Goal: Task Accomplishment & Management: Complete application form

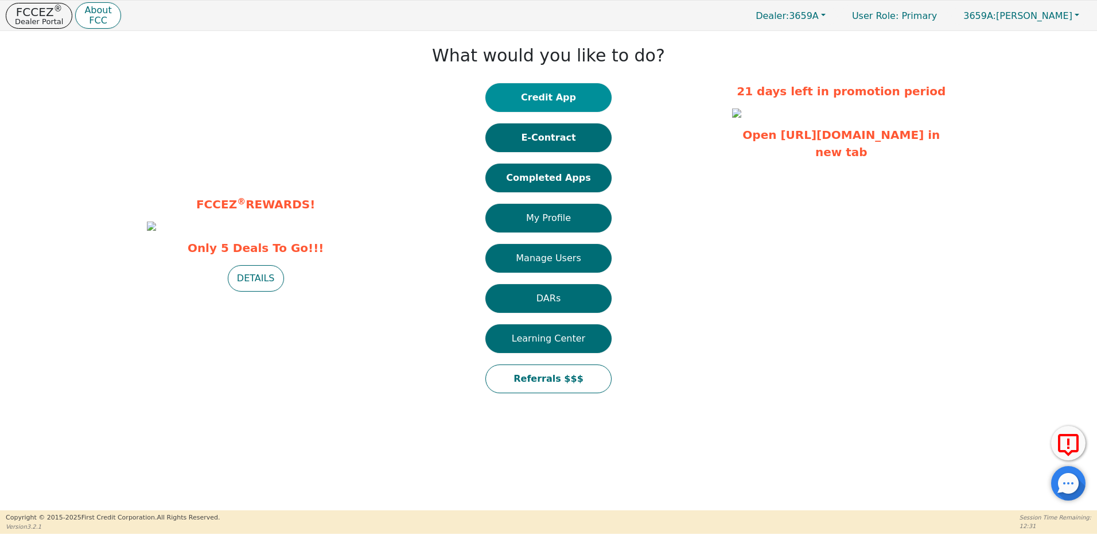
click at [560, 94] on button "Credit App" at bounding box center [548, 97] width 126 height 29
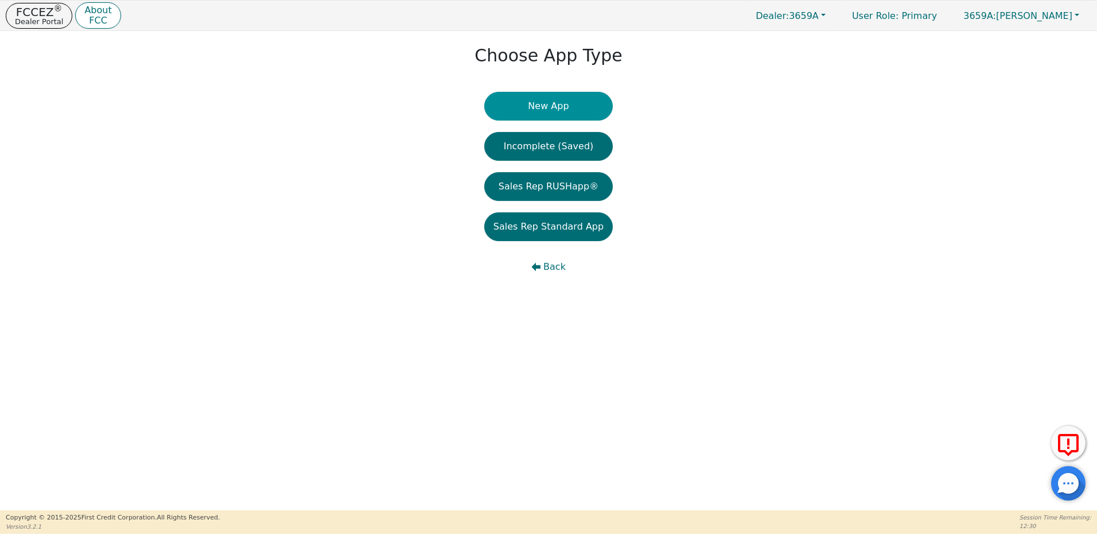
click at [557, 110] on button "New App" at bounding box center [548, 106] width 129 height 29
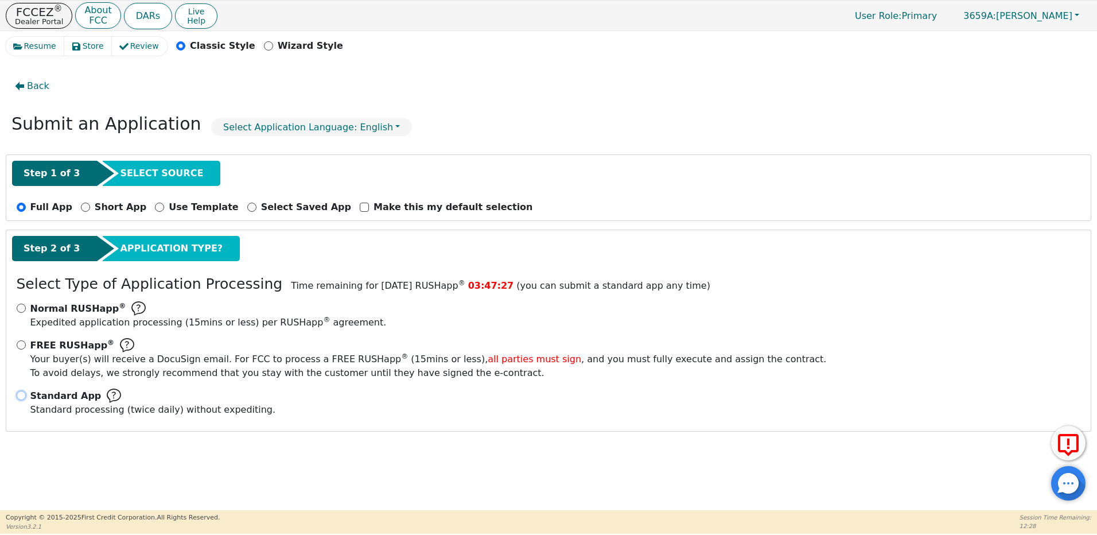
click at [21, 397] on input "Standard App Standard processing (twice daily) without expediting." at bounding box center [21, 395] width 9 height 9
radio input "true"
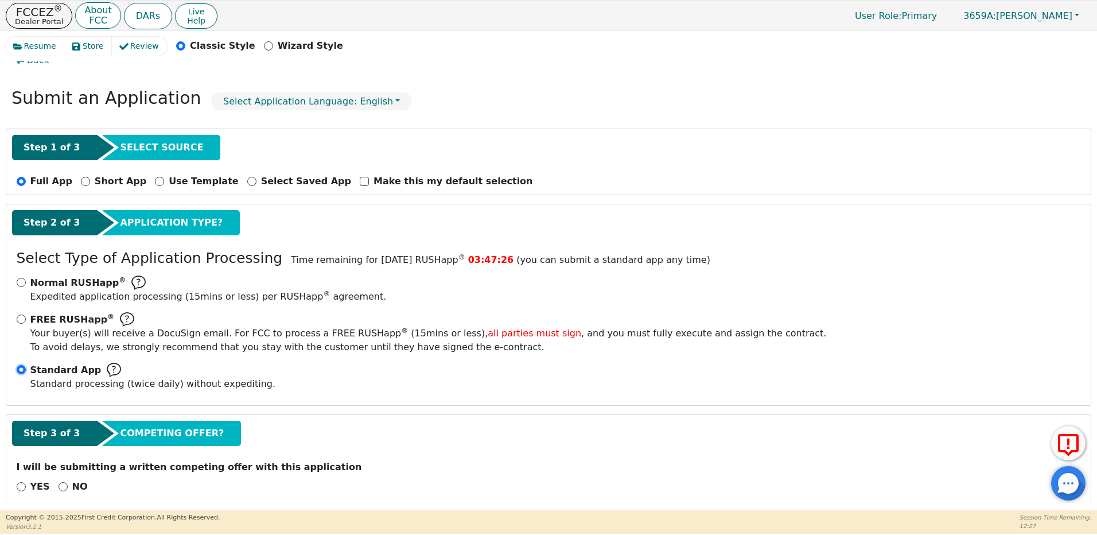
scroll to position [40, 0]
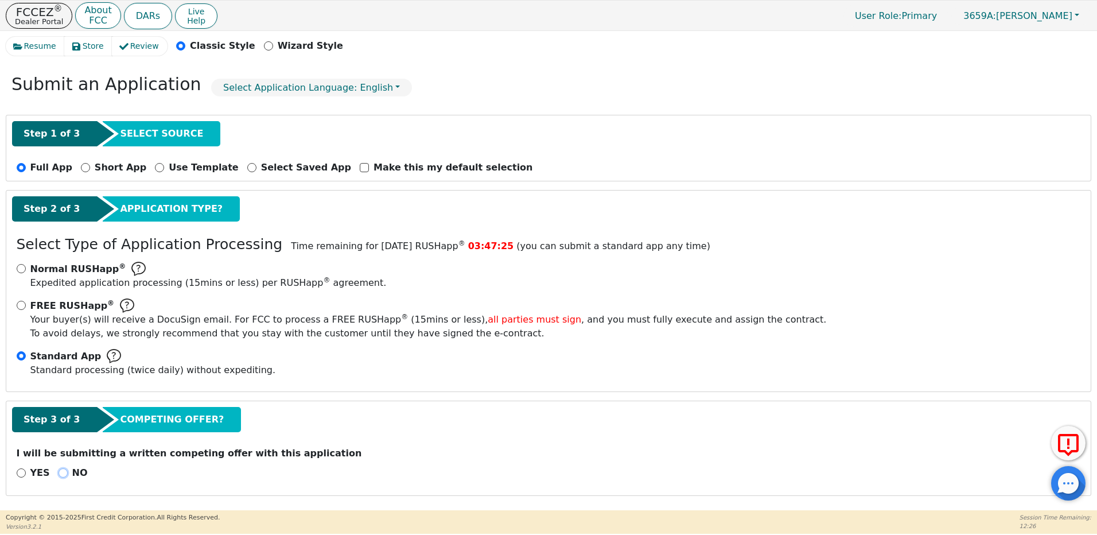
click at [60, 472] on input "NO" at bounding box center [63, 472] width 9 height 9
radio input "true"
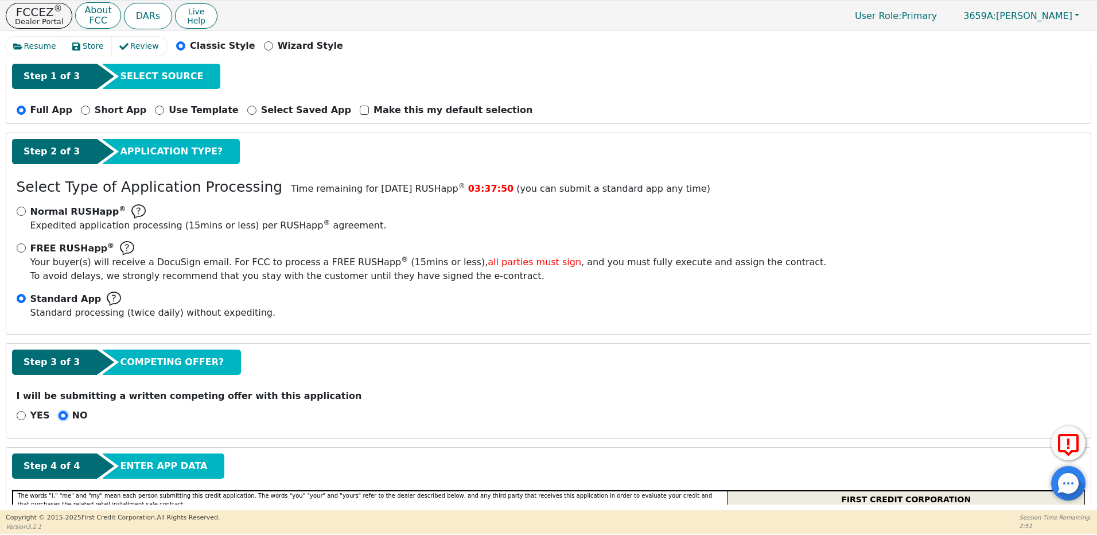
scroll to position [0, 0]
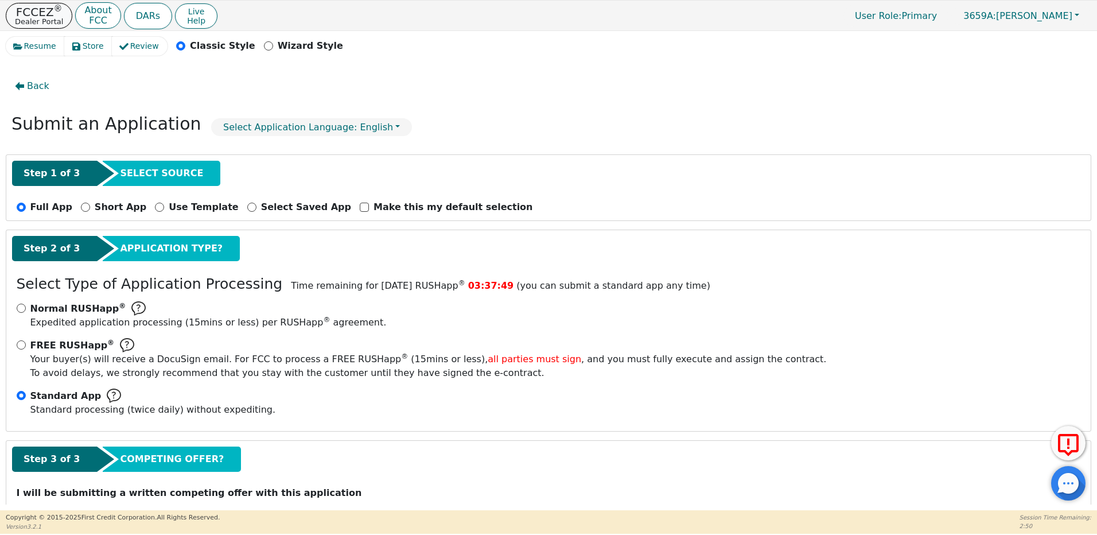
click at [34, 15] on p "FCCEZ ®" at bounding box center [39, 11] width 48 height 11
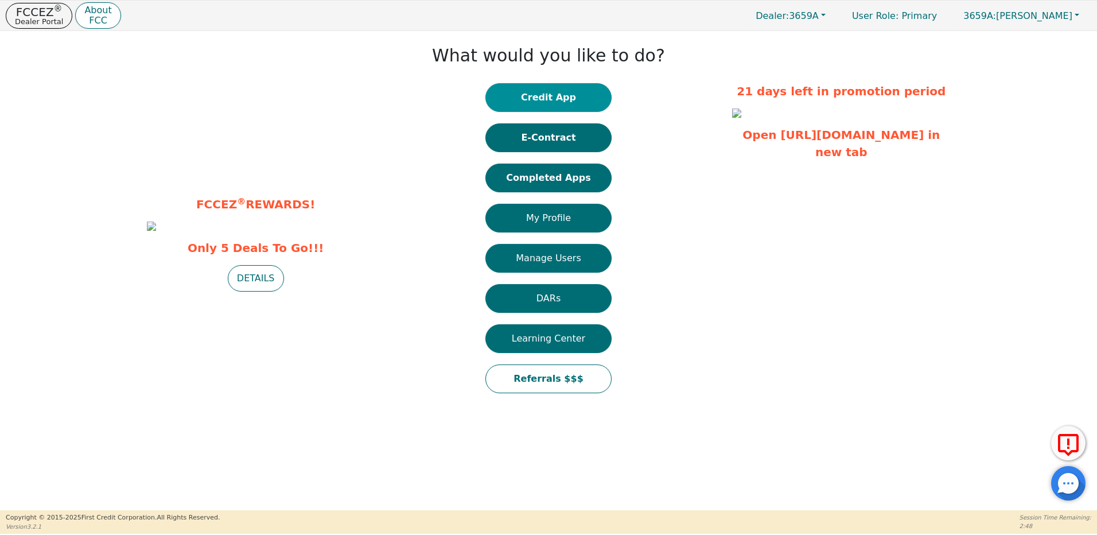
click at [547, 99] on button "Credit App" at bounding box center [548, 97] width 126 height 29
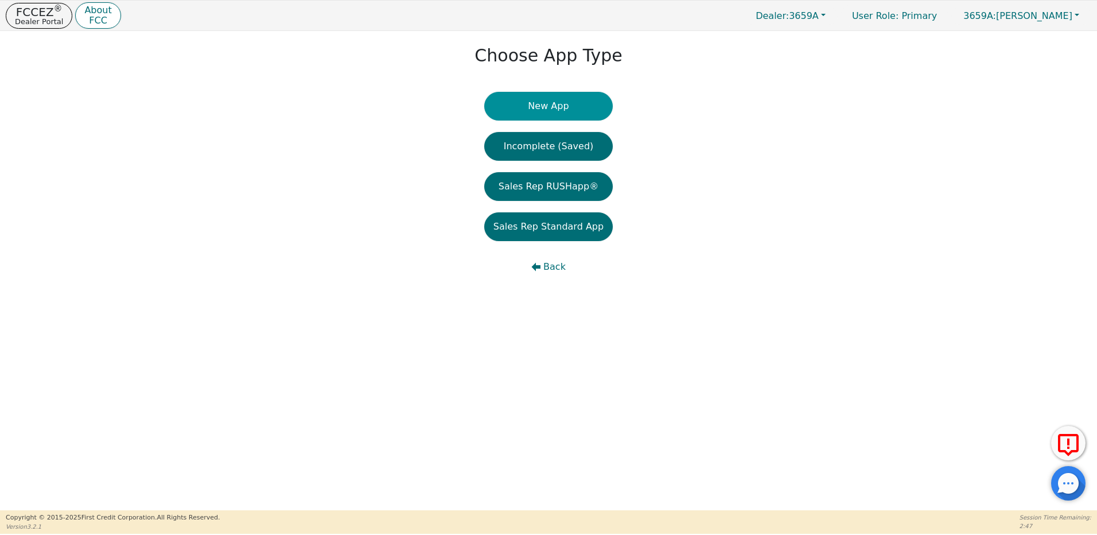
click at [540, 106] on button "New App" at bounding box center [548, 106] width 129 height 29
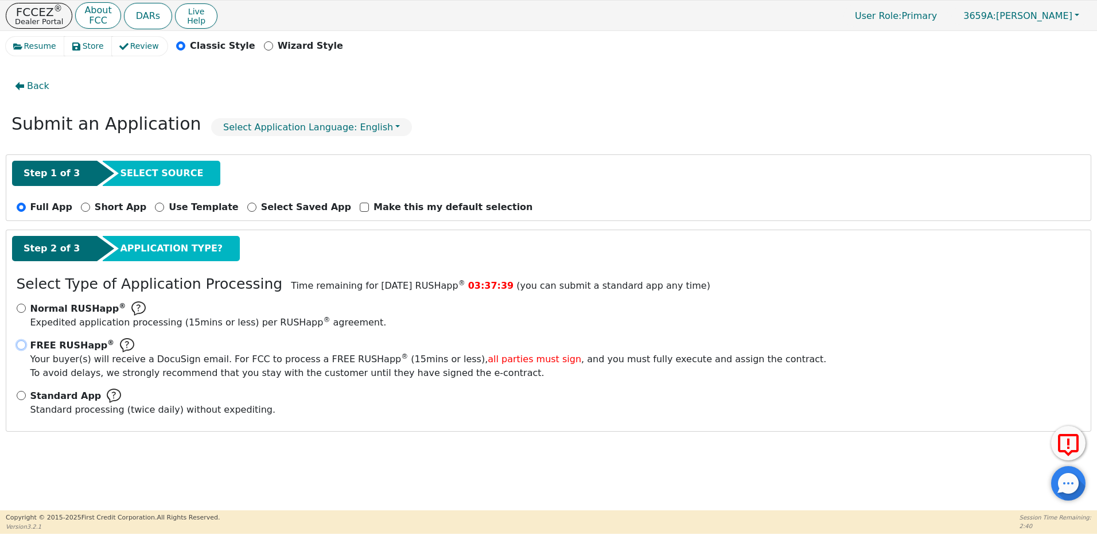
click at [21, 344] on input "FREE RUSHapp ® Your buyer(s) will receive a DocuSign email. For FCC to process …" at bounding box center [21, 344] width 9 height 9
radio input "true"
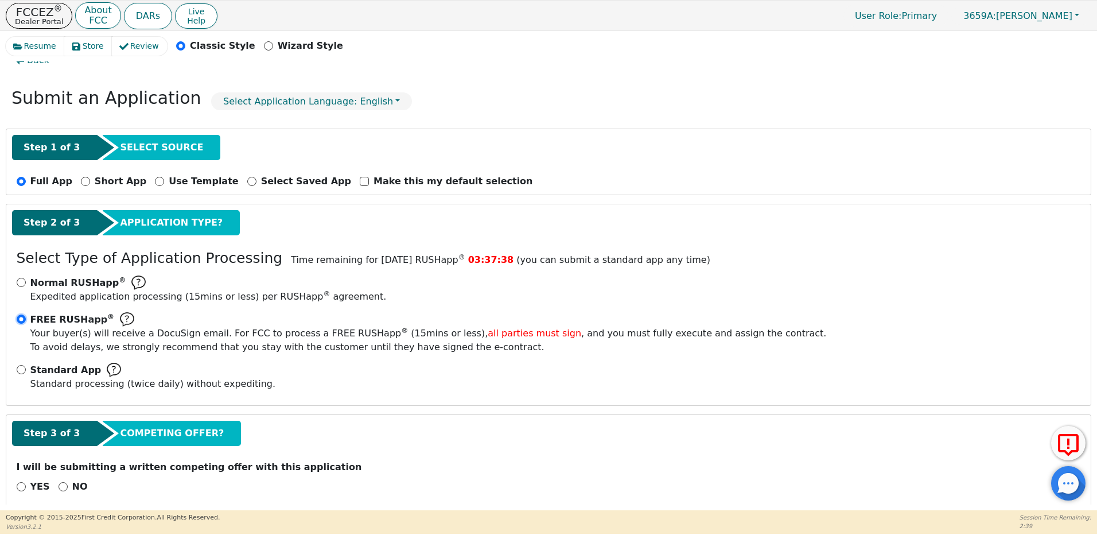
scroll to position [40, 0]
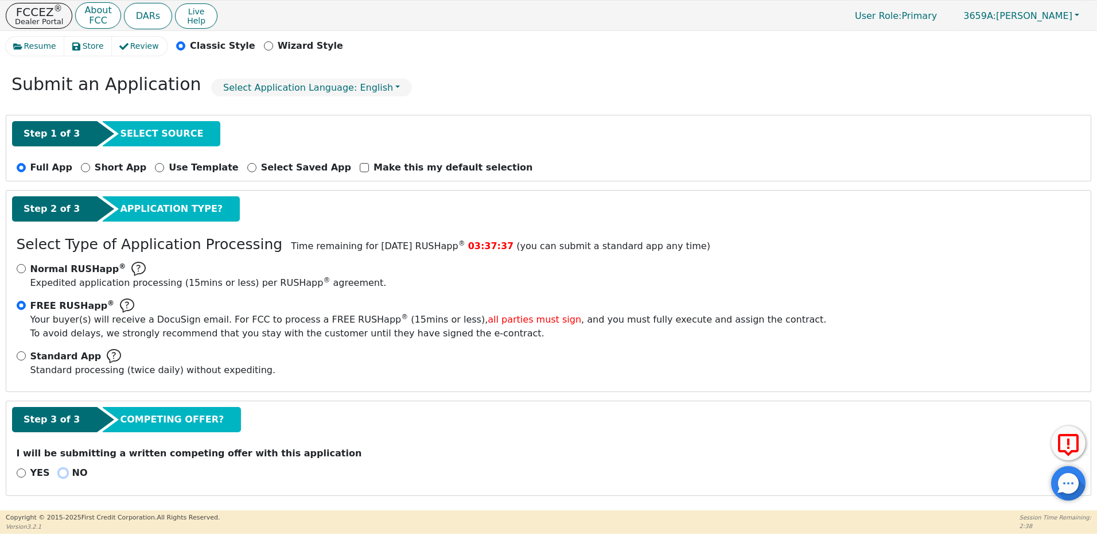
click at [61, 472] on input "NO" at bounding box center [63, 472] width 9 height 9
radio input "true"
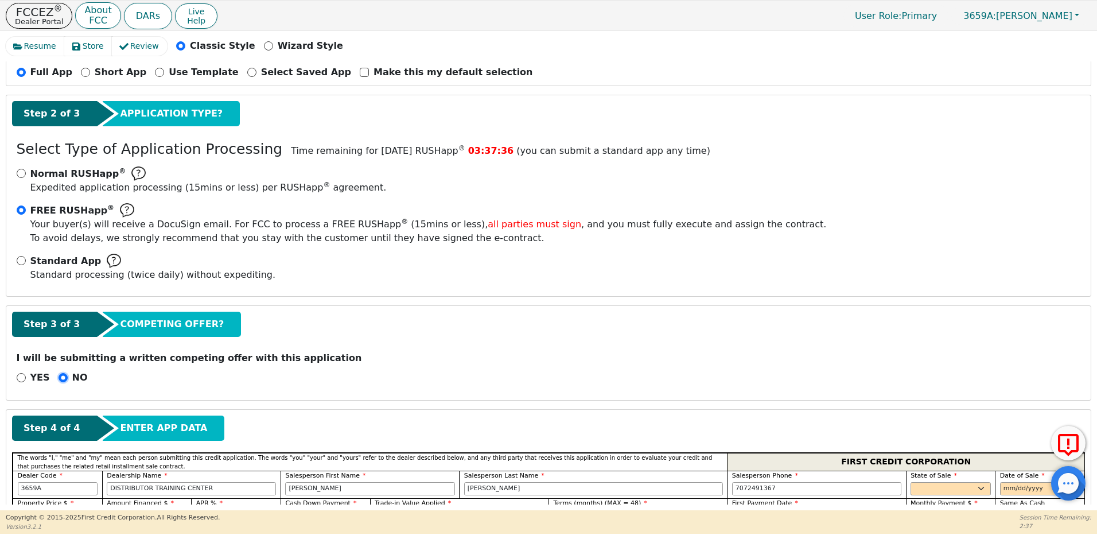
scroll to position [384, 0]
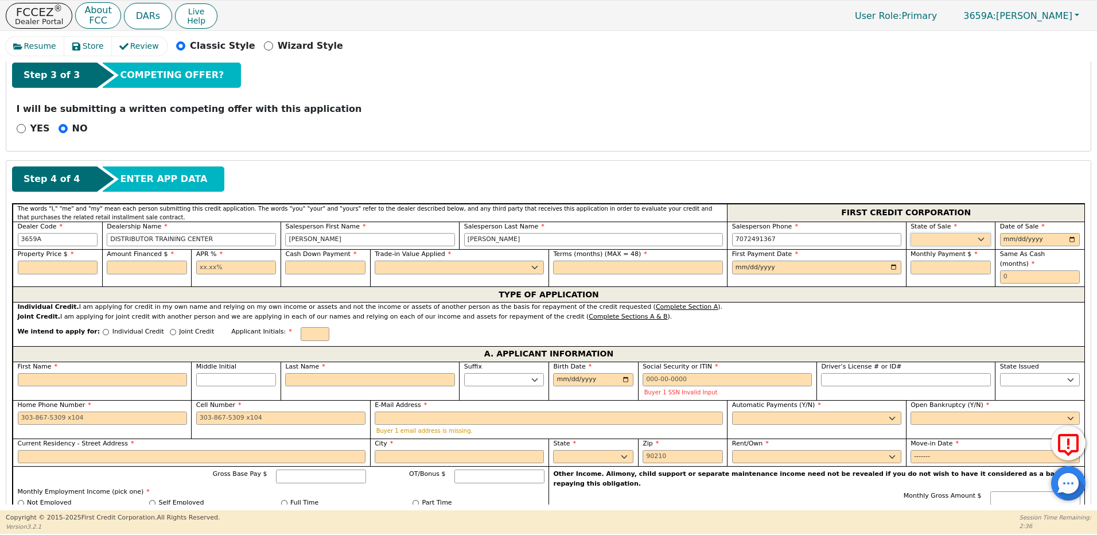
click at [915, 241] on select "AK AL AR AZ CA CO CT DC DE FL GA HI IA ID IL IN KS KY LA MA MD ME MI MN MO MS M…" at bounding box center [951, 240] width 80 height 14
select select "CA"
click at [911, 233] on select "AK AL AR AZ CA CO CT DC DE FL GA HI IA ID IL IN KS KY LA MA MD ME MI MN MO MS M…" at bounding box center [951, 240] width 80 height 14
click at [1005, 240] on input "date" at bounding box center [1040, 240] width 80 height 14
type input "2025-08-11"
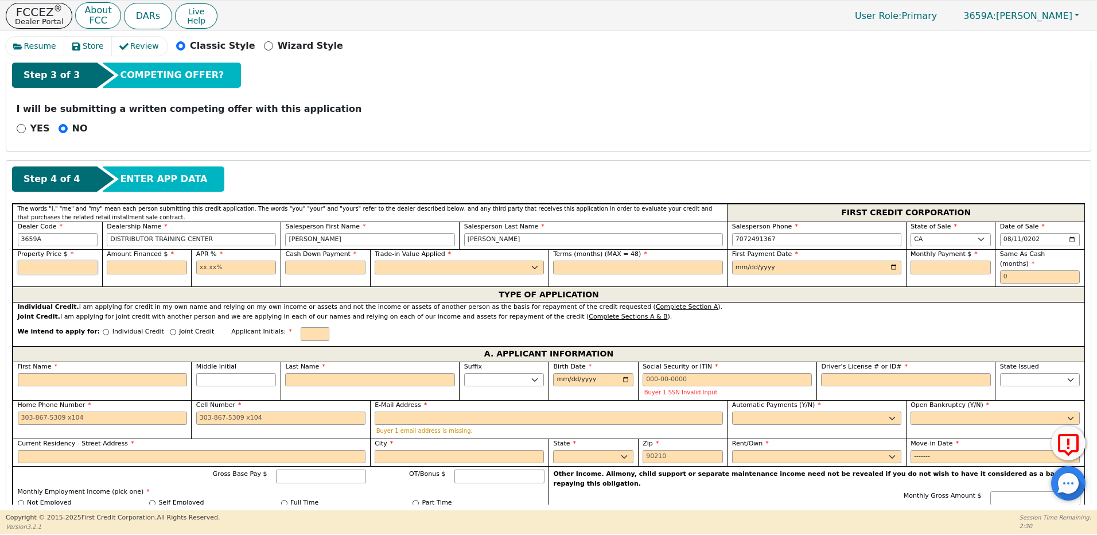
click at [73, 262] on input "text" at bounding box center [58, 267] width 80 height 14
type input "2900.00"
click at [147, 260] on input "text" at bounding box center [147, 267] width 80 height 14
type input "2700.00"
type input "21.98"
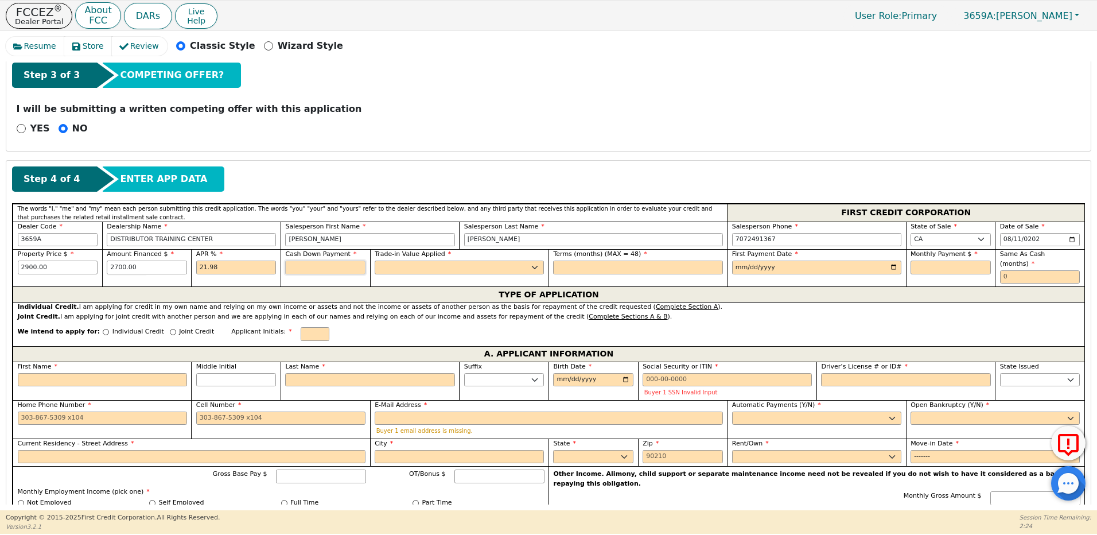
type input "200.00"
type input "36"
type input "2025-09-11"
type input "103.09"
type input "0"
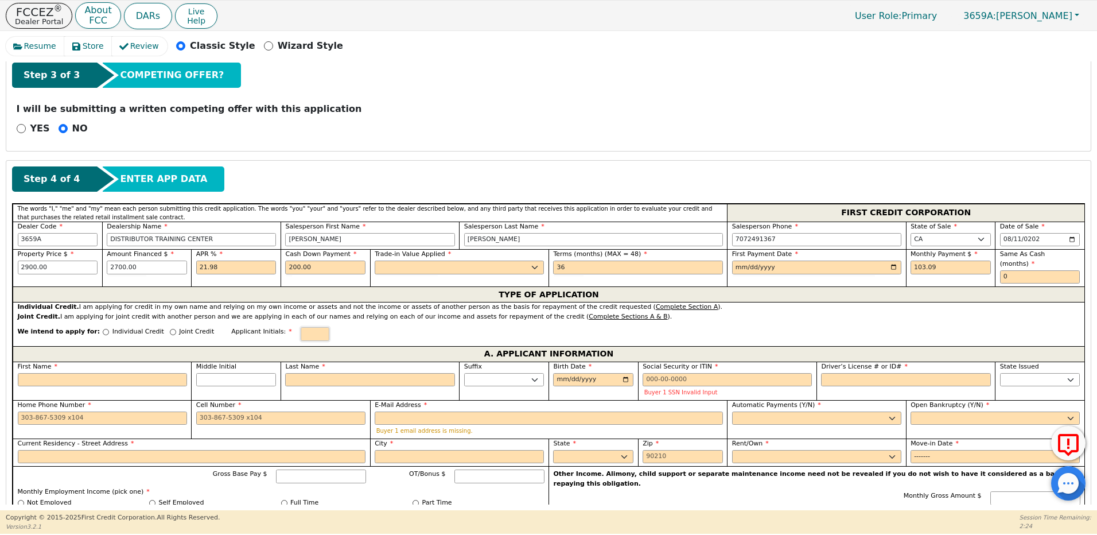
type input "SW"
type input "SARIAH"
type input "WASHINGTON"
type input "1997-10-09"
type input "--2316"
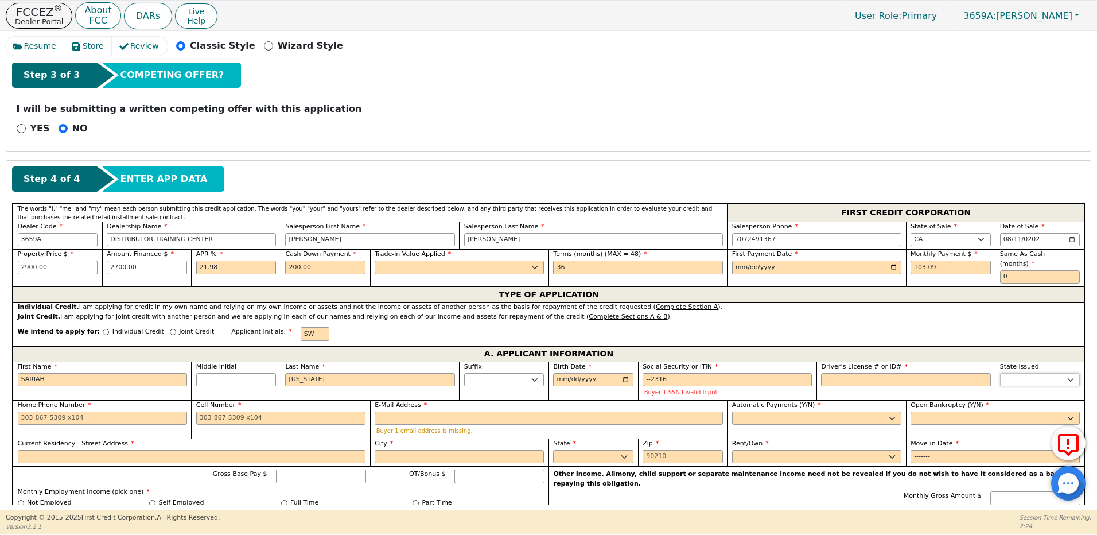
select select "CA"
type input "916-387-5785"
type input "saianwaashington70@gmail.com"
type input "833 ralton ave"
type input "Sacramento"
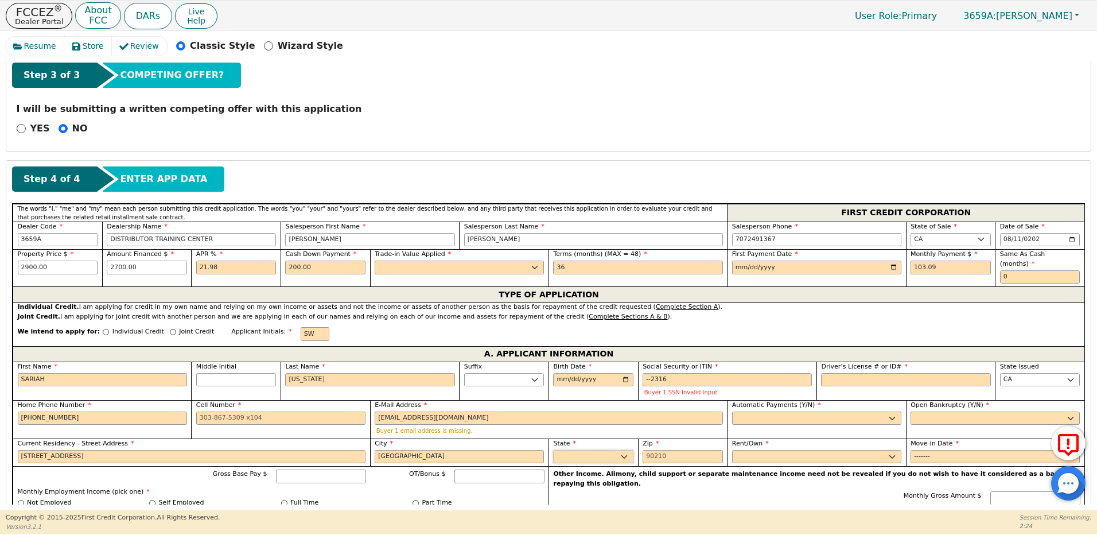
select select "CA"
type input "95825"
type input "2021-07"
type input "3500.00"
type input "ERo guard pmt"
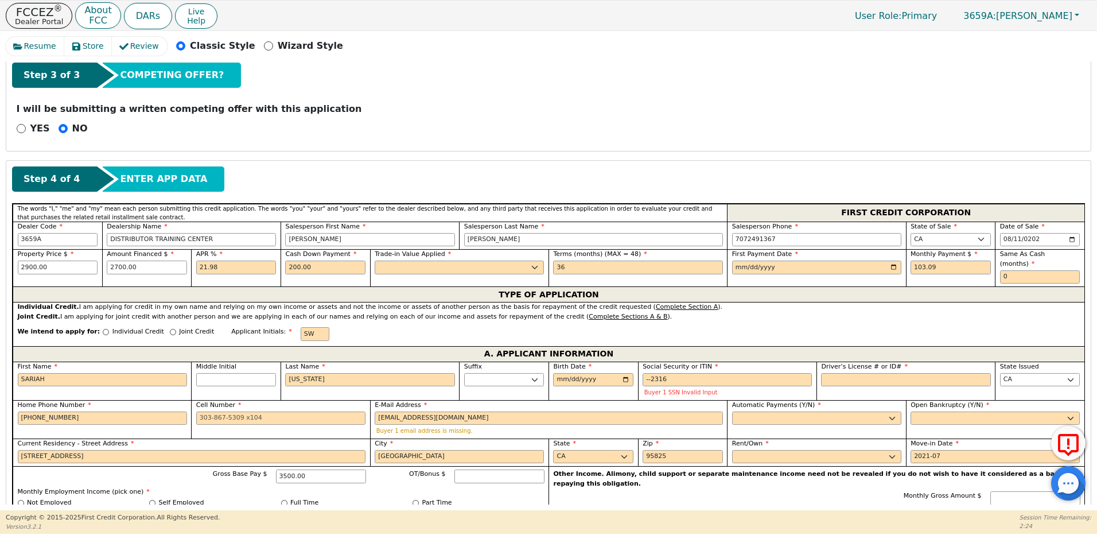
type input "csr"
type input "2022-07"
type input "el dorado hills"
select select "CA"
type input "Wells Fargo"
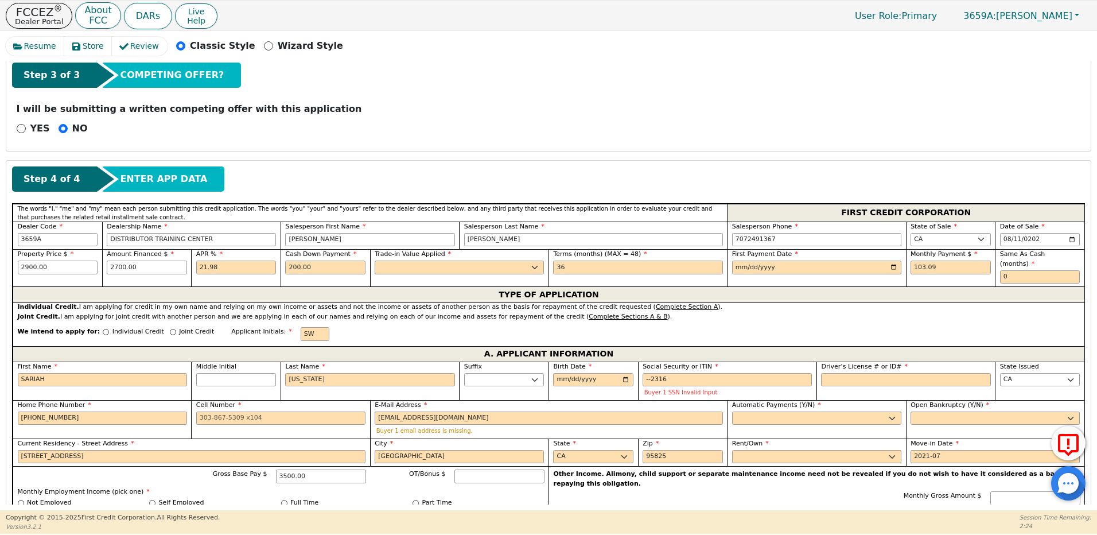
type input "alisha"
type input "brown"
type input "510-375-9301"
type input "jordan"
type input "smith"
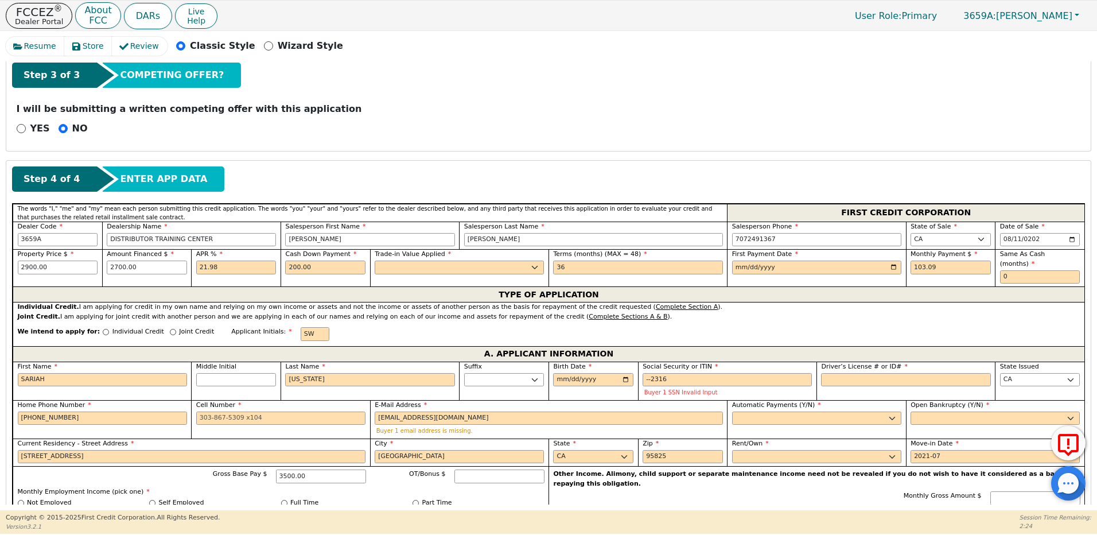
type input "916-544-3457"
type input "SW"
type input "SARIAH WASHINGTON"
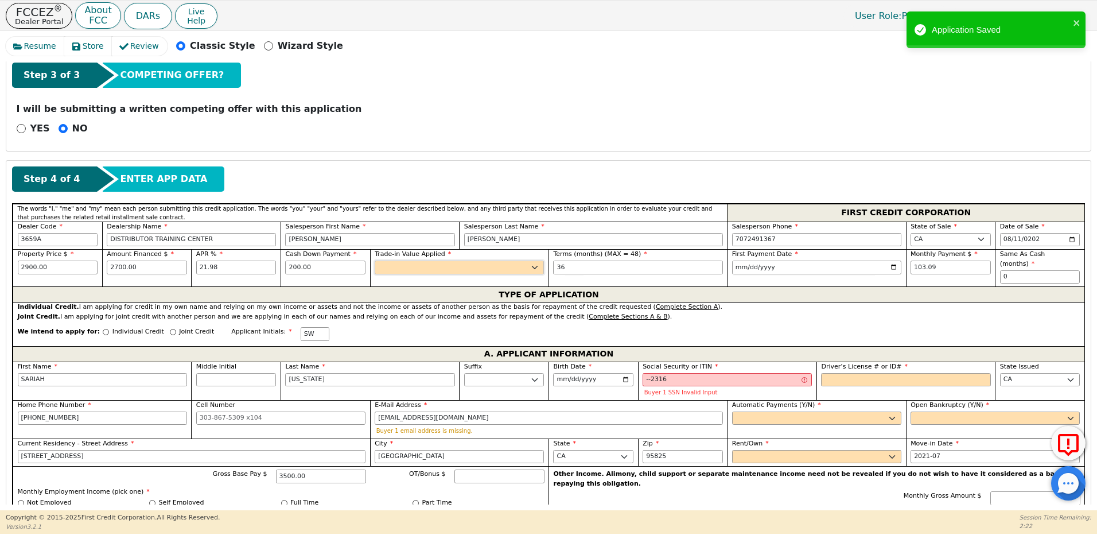
drag, startPoint x: 387, startPoint y: 269, endPoint x: 387, endPoint y: 275, distance: 6.9
click at [387, 269] on select "Yes No" at bounding box center [459, 267] width 169 height 14
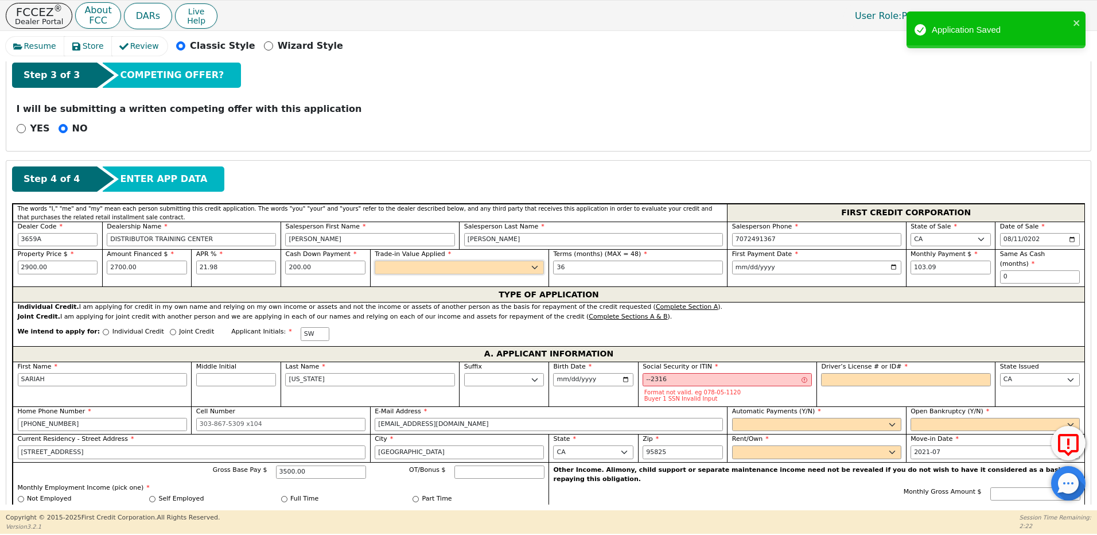
click at [391, 269] on select "Yes No" at bounding box center [459, 267] width 169 height 14
select select "n"
click at [375, 260] on select "Yes No" at bounding box center [459, 267] width 169 height 14
drag, startPoint x: 69, startPoint y: 370, endPoint x: -2, endPoint y: 376, distance: 71.9
click at [0, 376] on html "FCCEZ ® Dealer Portal About FCC DARs Live Help User Role : Primary 3659A: MIGUE…" at bounding box center [548, 267] width 1097 height 534
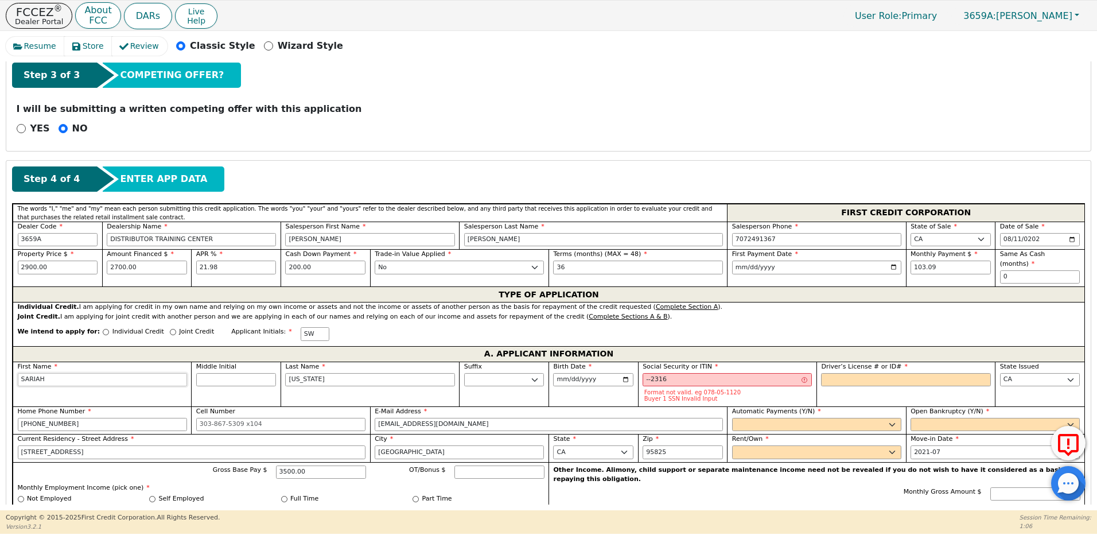
type input "S"
type input "S WASHINGTON"
type input "SH"
type input "SH WASHINGTON"
type input "SHA"
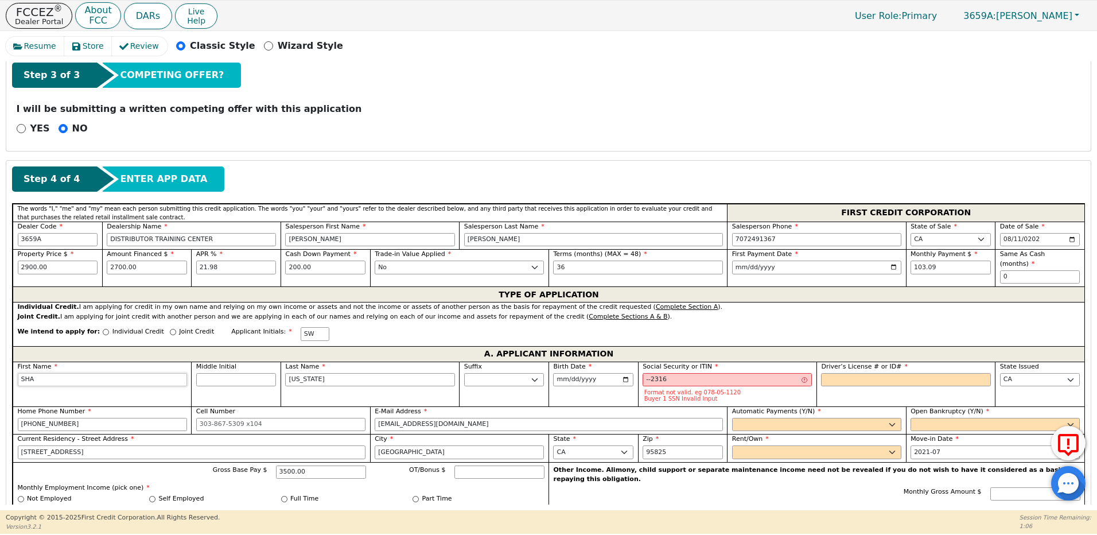
type input "SHA WASHINGTON"
type input "SHAW"
type input "SHAW WASHINGTON"
type input "SHAWN"
type input "SHAWN WASHINGTON"
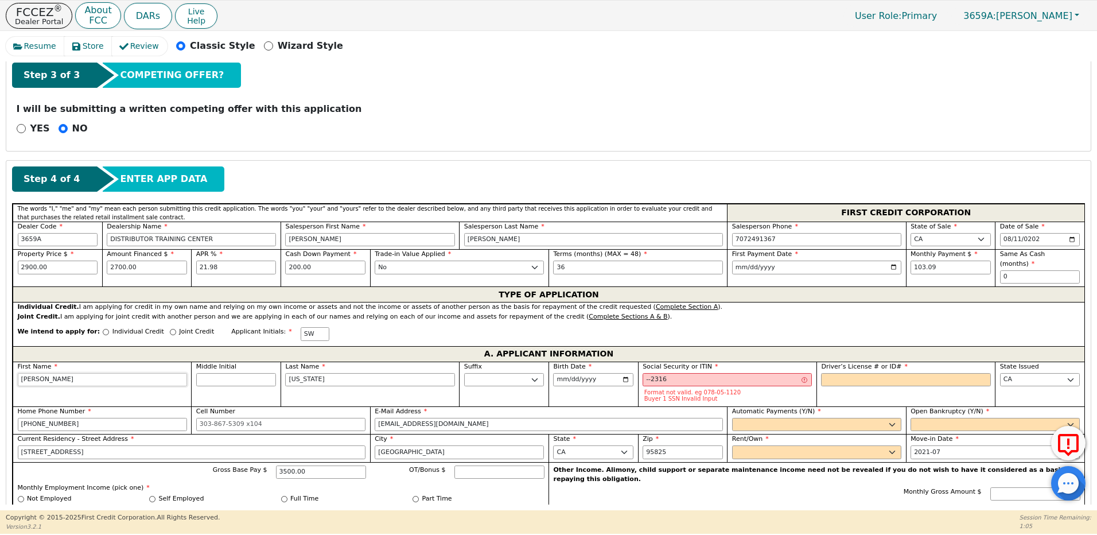
type input "SHAWNE"
type input "SHAWNE WASHINGTON"
type input "SHAWNEE"
type input "SHAWNEE WASHINGTON"
type input "SHAWNEE"
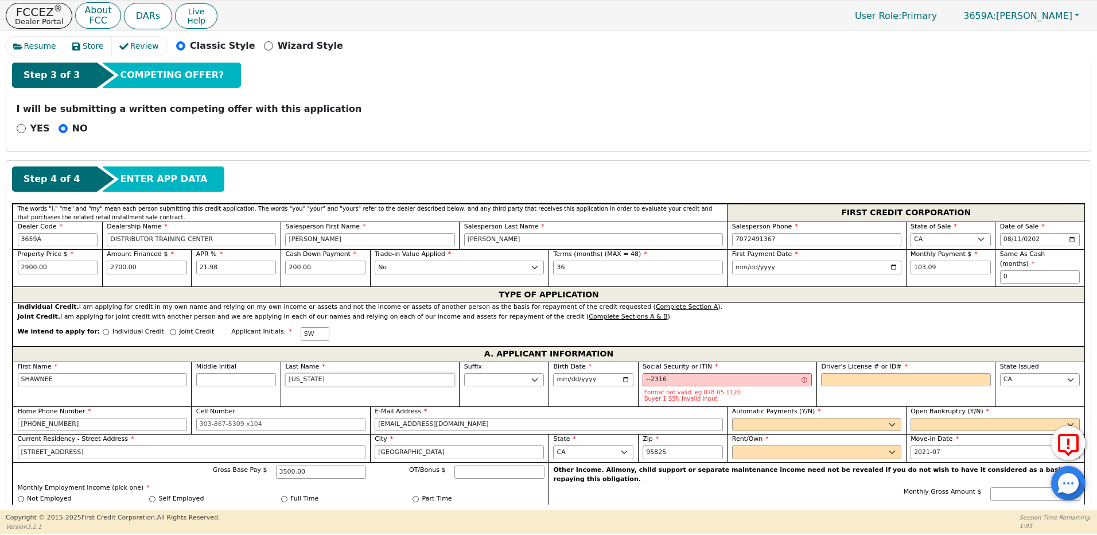
type input "SZ"
type input "Z"
type input "SHAWNEE Z"
type input "ZI"
type input "SHAWNEE ZI"
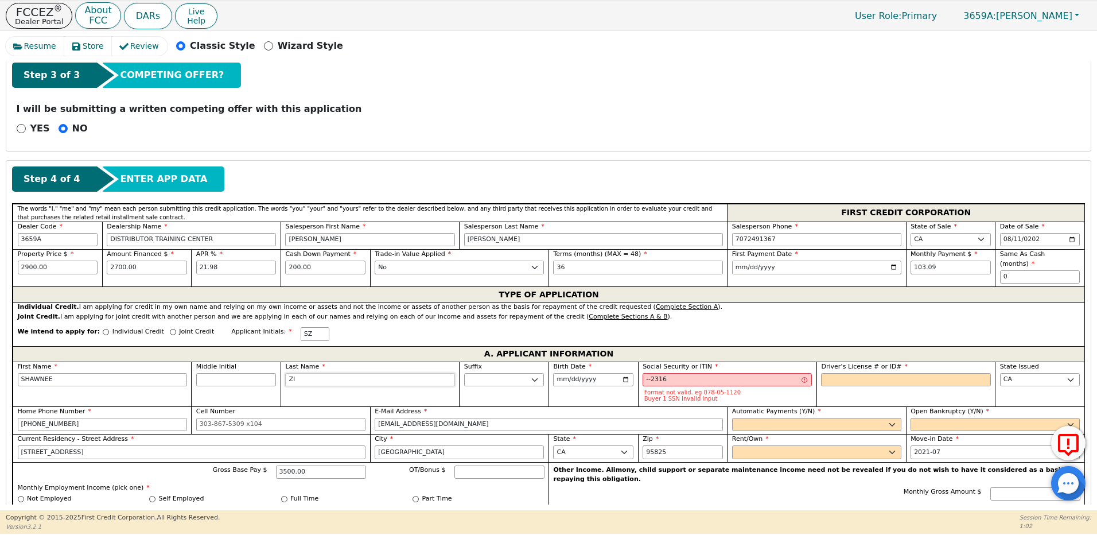
type input "ZIG"
type input "SHAWNEE ZIG"
type input "ZIGL"
type input "SHAWNEE ZIGL"
type input "ZIGLE"
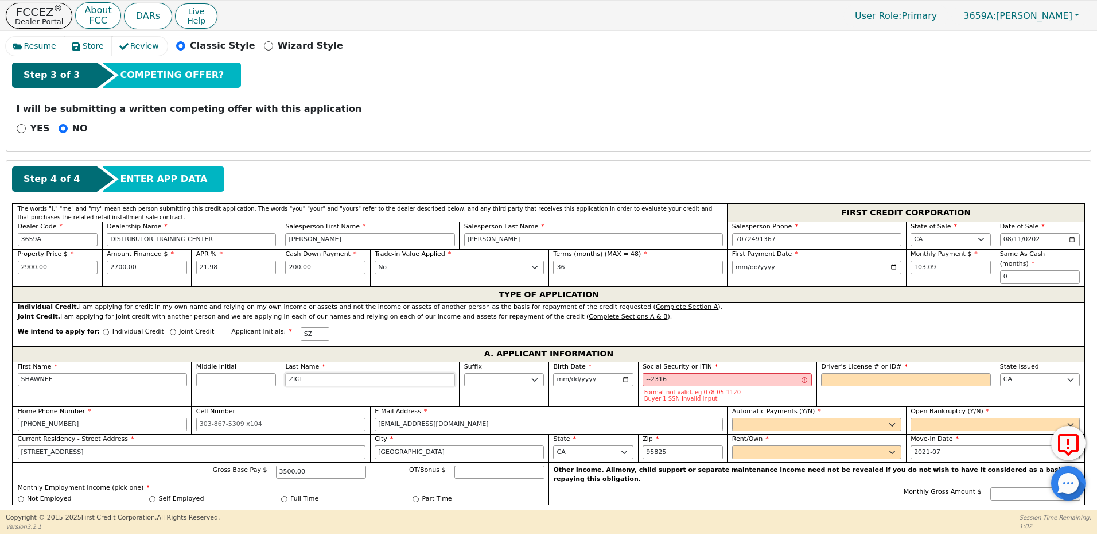
type input "SHAWNEE ZIGLE"
type input "[PERSON_NAME]"
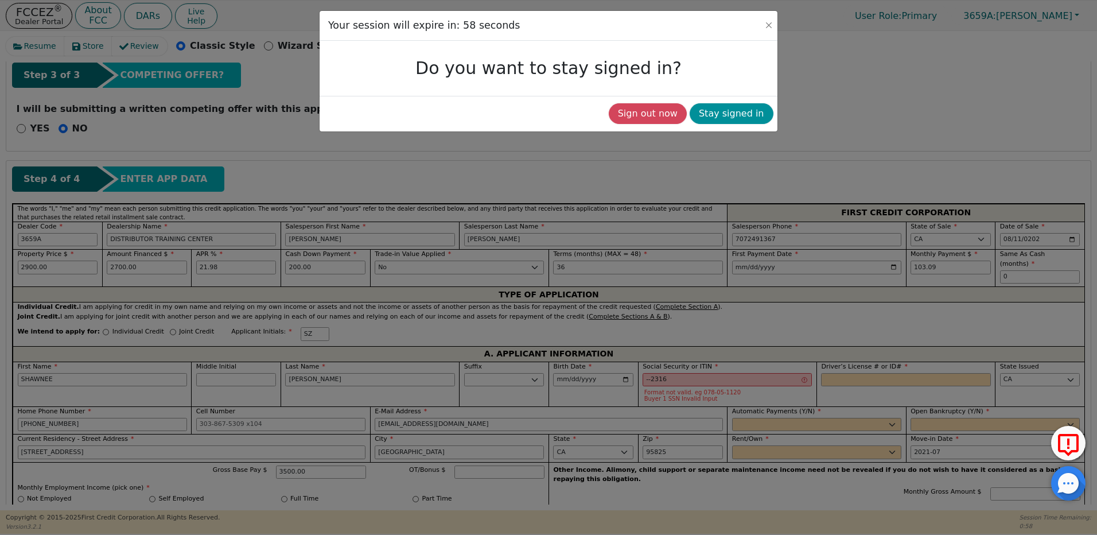
click at [715, 108] on button "Stay signed in" at bounding box center [732, 113] width 84 height 21
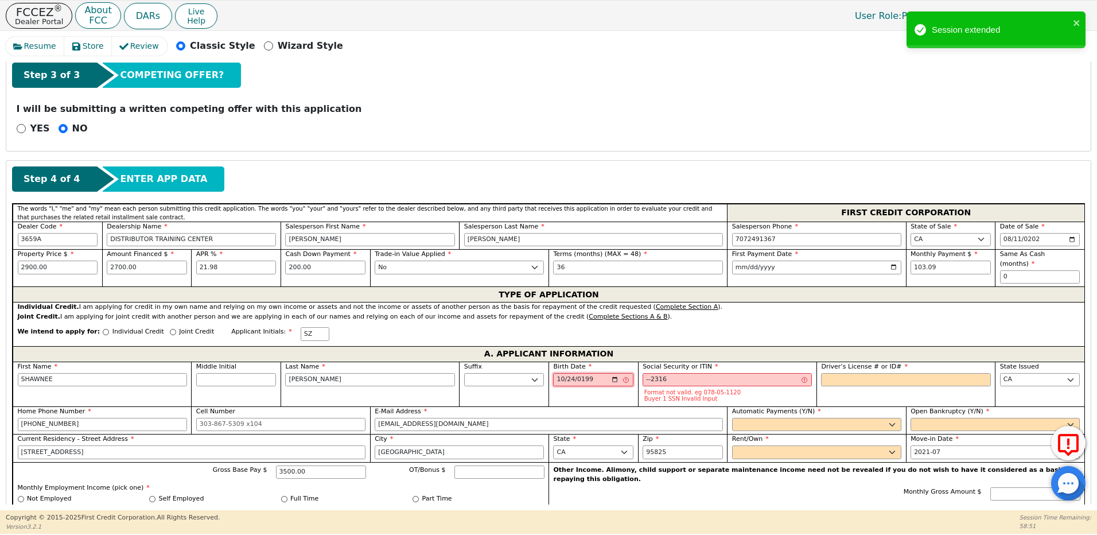
type input "1990-10-24"
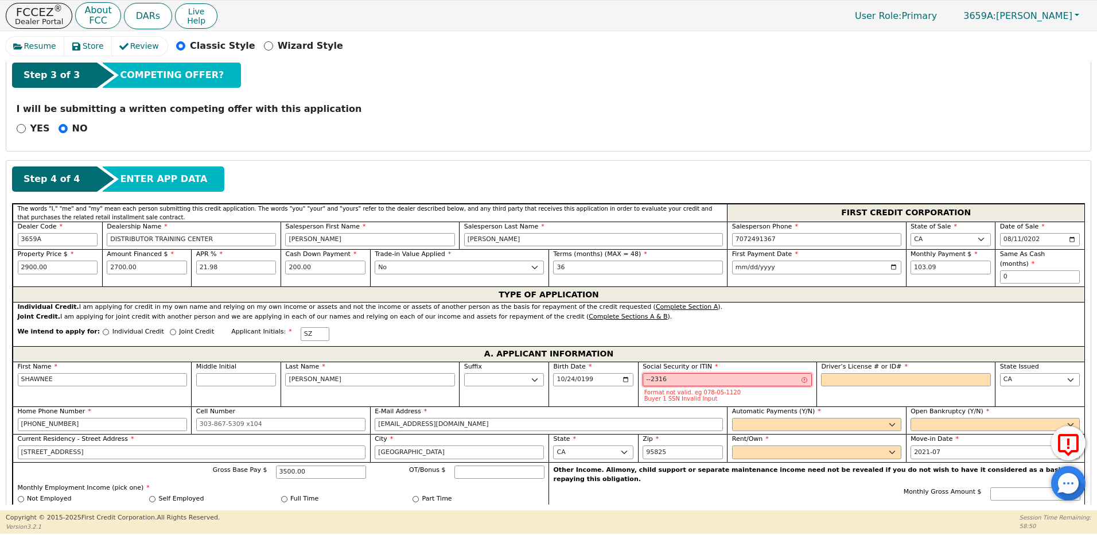
click at [645, 373] on input "--2316" at bounding box center [727, 380] width 169 height 14
drag, startPoint x: 627, startPoint y: 373, endPoint x: 620, endPoint y: 373, distance: 6.9
click at [620, 373] on div "First Name SHAWNEE Middle Initial Last Name ZIGLER Suffix Jr. Sr. II III IV Bir…" at bounding box center [549, 515] width 1072 height 309
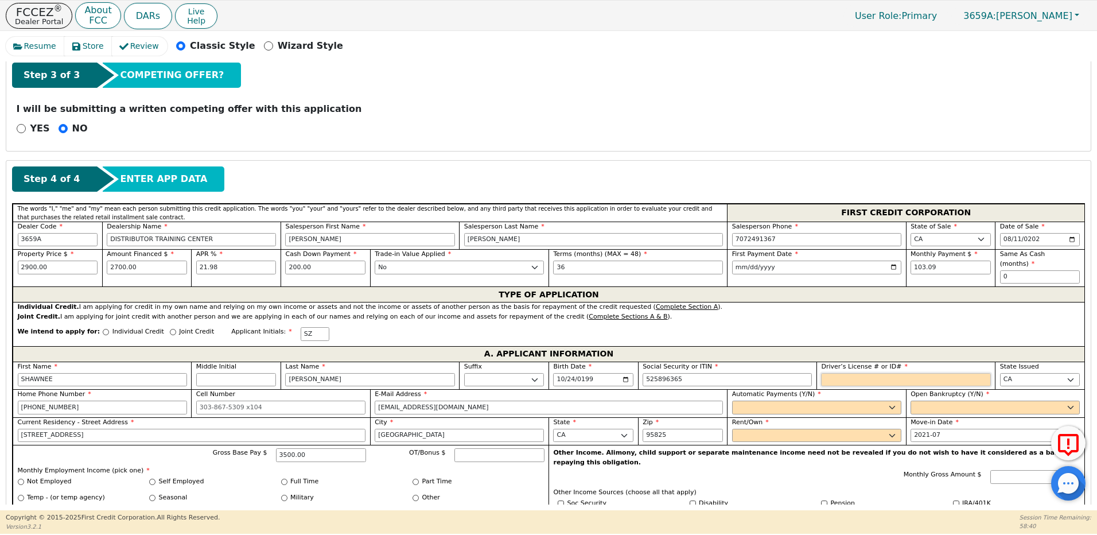
type input "***-**-6365"
click at [839, 373] on input "Driver’s License # or ID#" at bounding box center [905, 380] width 169 height 14
click at [952, 238] on select "AK AL AR AZ CA CO CT DC DE FL GA HI IA ID IL IN KS KY LA MA MD ME MI MN MO MS M…" at bounding box center [951, 240] width 80 height 14
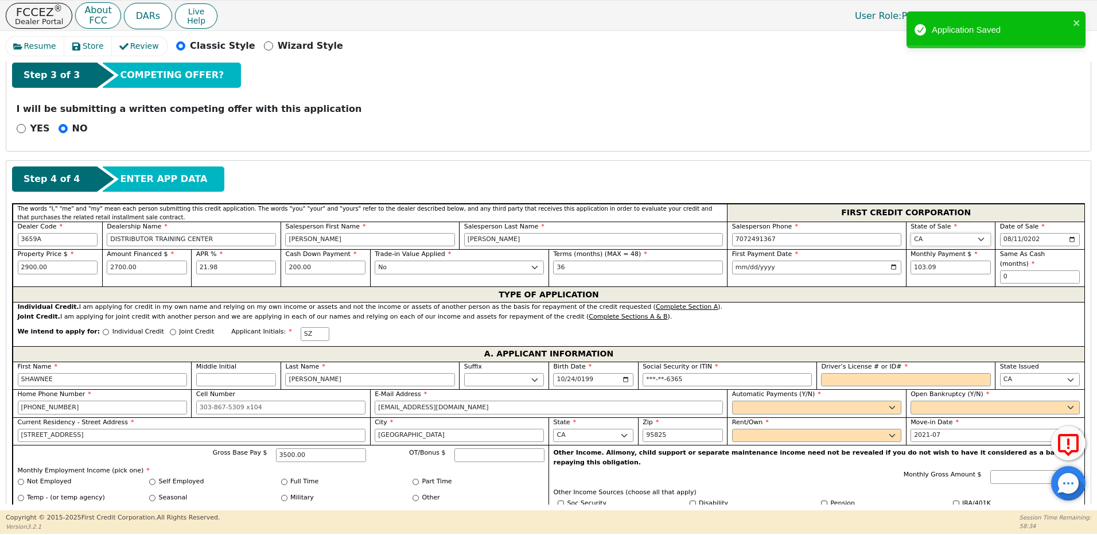
select select "NM"
click at [911, 233] on select "AK AL AR AZ CA CO CT DC DE FL GA HI IA ID IL IN KS KY LA MA MD ME MI MN MO MS M…" at bounding box center [951, 240] width 80 height 14
click at [842, 373] on input "Driver’s License # or ID#" at bounding box center [905, 380] width 169 height 14
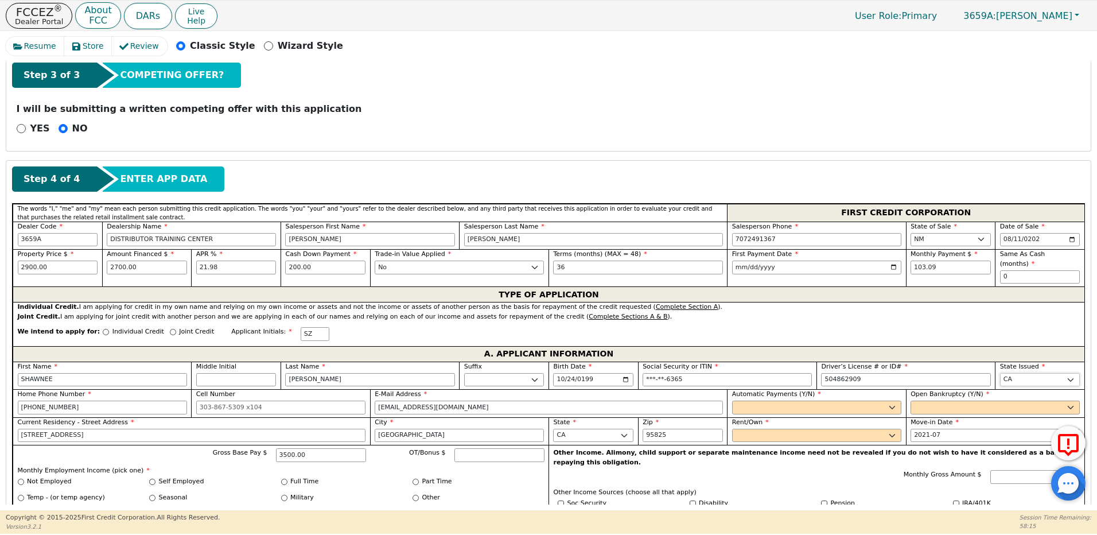
type input "*********"
click at [1015, 373] on select "AK AL AR AZ CA CO CT DC DE FL GA HI IA ID IL IN KS KY LA MA MD ME MI MN MO MS M…" at bounding box center [1040, 380] width 80 height 14
click at [1014, 373] on select "AK AL AR AZ CA CO CT DC DE FL GA HI IA ID IL IN KS KY LA MA MD ME MI MN MO MS M…" at bounding box center [1040, 380] width 80 height 14
select select "NM"
click at [1000, 373] on select "AK AL AR AZ CA CO CT DC DE FL GA HI IA ID IL IN KS KY LA MA MD ME MI MN MO MS M…" at bounding box center [1040, 380] width 80 height 14
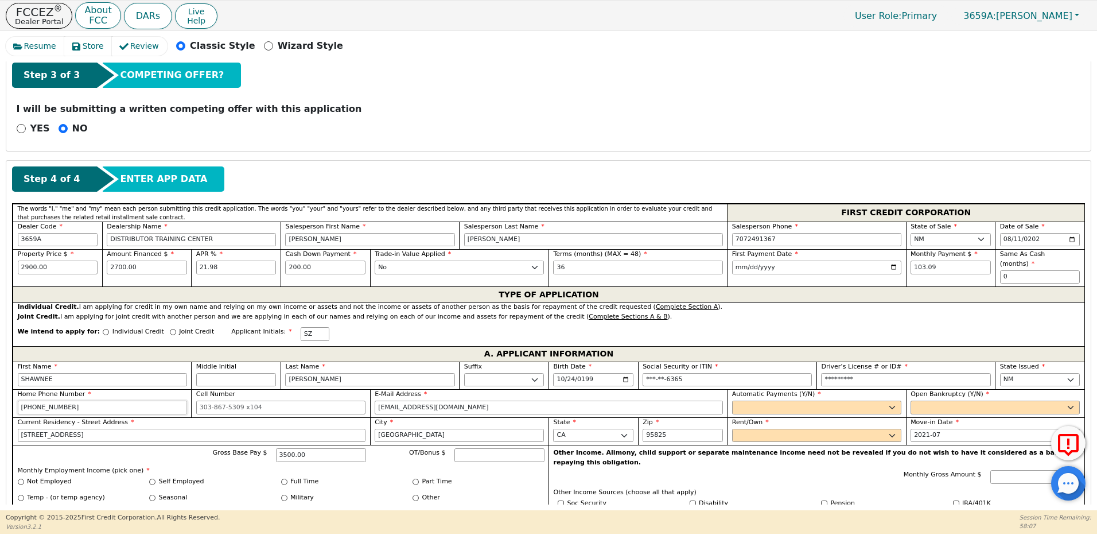
drag, startPoint x: 90, startPoint y: 401, endPoint x: -2, endPoint y: 416, distance: 93.0
click at [0, 416] on html "FCCEZ ® Dealer Portal About FCC DARs Live Help User Role : Primary 3659A: MIGUE…" at bounding box center [548, 267] width 1097 height 534
type input "505-803-2261"
drag, startPoint x: 487, startPoint y: 394, endPoint x: 356, endPoint y: 418, distance: 132.4
click at [356, 418] on div "First Name SHAWNEE Middle Initial Last Name ZIGLER Suffix Jr. Sr. II III IV Bir…" at bounding box center [549, 507] width 1072 height 292
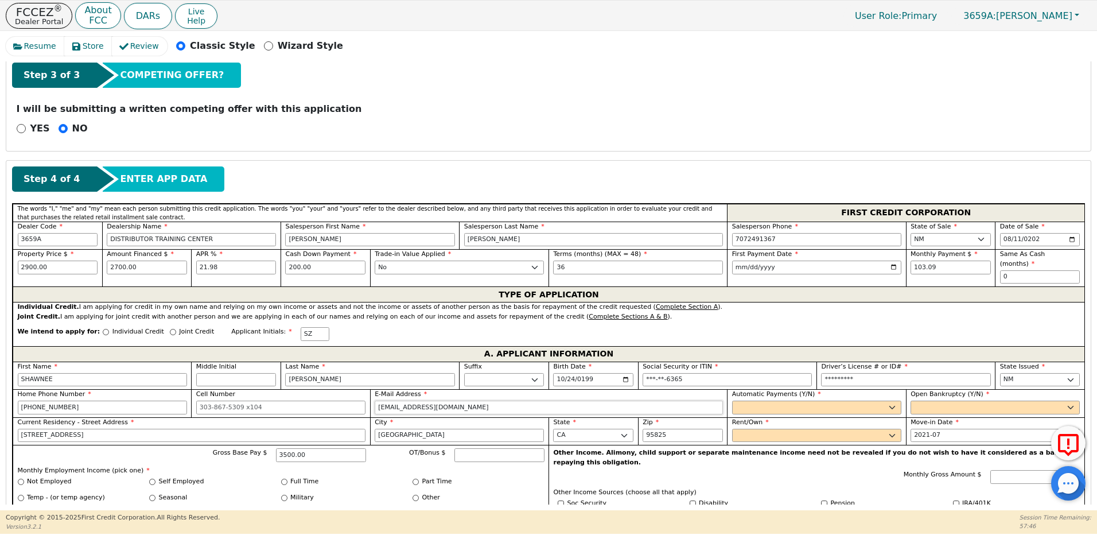
type input "SKZIGLER1@GMAIL.COM"
click at [754, 400] on select "Yes No" at bounding box center [816, 407] width 169 height 14
select select "y"
click at [732, 400] on select "Yes No" at bounding box center [816, 407] width 169 height 14
type input "Wells Fargo"
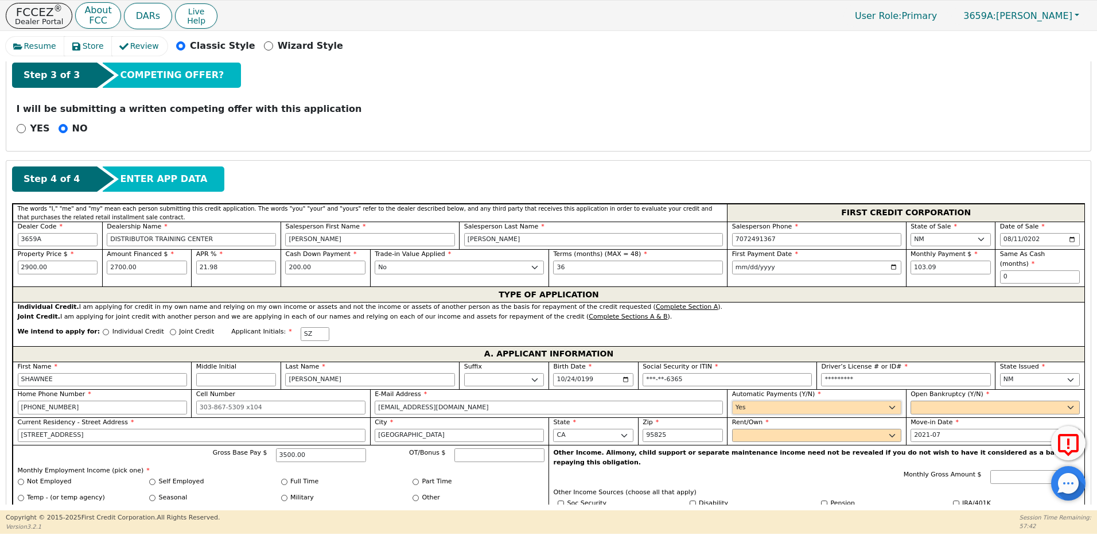
type input "[PERSON_NAME]"
click at [911, 400] on select "Yes No" at bounding box center [995, 407] width 169 height 14
select select "n"
click at [911, 400] on select "Yes No" at bounding box center [995, 407] width 169 height 14
drag, startPoint x: 79, startPoint y: 426, endPoint x: 10, endPoint y: 438, distance: 69.9
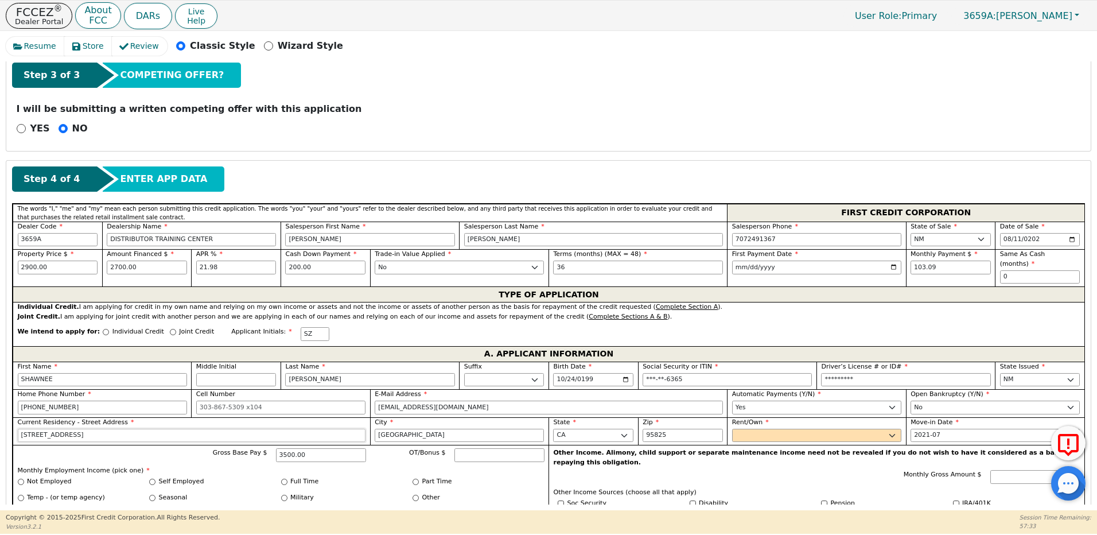
type input "8307 aztec rd ne"
drag, startPoint x: 428, startPoint y: 429, endPoint x: 337, endPoint y: 433, distance: 90.7
click at [337, 433] on div "First Name SHAWNEE Middle Initial Last Name ZIGLER Suffix Jr. Sr. II III IV Bir…" at bounding box center [549, 495] width 1072 height 269
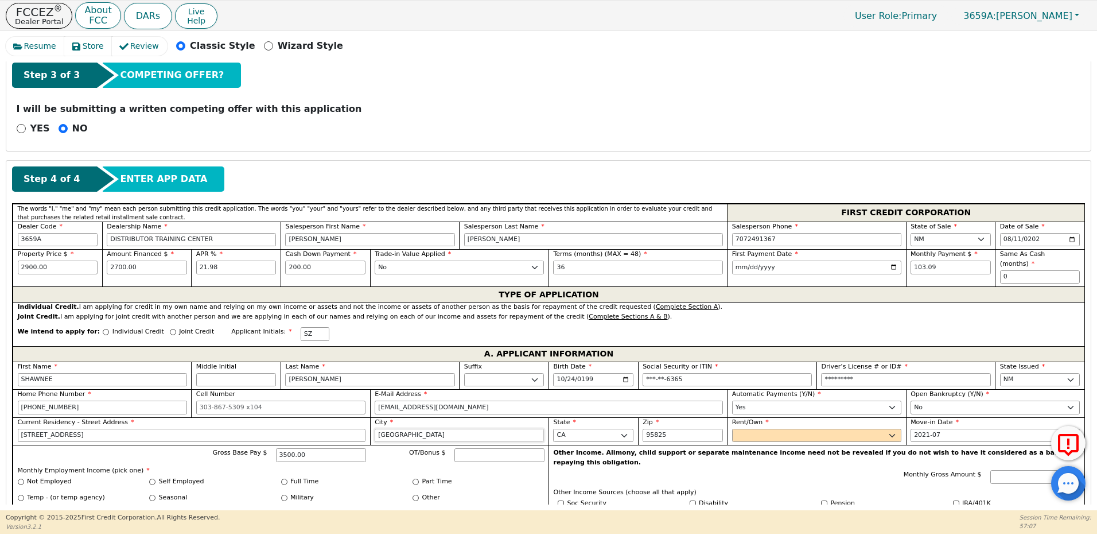
type input "ALBUQUERQUE"
select select "NM"
type input "87110"
click at [772, 429] on select "Rent Own" at bounding box center [816, 436] width 169 height 14
select select "Own"
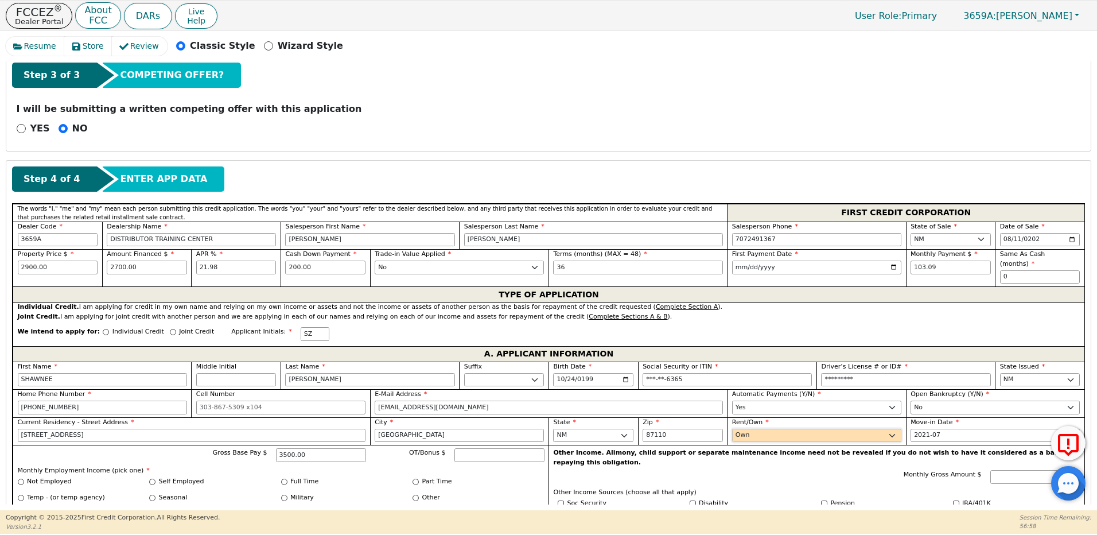
click at [732, 429] on select "Rent Own" at bounding box center [816, 436] width 169 height 14
click at [913, 429] on input "2021-07" at bounding box center [995, 436] width 169 height 14
click at [931, 429] on input "2021-07" at bounding box center [995, 436] width 169 height 14
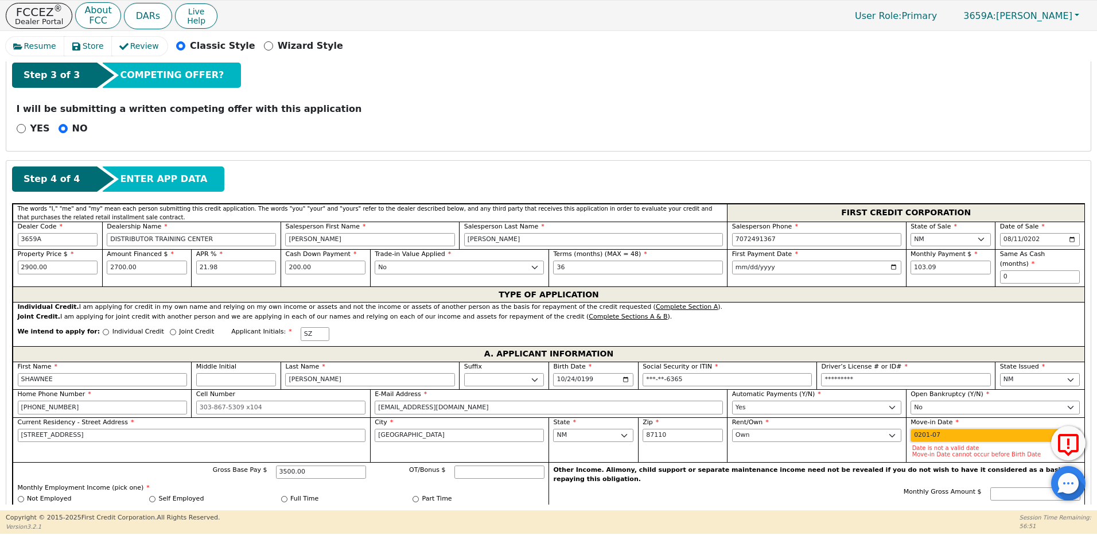
type input "2018-07"
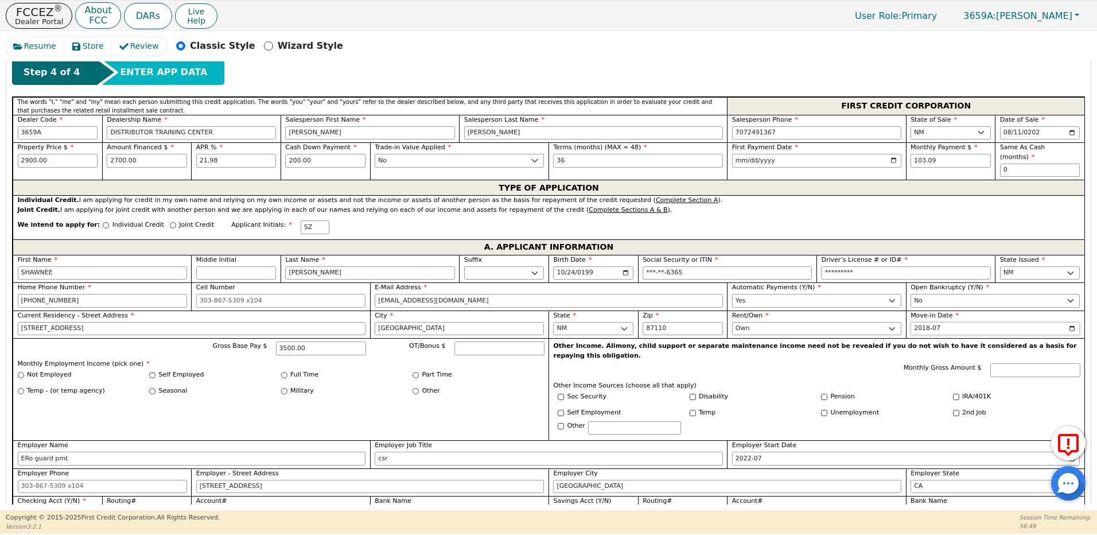
scroll to position [499, 0]
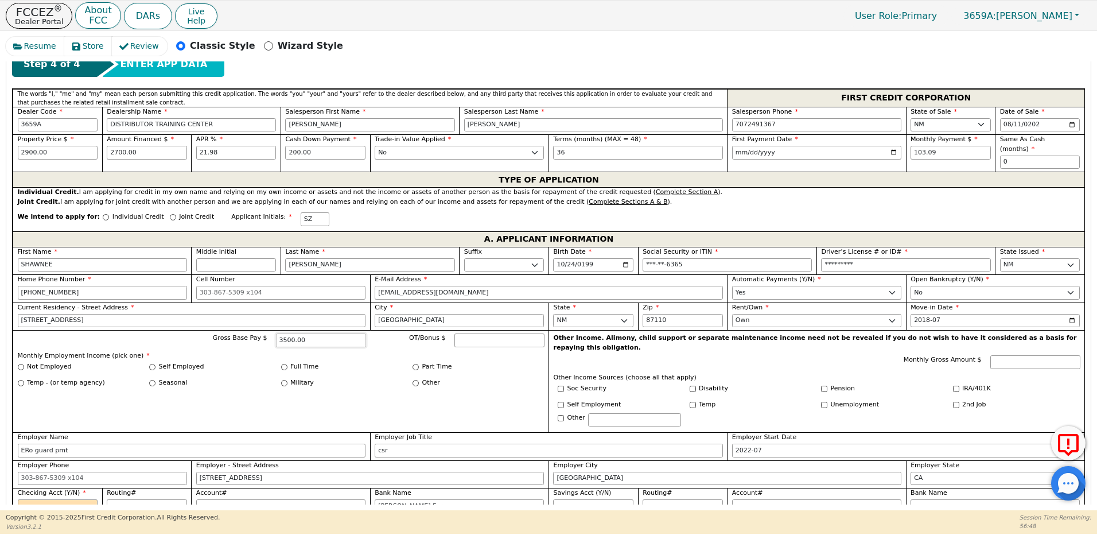
drag, startPoint x: 332, startPoint y: 330, endPoint x: 257, endPoint y: 333, distance: 75.2
click at [257, 333] on div "Gross Base Pay $ 3500.00" at bounding box center [278, 340] width 176 height 14
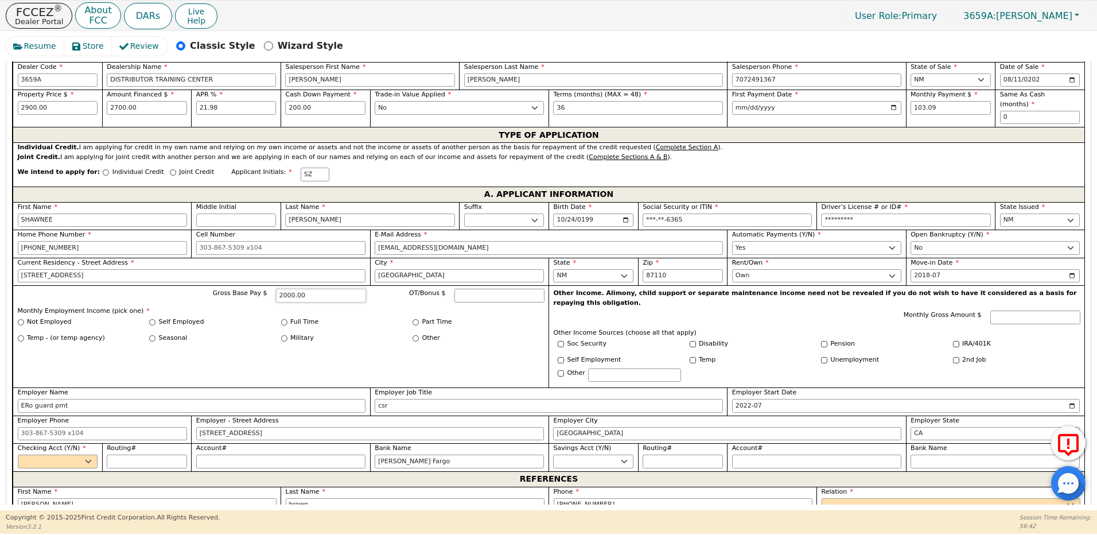
scroll to position [613, 0]
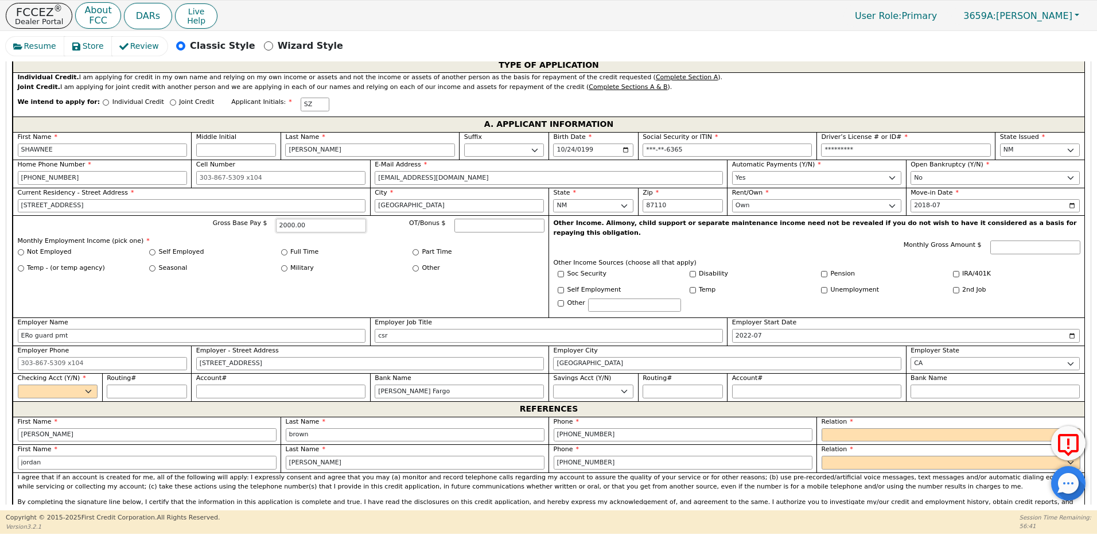
type input "2000.00"
click at [286, 249] on input "Full Time" at bounding box center [284, 252] width 6 height 6
radio input "true"
drag, startPoint x: 98, startPoint y: 316, endPoint x: 9, endPoint y: 316, distance: 88.4
click at [9, 316] on div "Step 4 of 4 ENTER APP DATA The words "I," "me" and "my" mean each person submit…" at bounding box center [548, 512] width 1084 height 1162
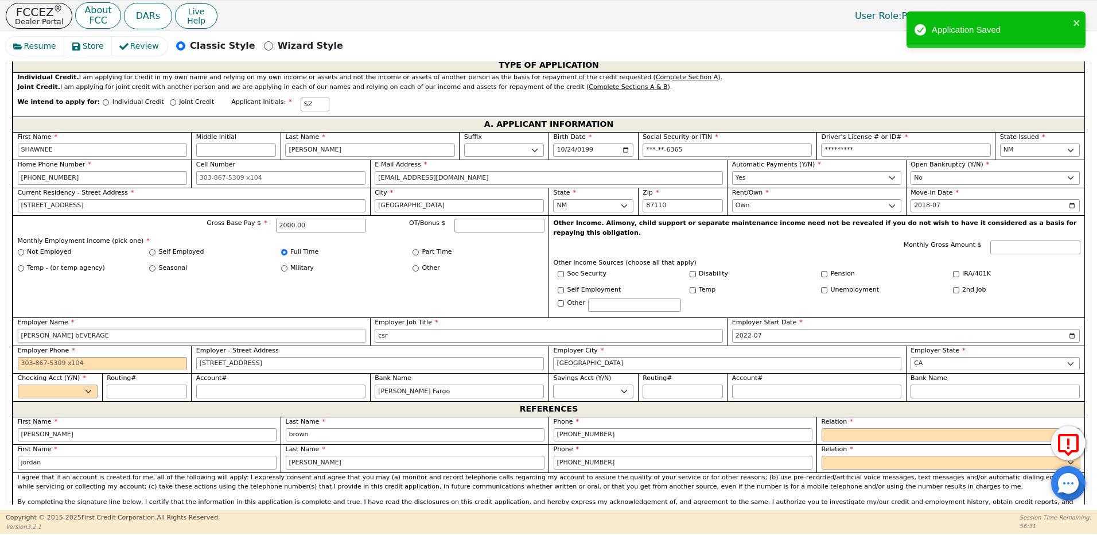
type input "hENSLEY bEVERAGE"
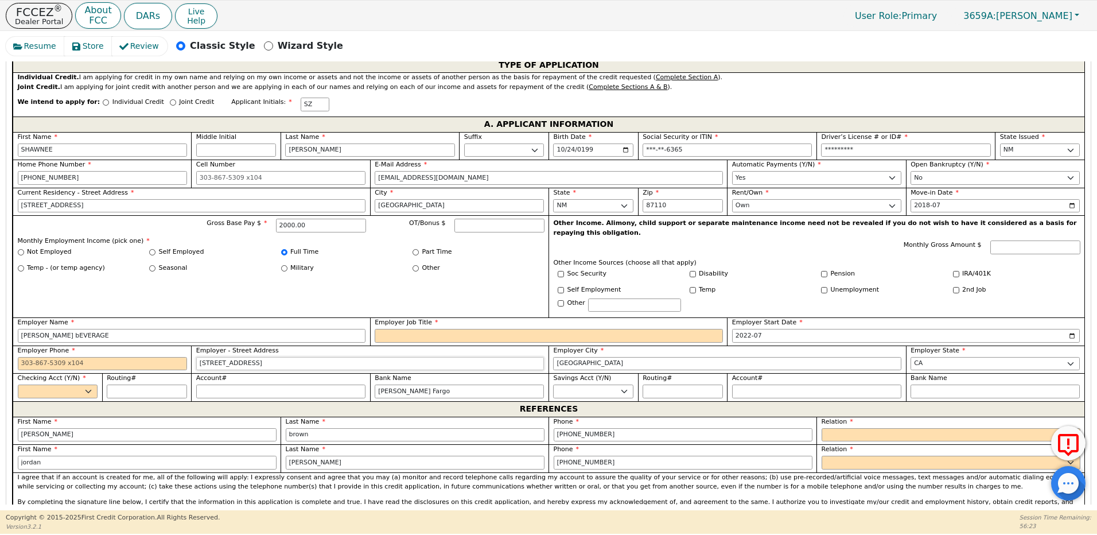
drag, startPoint x: 195, startPoint y: 339, endPoint x: 160, endPoint y: 346, distance: 35.8
click at [160, 346] on div "First Name SHAWNEE Middle Initial Last Name ZIGLER Suffix Jr. Sr. II III IV Bir…" at bounding box center [549, 266] width 1072 height 269
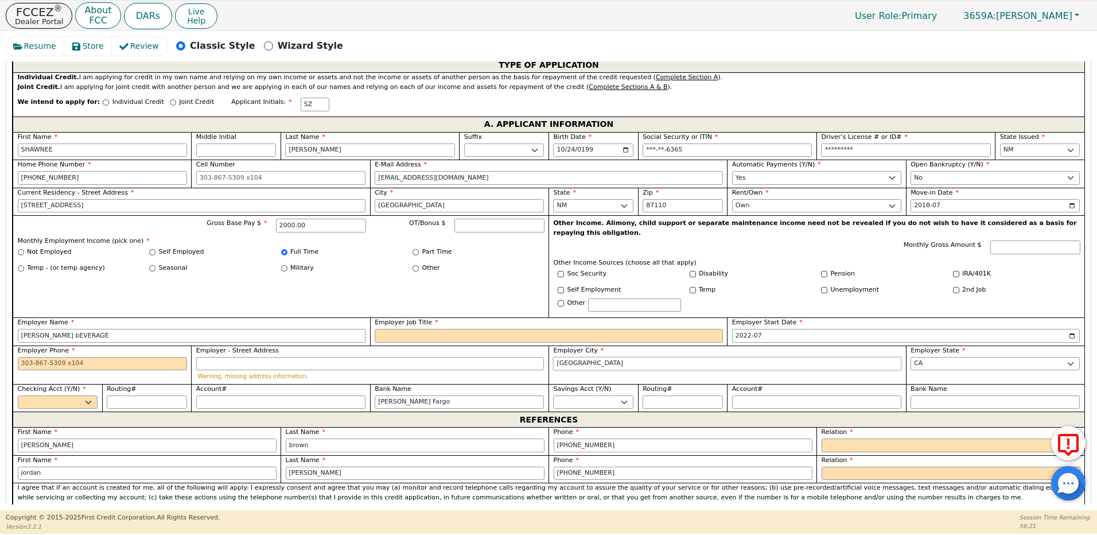
drag, startPoint x: 610, startPoint y: 345, endPoint x: 522, endPoint y: 349, distance: 88.5
click at [522, 349] on div "First Name SHAWNEE Middle Initial Last Name ZIGLER Suffix Jr. Sr. II III IV Bir…" at bounding box center [549, 272] width 1072 height 280
drag, startPoint x: 893, startPoint y: 348, endPoint x: 902, endPoint y: 349, distance: 8.6
click at [894, 349] on div "First Name SHAWNEE Middle Initial Last Name ZIGLER Suffix Jr. Sr. II III IV Bir…" at bounding box center [549, 272] width 1072 height 280
select select "NM"
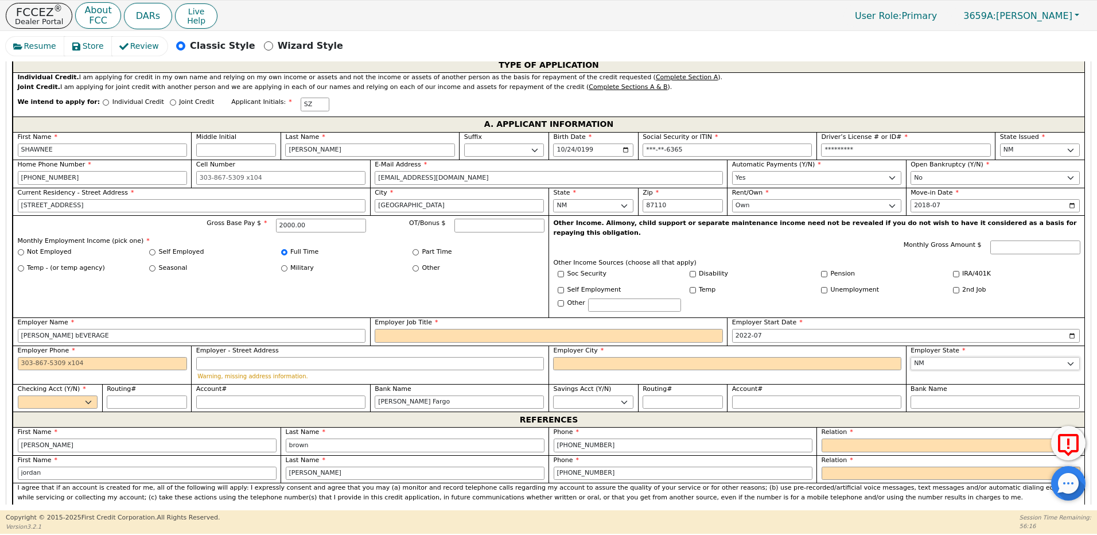
click at [911, 357] on select "AK AL AR AZ CA CO CT DC DE FL GA HI IA ID IL IN KS KY LA MA MD ME MI MN MO MS M…" at bounding box center [995, 364] width 169 height 14
click at [78, 395] on select "Yes No" at bounding box center [58, 402] width 80 height 14
select select "y"
click at [18, 395] on select "Yes No" at bounding box center [58, 402] width 80 height 14
click at [124, 395] on input "Routing#" at bounding box center [147, 402] width 80 height 14
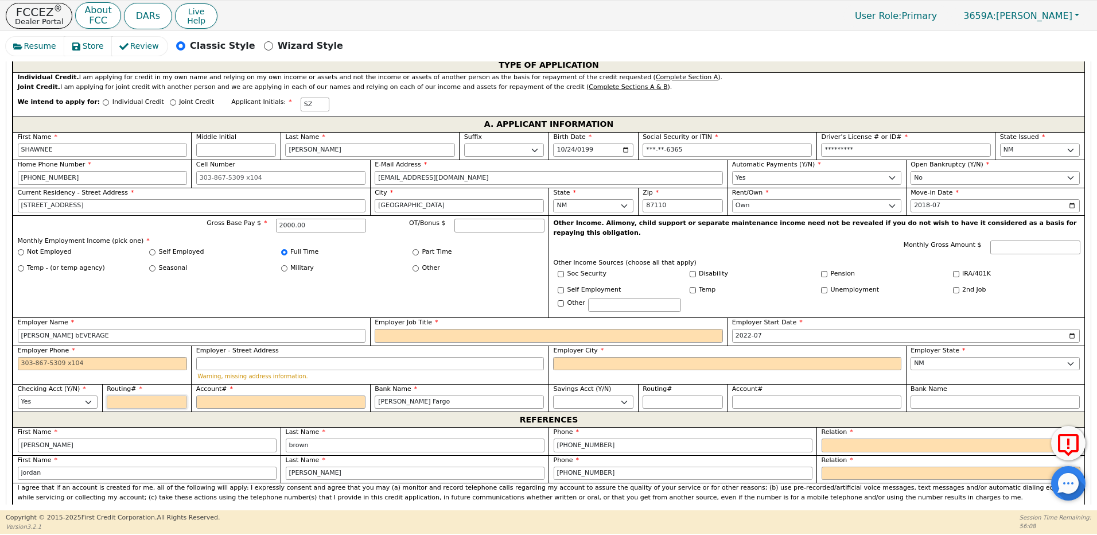
type input "3"
type input "*"
type input "30"
type input "**"
type input "307"
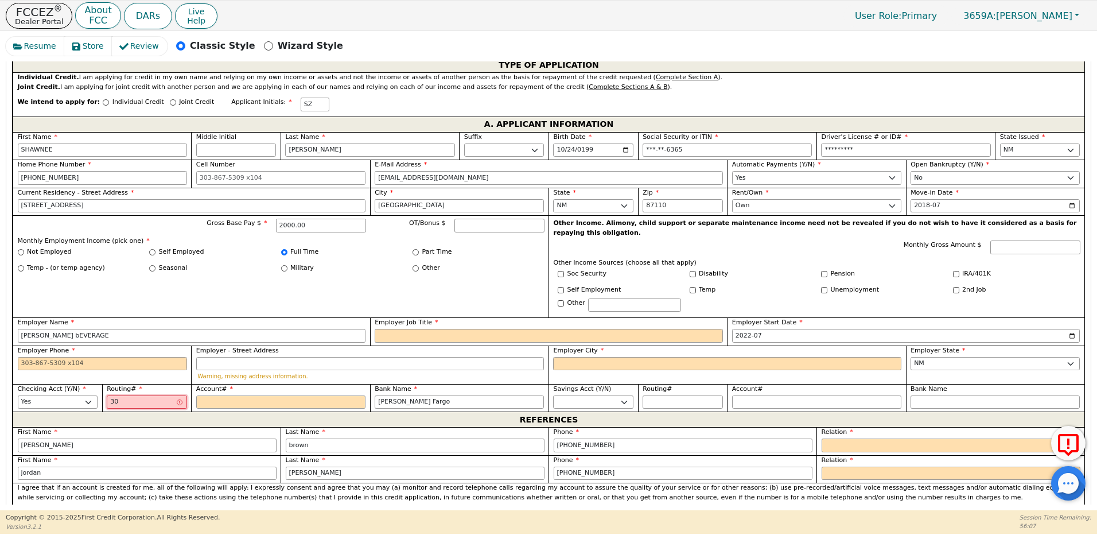
type input "***"
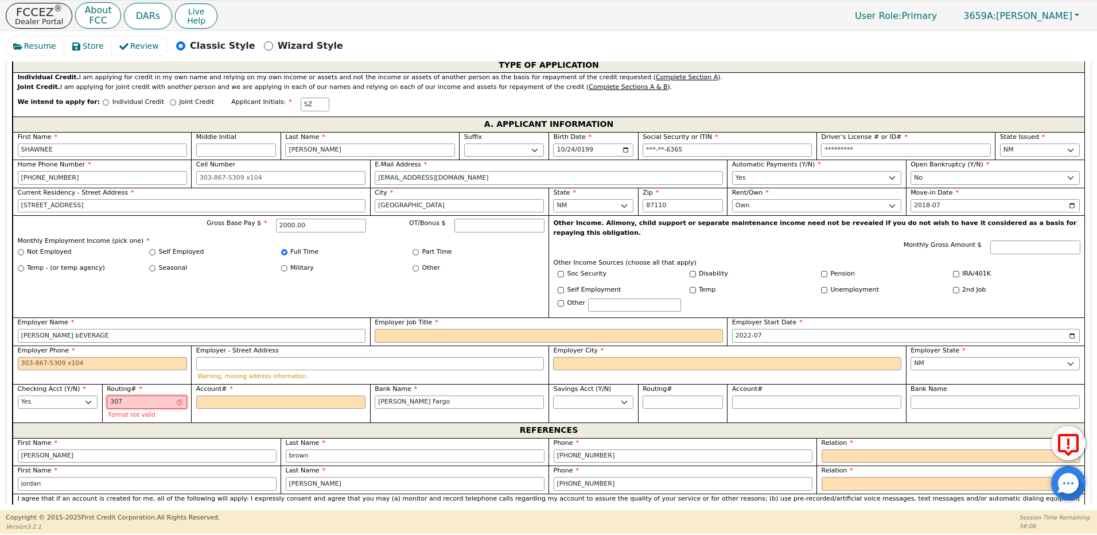
type input "3070"
type input "****"
type input "30708"
type input "*****"
type input "307083"
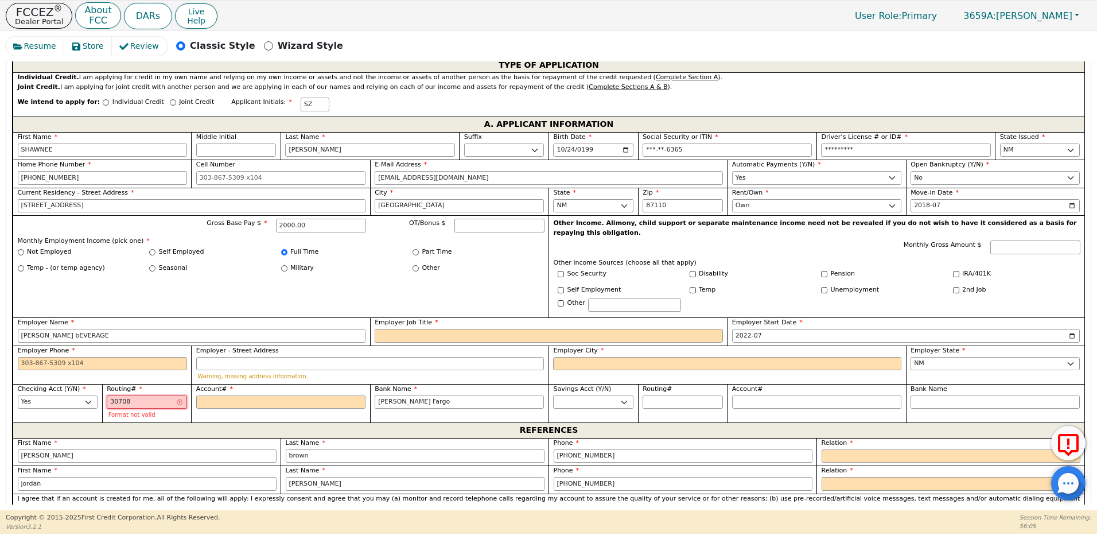
type input "******"
type input "3070839"
type input "*******"
type input "30708391"
type input "********"
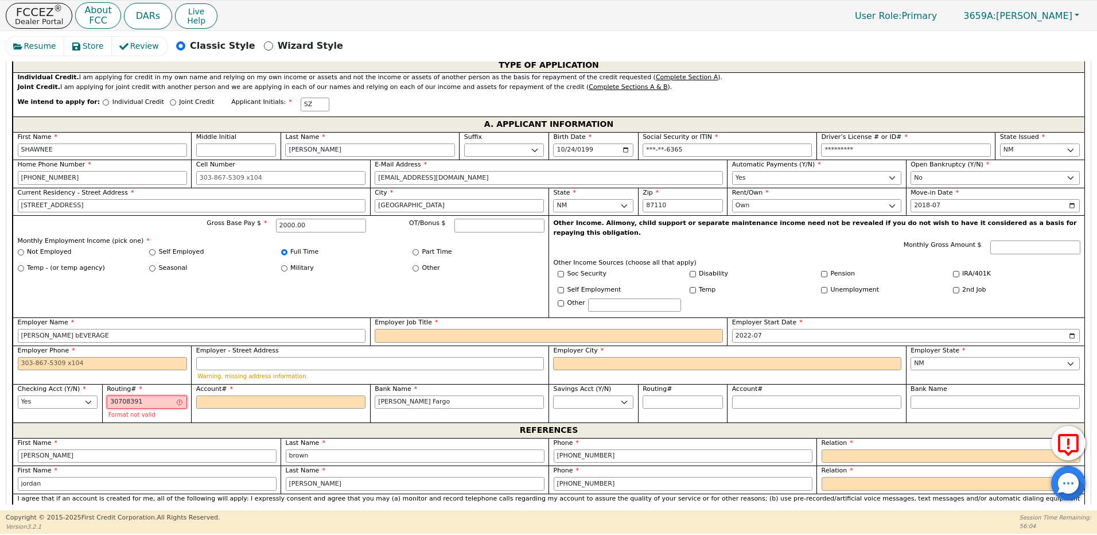
type input "307083911"
type input "*********"
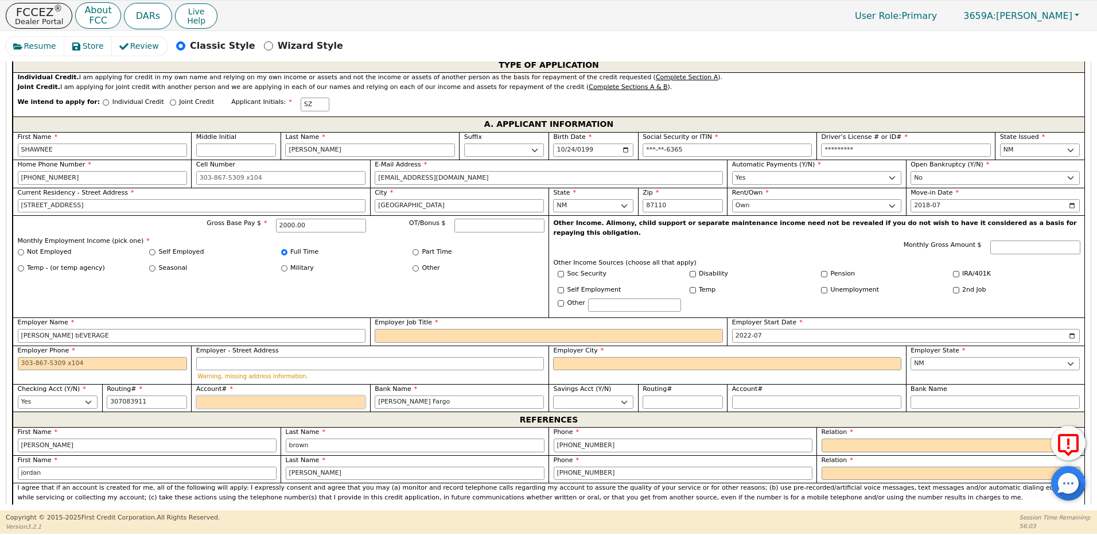
type input "*********"
click at [205, 395] on input "Account#" at bounding box center [280, 402] width 169 height 14
type input "0"
type input "*"
type input "04"
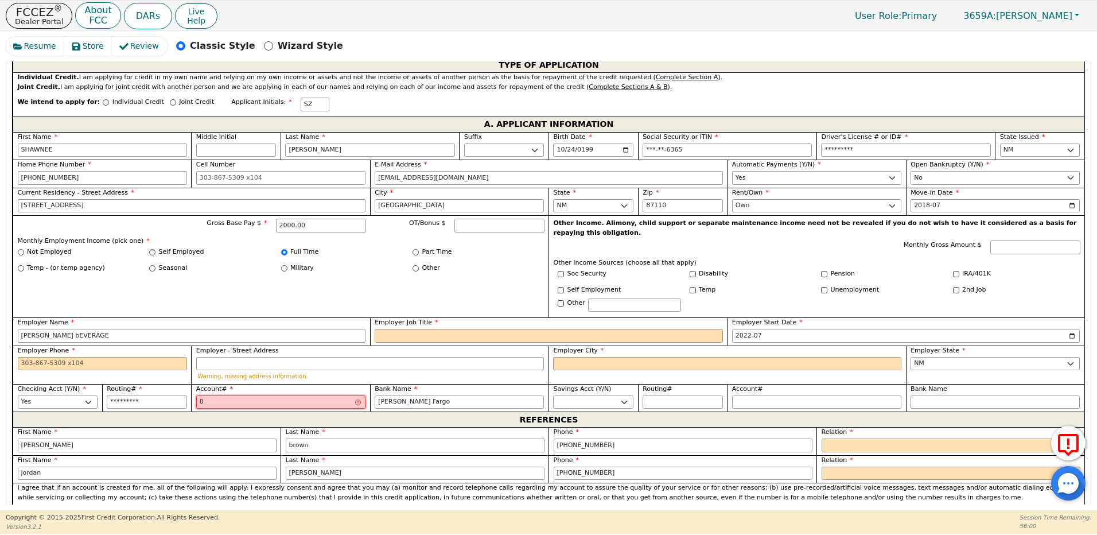
type input "**"
type input "048"
type input "***"
type input "0489"
type input "****"
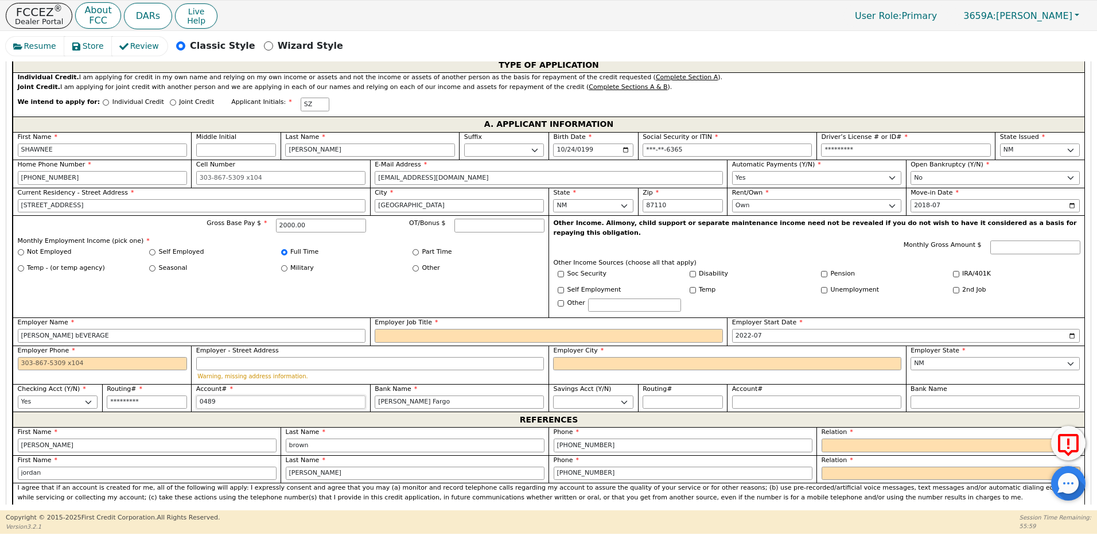
type input "04891"
type input "*****"
type input "048918"
type input "******"
type input "0489180"
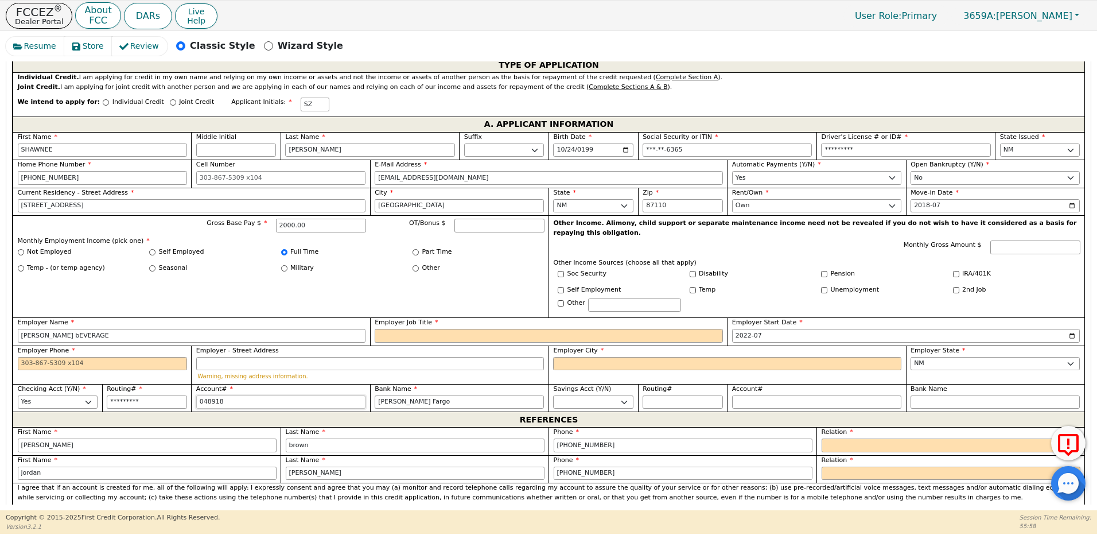
type input "*******"
type input "04891800"
type input "********"
type input "048918002"
type input "*********"
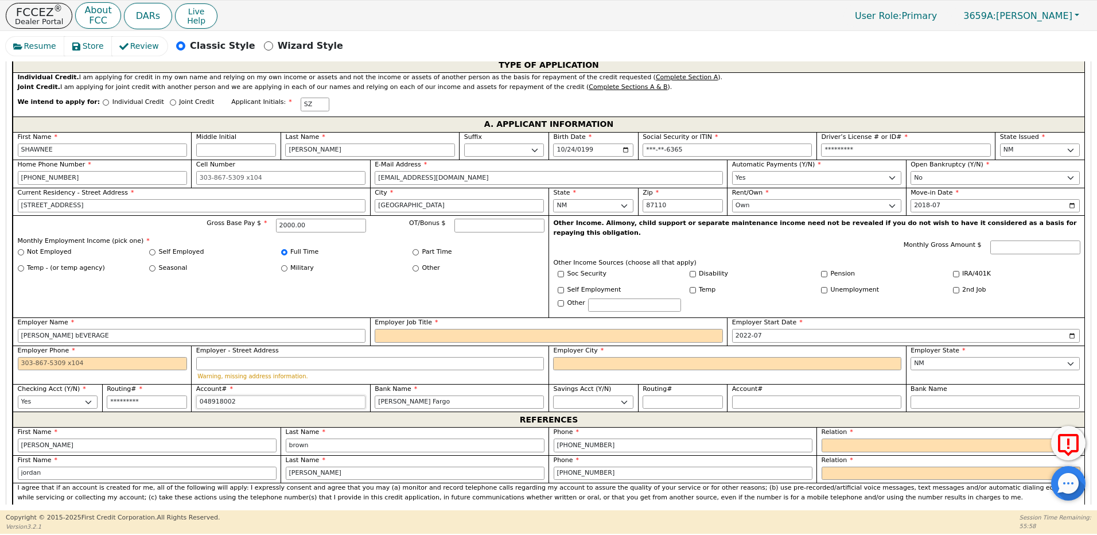
type input "0489180024"
type input "**********"
drag, startPoint x: 383, startPoint y: 388, endPoint x: 324, endPoint y: 395, distance: 58.9
click at [324, 395] on div "The words "I," "me" and "my" mean each person submitting this credit applicatio…" at bounding box center [548, 365] width 1073 height 783
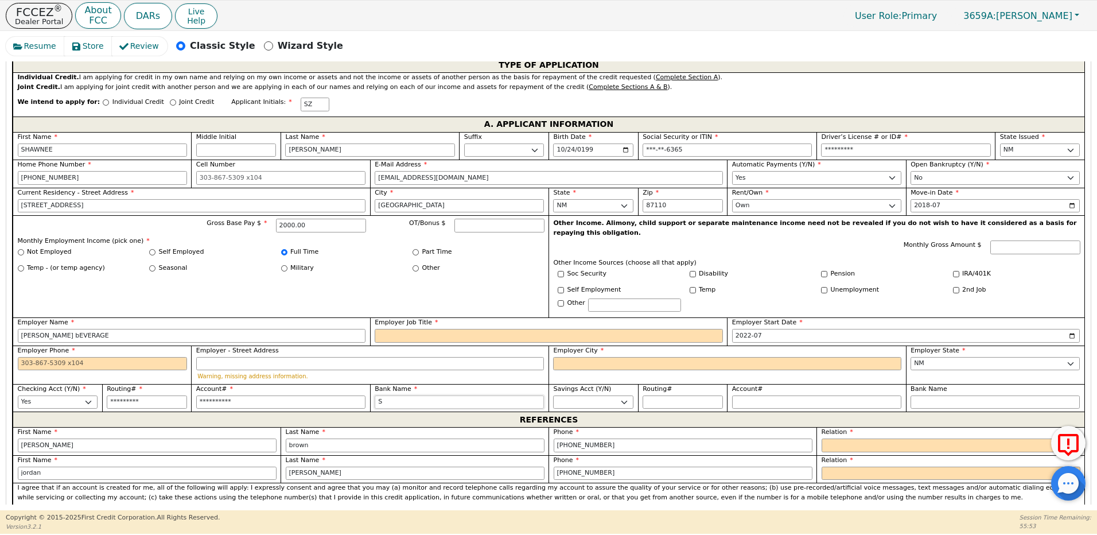
type input "SU"
type input "SUN"
type input "SUNW"
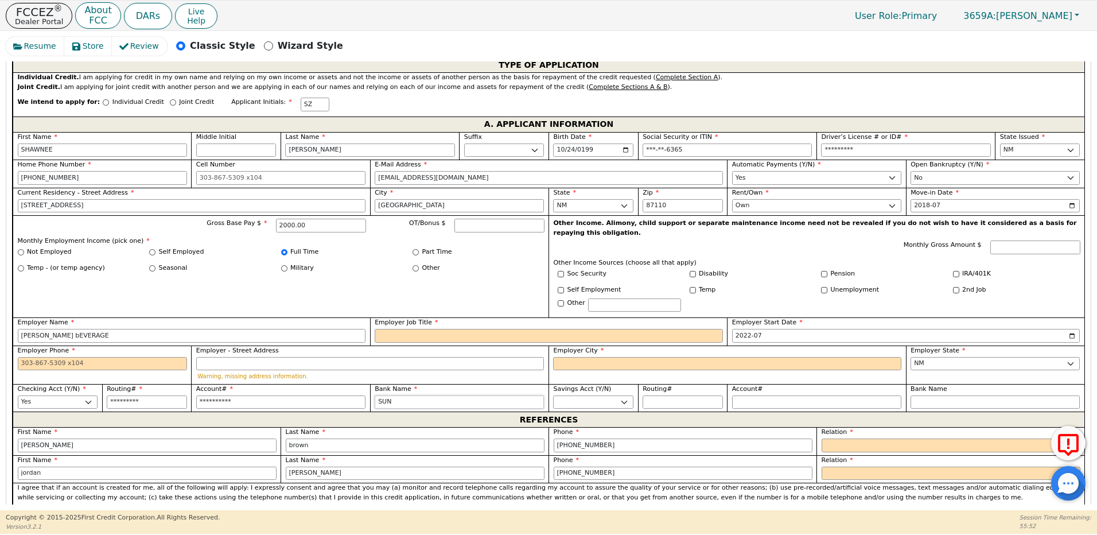
type input "SUNW"
type input "SUNWA"
type input "SUNWAR"
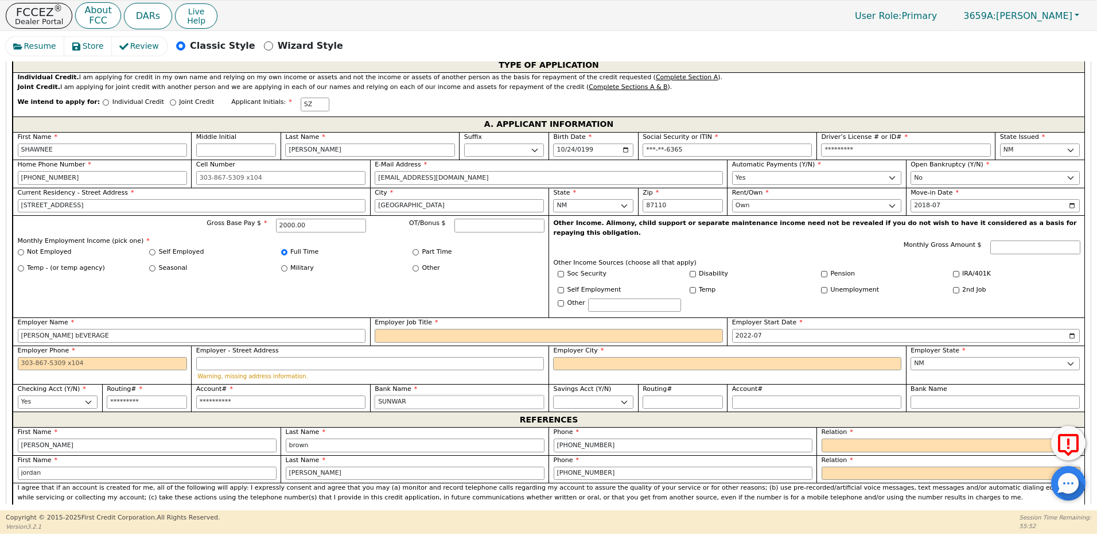
type input "SUNWARD"
drag, startPoint x: 76, startPoint y: 429, endPoint x: -1, endPoint y: 422, distance: 76.6
click at [0, 422] on html "FCCEZ ® Dealer Portal About FCC DARs Live Help User Role : Primary 3659A: MIGUE…" at bounding box center [548, 267] width 1097 height 534
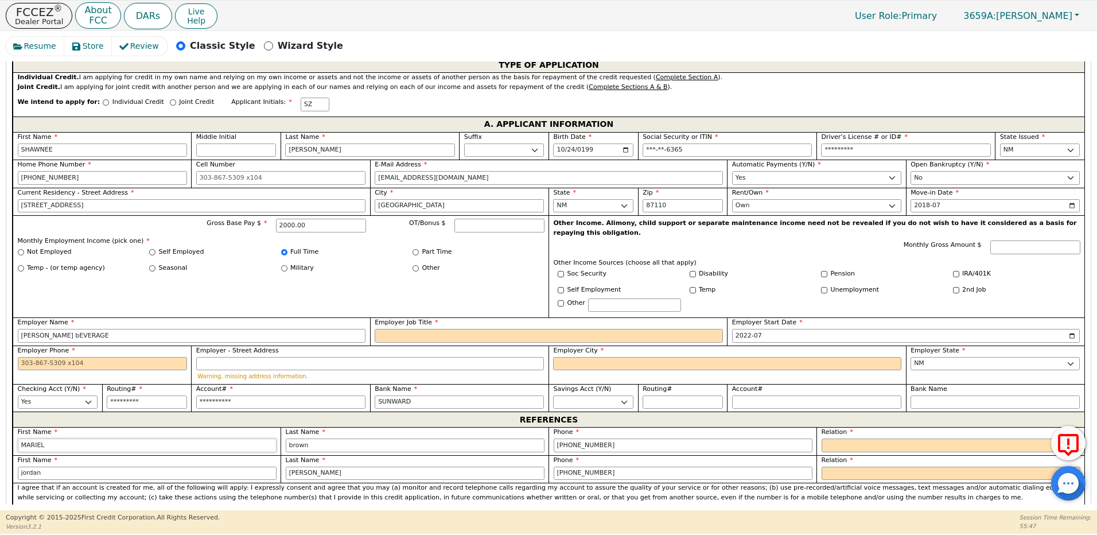
type input "MARIEL"
type input "KEE"
type input "505-919-9300"
type input "F"
drag, startPoint x: 30, startPoint y: 448, endPoint x: -2, endPoint y: 443, distance: 33.1
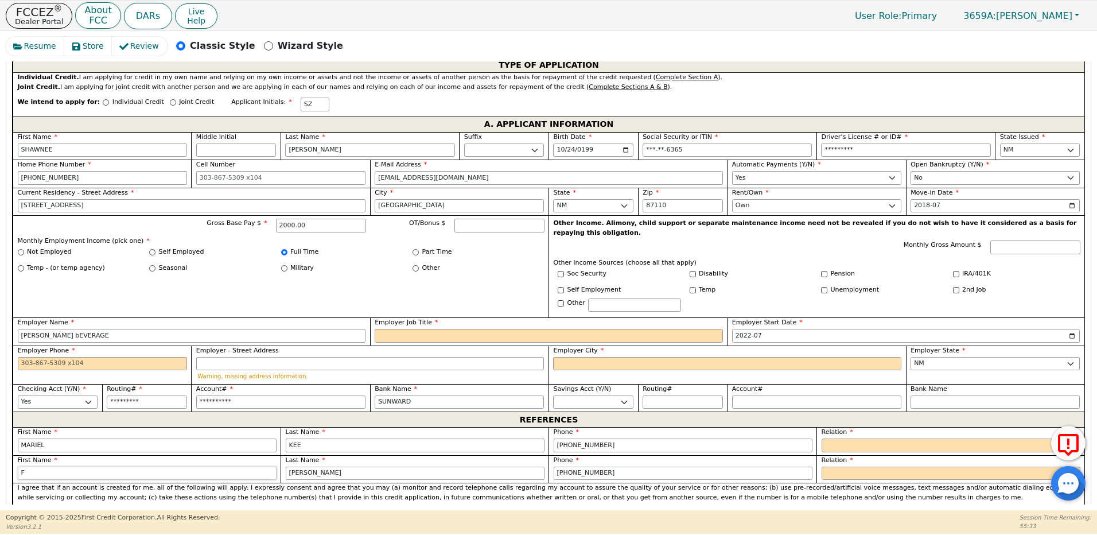
click at [0, 443] on html "FCCEZ ® Dealer Portal About FCC DARs Live Help User Role : Primary 3659A: MIGUE…" at bounding box center [548, 267] width 1097 height 534
click at [834, 438] on select "FATHER MOTHER SISTER BROTHER DAUGHTER SON CO-WORKER NEIGHBOR FRIEND COUSIN G-MO…" at bounding box center [951, 445] width 259 height 14
select select "FRIEND"
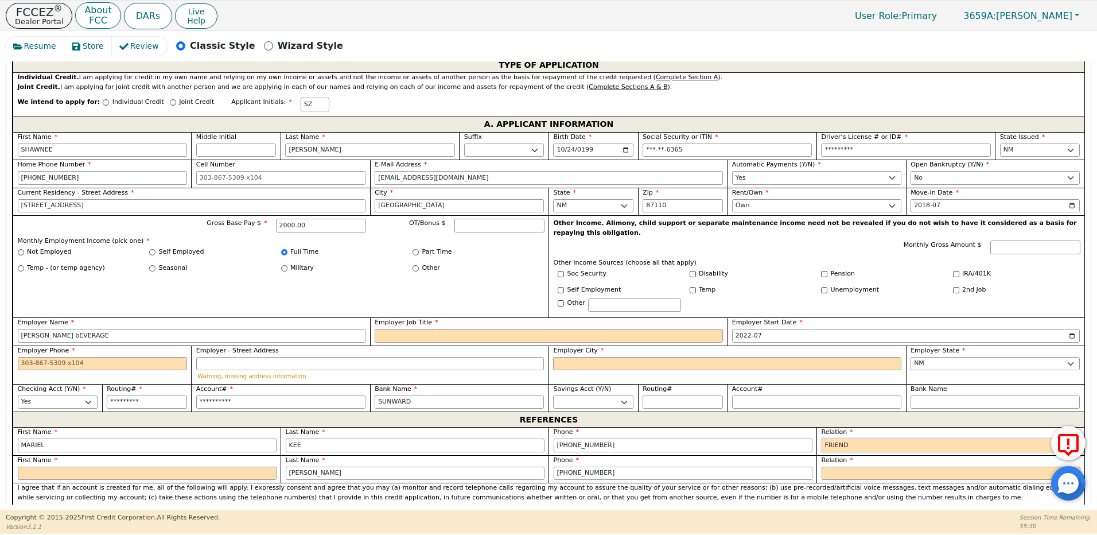
click at [822, 438] on select "FATHER MOTHER SISTER BROTHER DAUGHTER SON CO-WORKER NEIGHBOR FRIEND COUSIN G-MO…" at bounding box center [951, 445] width 259 height 14
click at [146, 466] on input "text" at bounding box center [147, 473] width 259 height 14
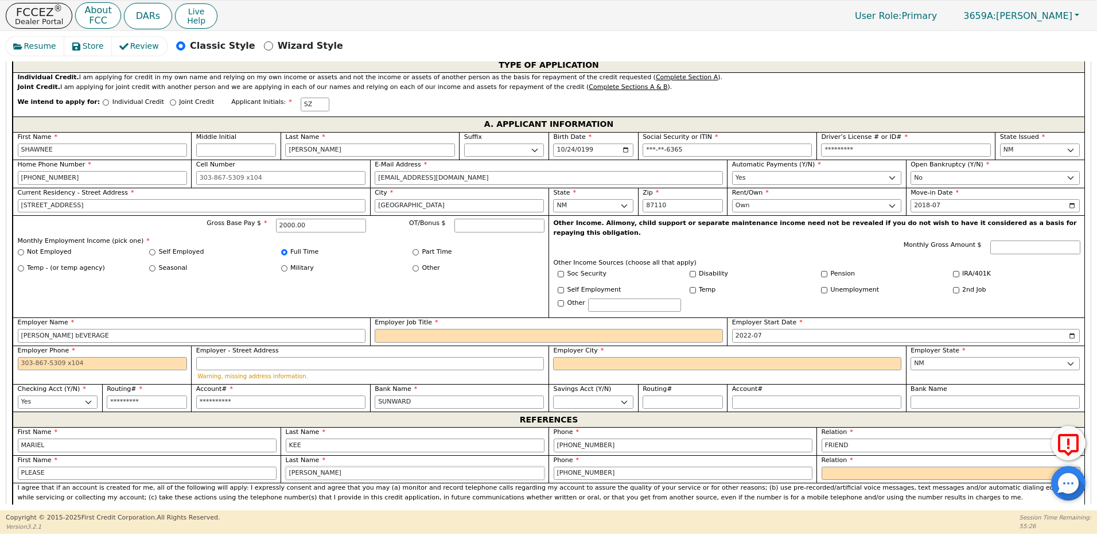
type input "PLEASE"
type input "SEE CUSTOMER"
type input "209-456-7888"
click at [831, 466] on select "FATHER MOTHER SISTER BROTHER DAUGHTER SON CO-WORKER NEIGHBOR FRIEND COUSIN G-MO…" at bounding box center [951, 473] width 259 height 14
select select "BOSS"
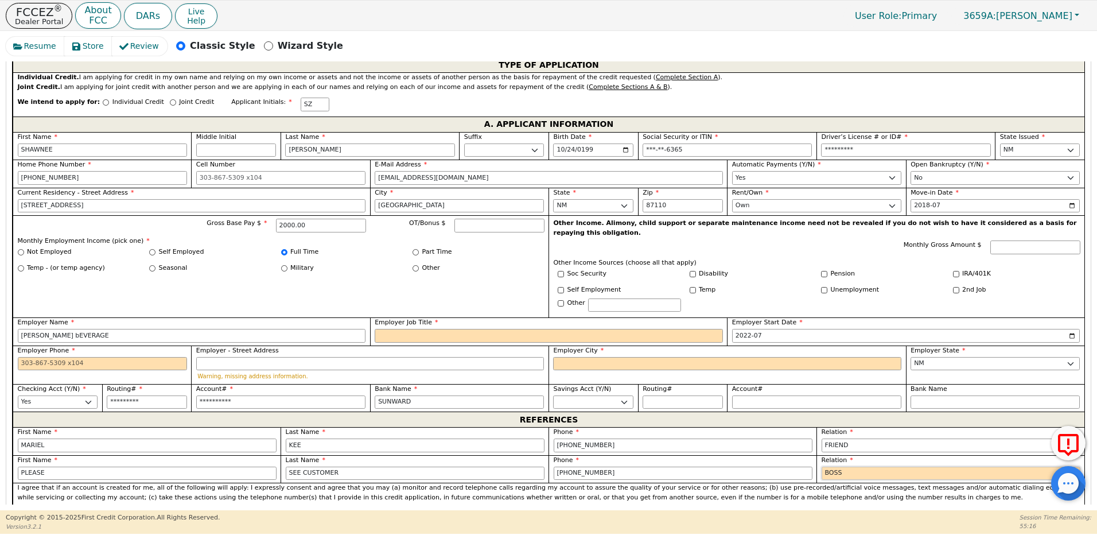
click at [822, 466] on select "FATHER MOTHER SISTER BROTHER DAUGHTER SON CO-WORKER NEIGHBOR FRIEND COUSIN G-MO…" at bounding box center [951, 473] width 259 height 14
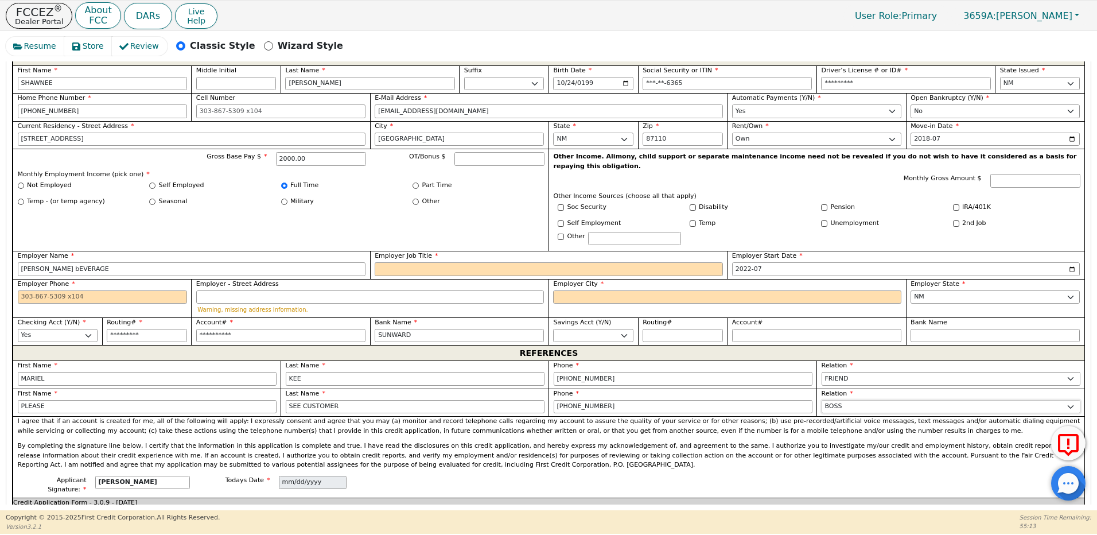
scroll to position [671, 0]
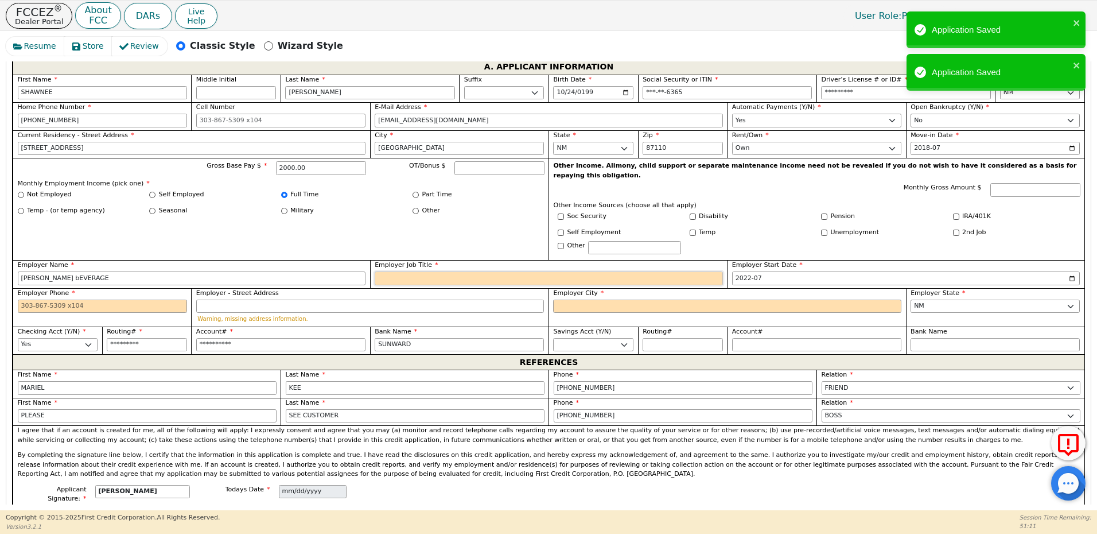
click at [411, 271] on input "Employer Job Title" at bounding box center [549, 278] width 348 height 14
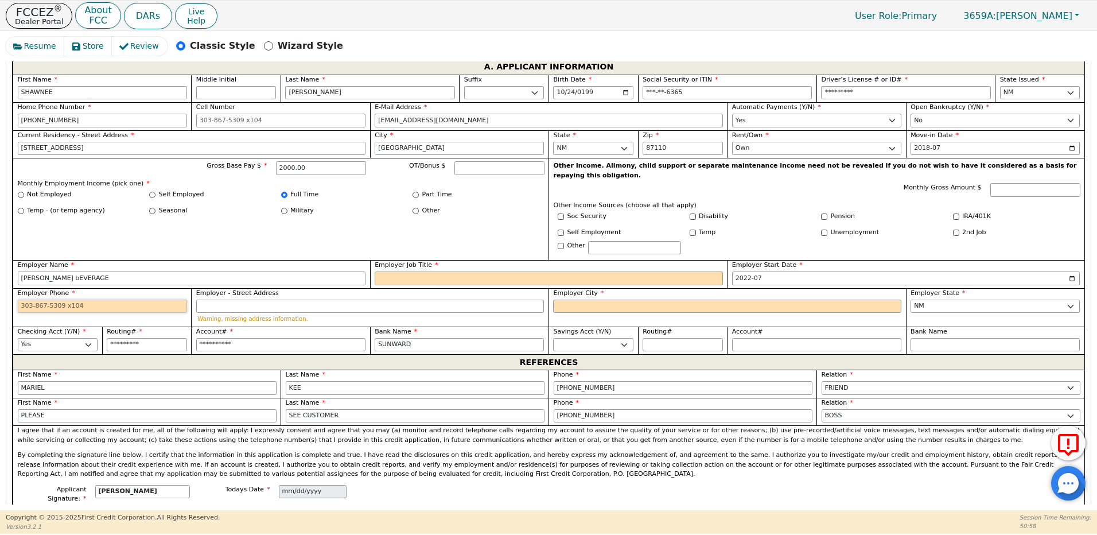
click at [130, 299] on input "Employer Phone" at bounding box center [102, 306] width 169 height 14
type input "505-886-2880"
click at [211, 299] on input "Employer - Street Address" at bounding box center [370, 306] width 348 height 14
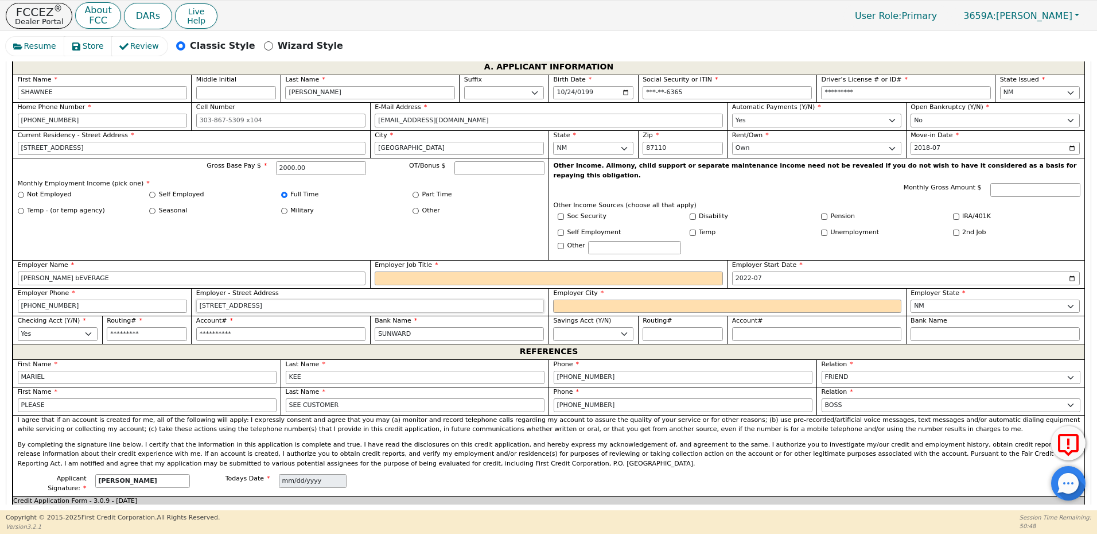
type input "501 yale blvd"
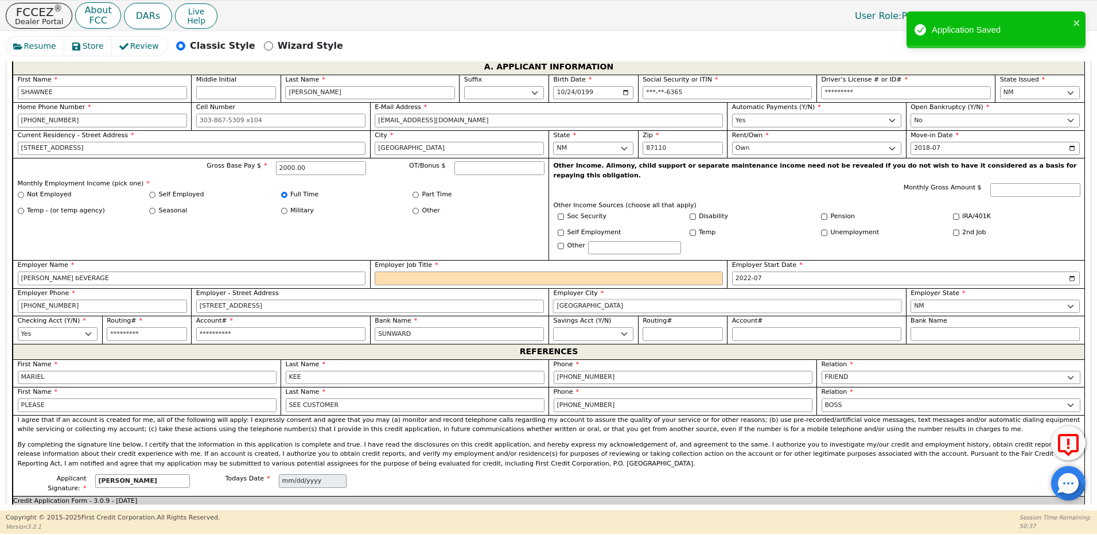
type input "albuquerque"
click at [388, 271] on input "Employer Job Title" at bounding box center [549, 278] width 348 height 14
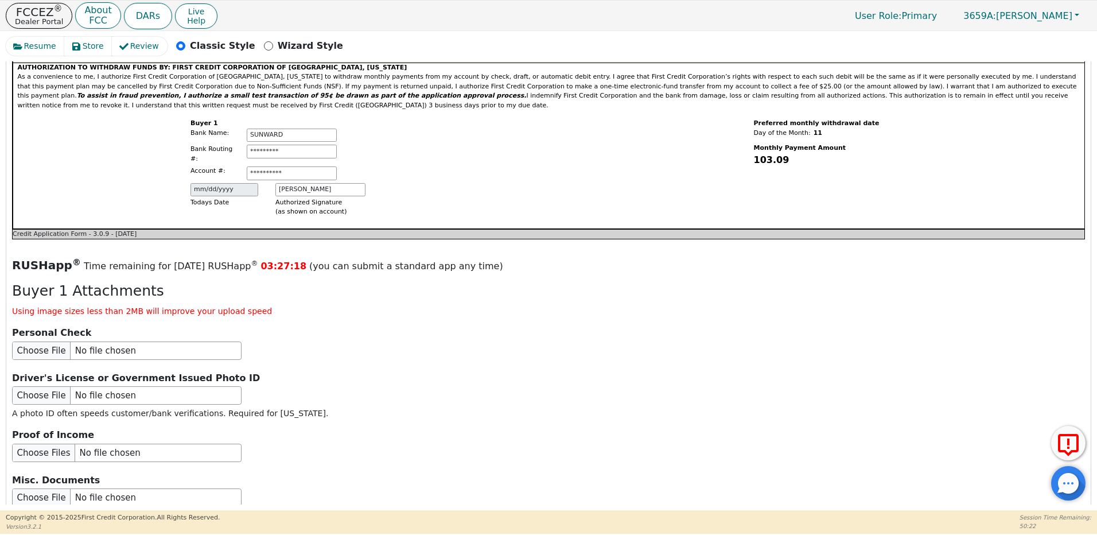
scroll to position [1181, 0]
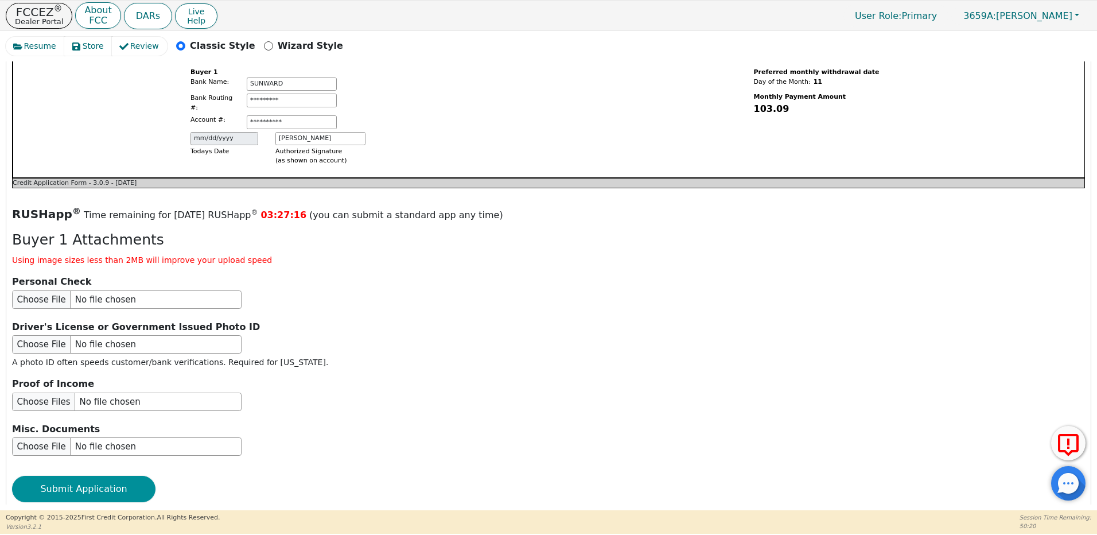
type input "draft line tech"
click at [99, 476] on button "Submit Application" at bounding box center [83, 489] width 143 height 26
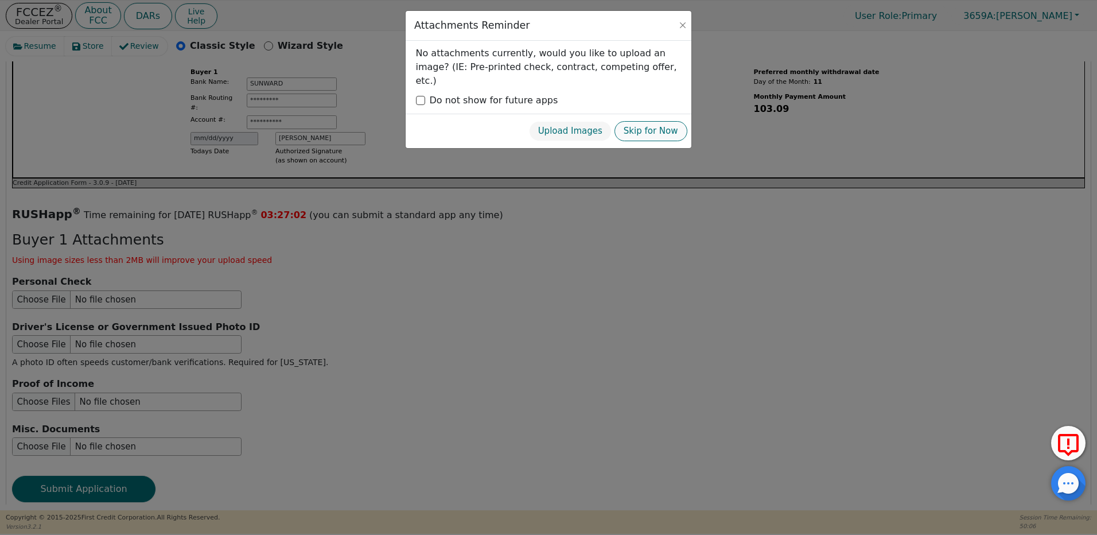
click at [660, 121] on button "Skip for Now" at bounding box center [650, 131] width 73 height 20
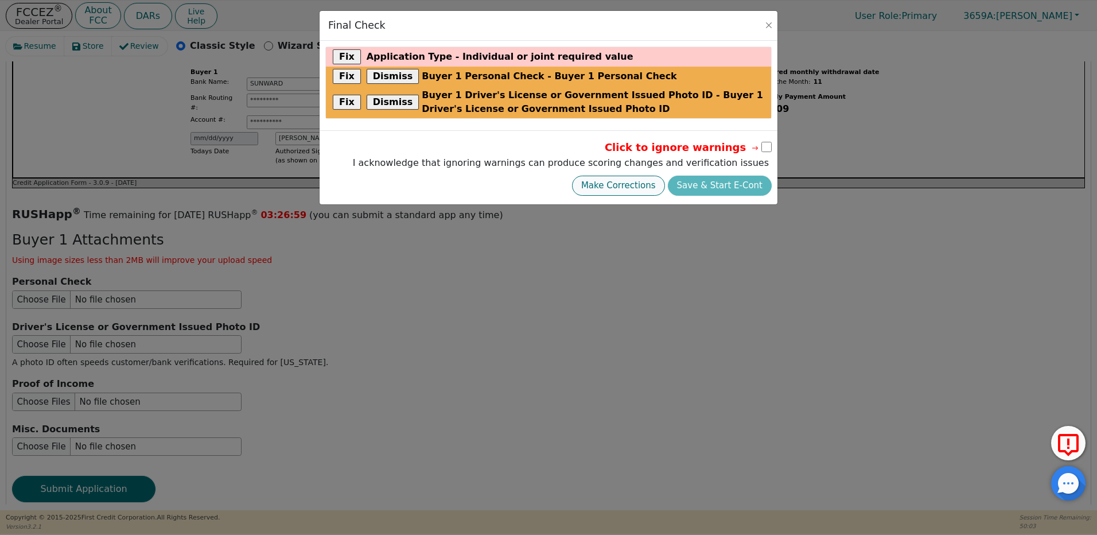
drag, startPoint x: 608, startPoint y: 186, endPoint x: 590, endPoint y: 196, distance: 20.3
click at [607, 185] on button "Make Corrections" at bounding box center [618, 186] width 93 height 20
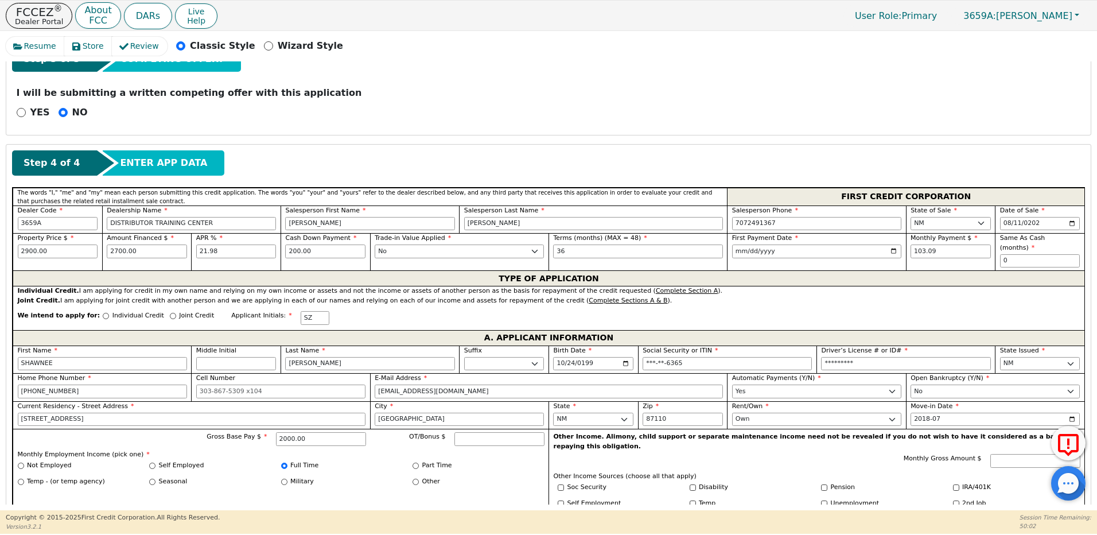
scroll to position [378, 0]
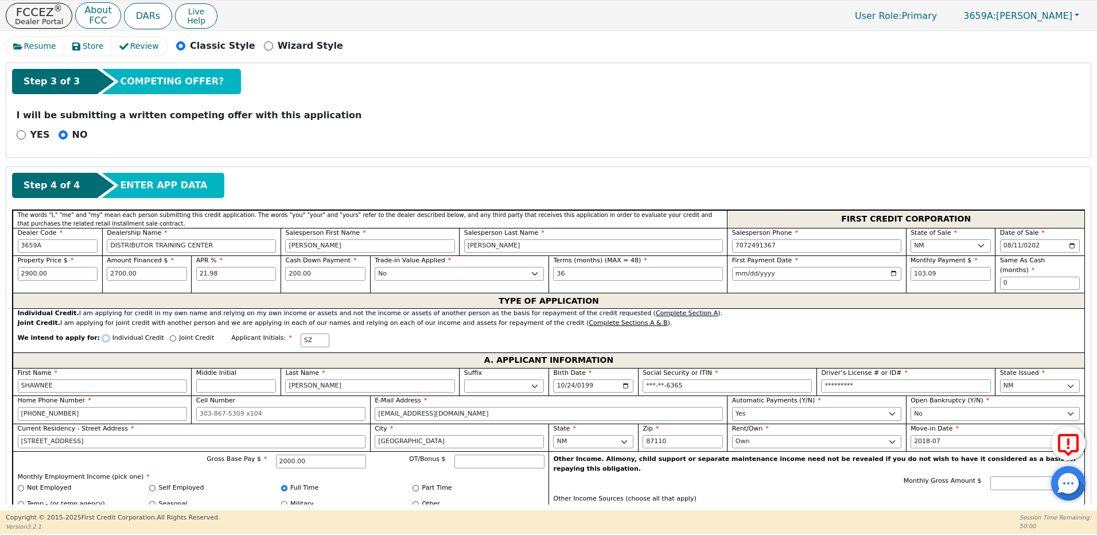
click at [103, 335] on input "Individual Credit" at bounding box center [106, 338] width 6 height 6
radio input "true"
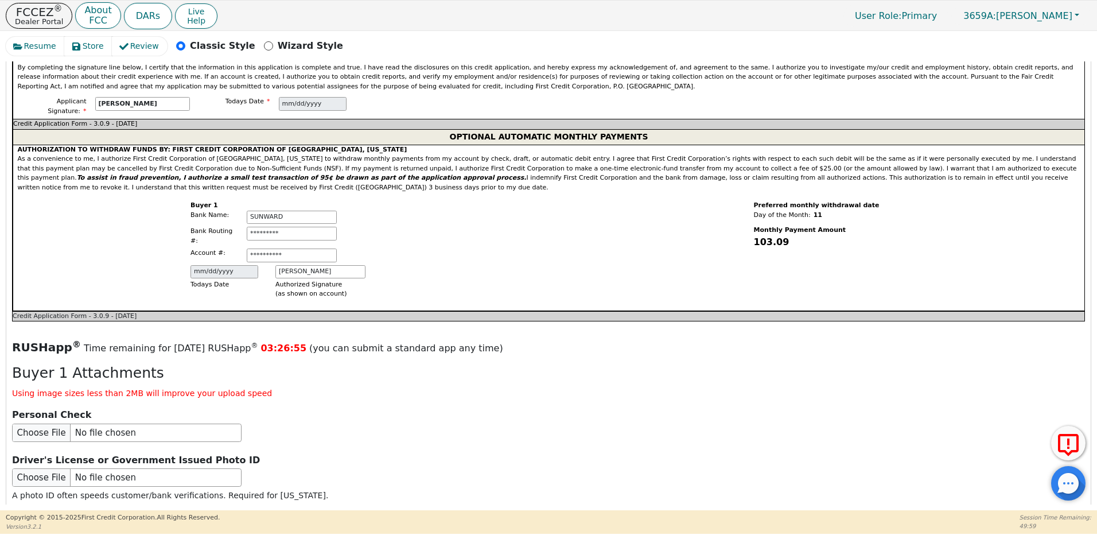
scroll to position [1181, 0]
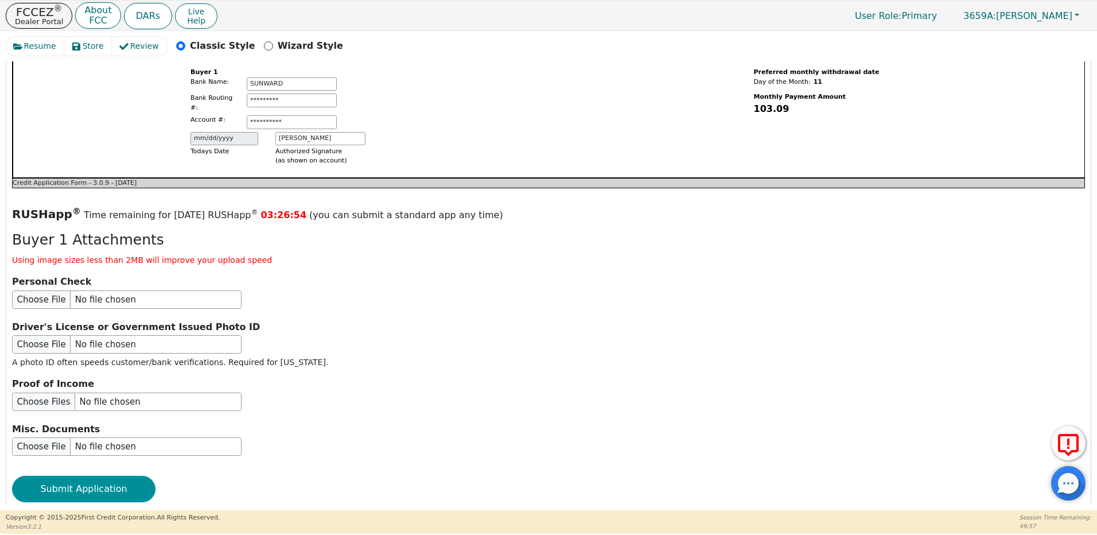
click at [104, 476] on button "Submit Application" at bounding box center [83, 489] width 143 height 26
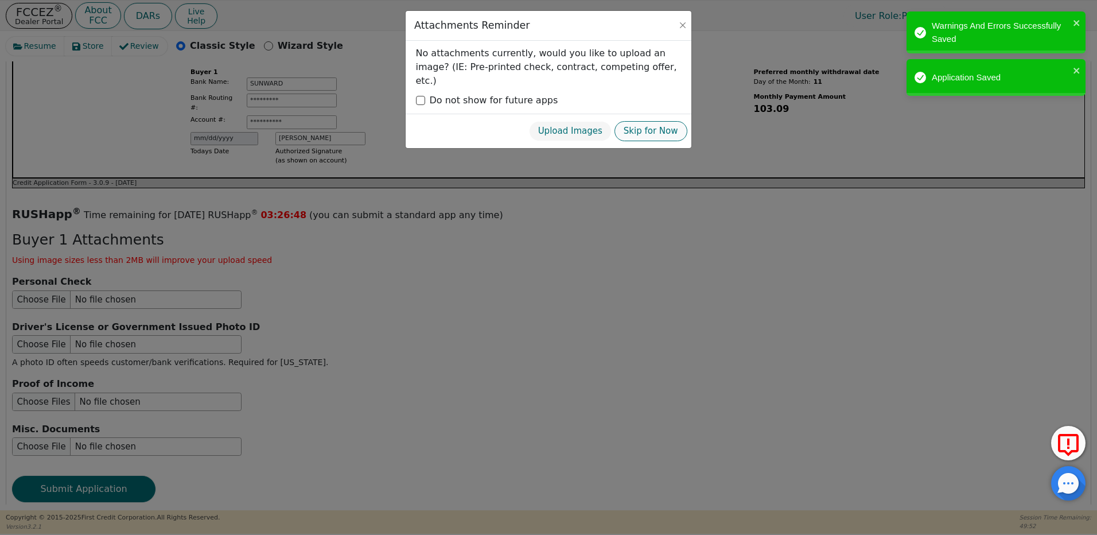
click at [651, 121] on button "Skip for Now" at bounding box center [650, 131] width 73 height 20
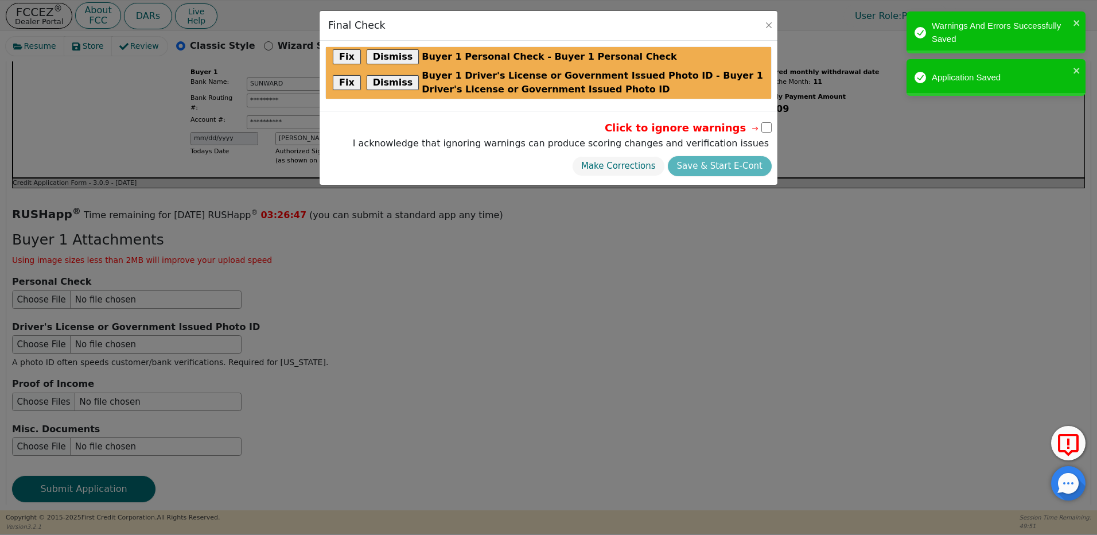
click at [762, 130] on input "checkbox" at bounding box center [766, 127] width 10 height 10
checkbox input "true"
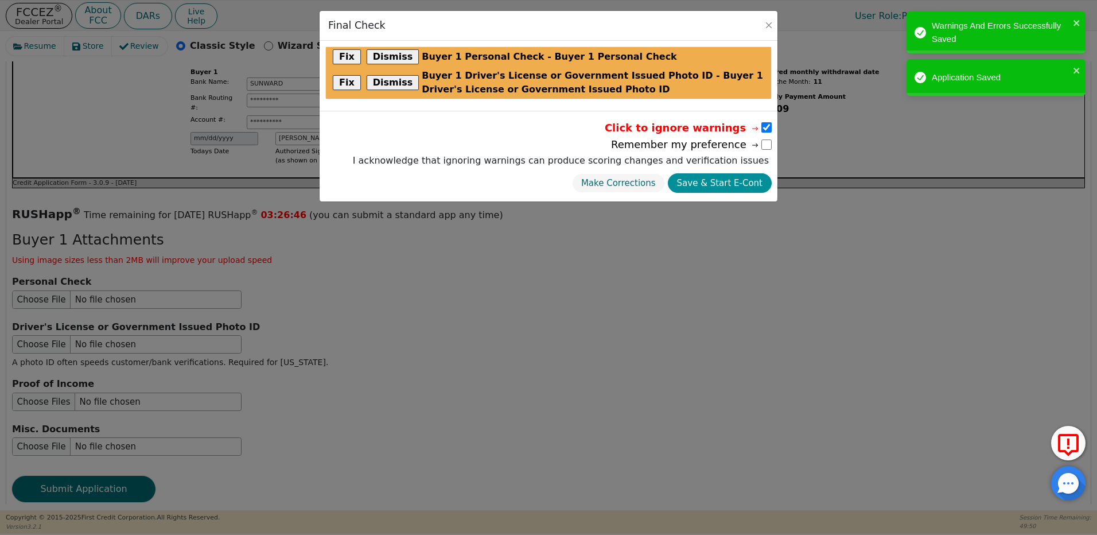
click at [738, 178] on button "Save & Start E-Cont" at bounding box center [720, 183] width 104 height 20
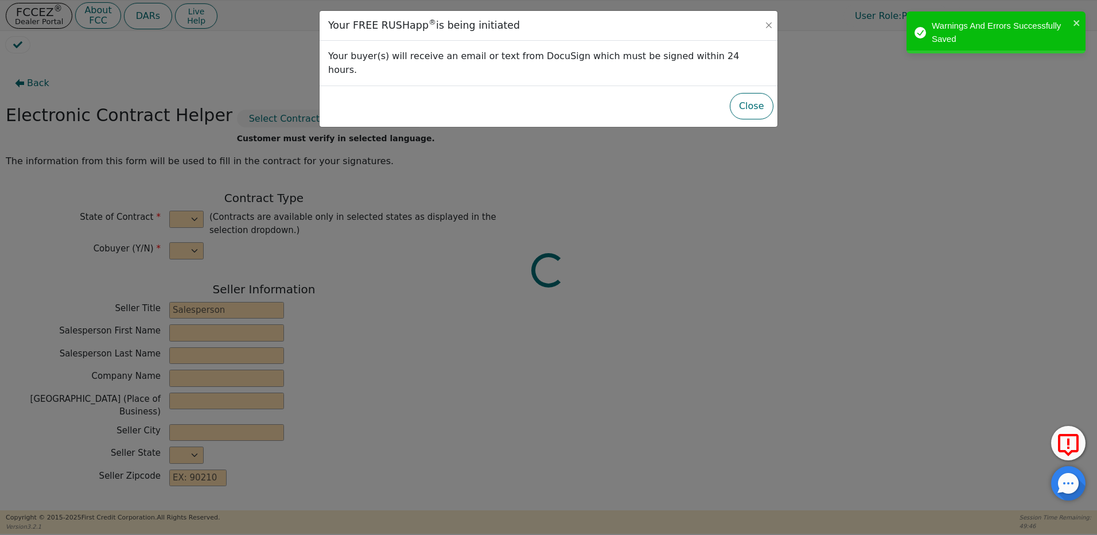
select select "n"
type input "Owner"
type input "MIGUEL"
type input "ROCHA"
type input "DISTRIBUTOR TRAINING CENTER"
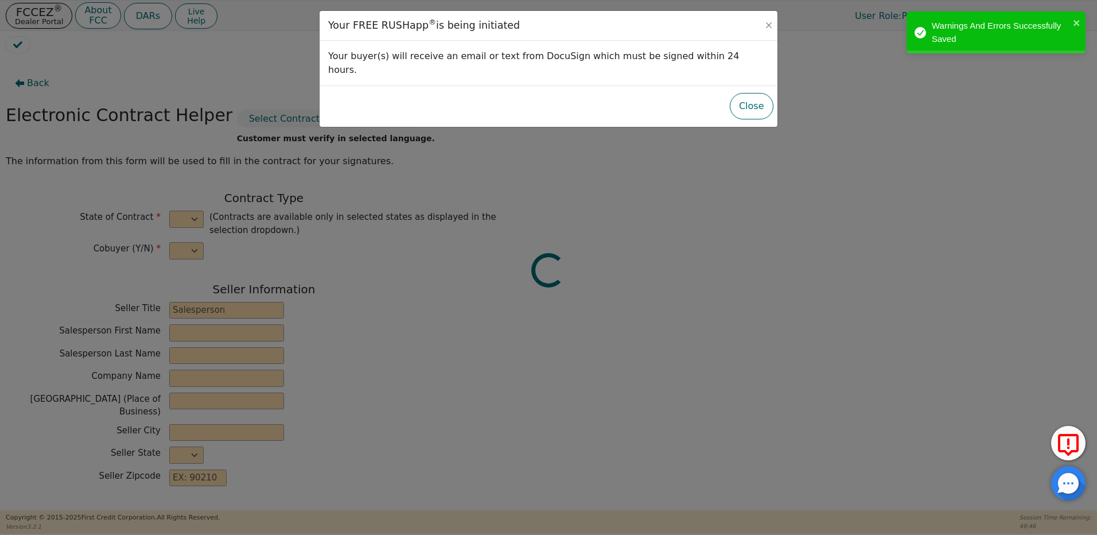
type input "6135 TAM O'SHANTER DR STE 9"
type input "STOCKTON"
select select "CA"
type input "95210"
type input "SHAWNEE"
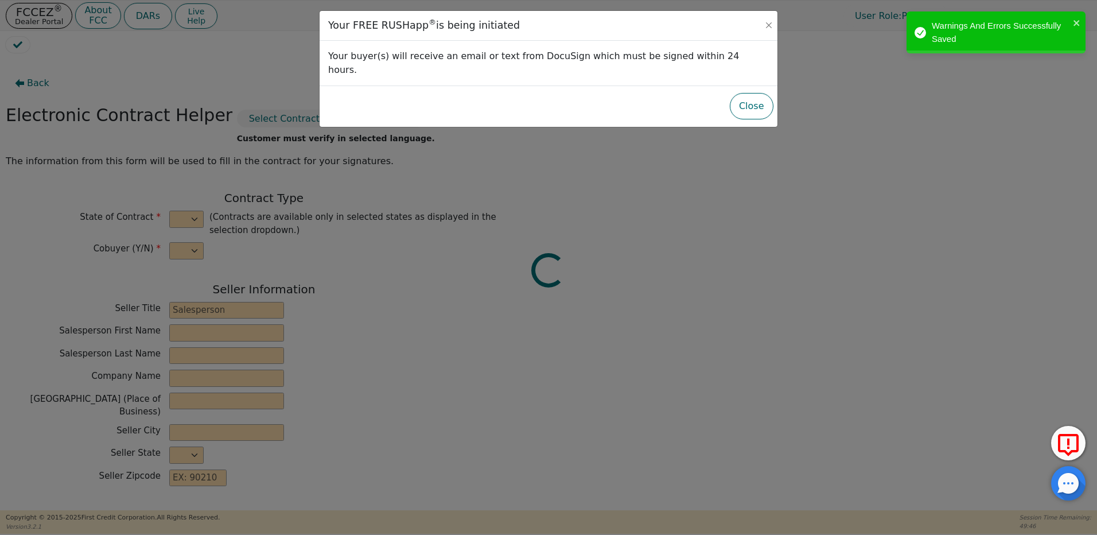
type input "[PERSON_NAME]"
type input "SKZIGLER1@GMAIL.COM"
type input "8307 aztec rd ne"
type input "ALBUQUERQUE"
select select "NM"
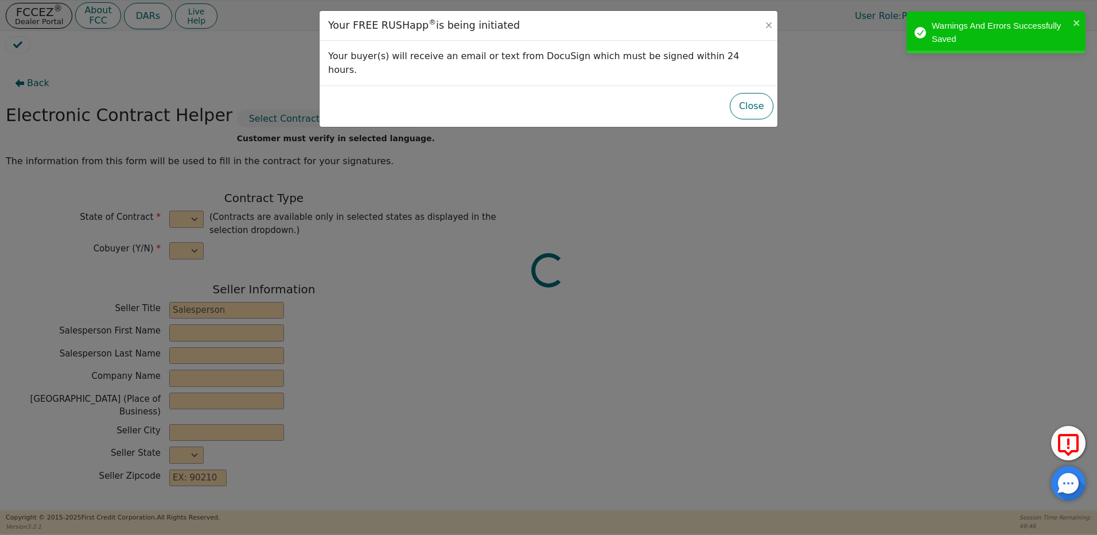
type input "87110"
type input "2025-08-11"
type input "21.98"
type input "2025-09-11"
type input "36"
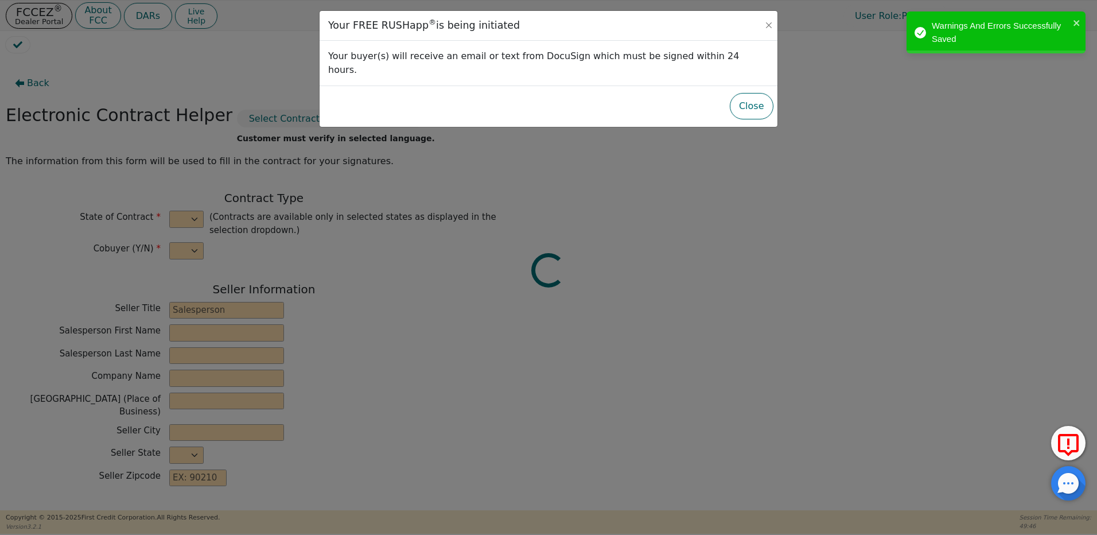
type input "0"
type input "2900.00"
type input "200.00"
type input "2700.00"
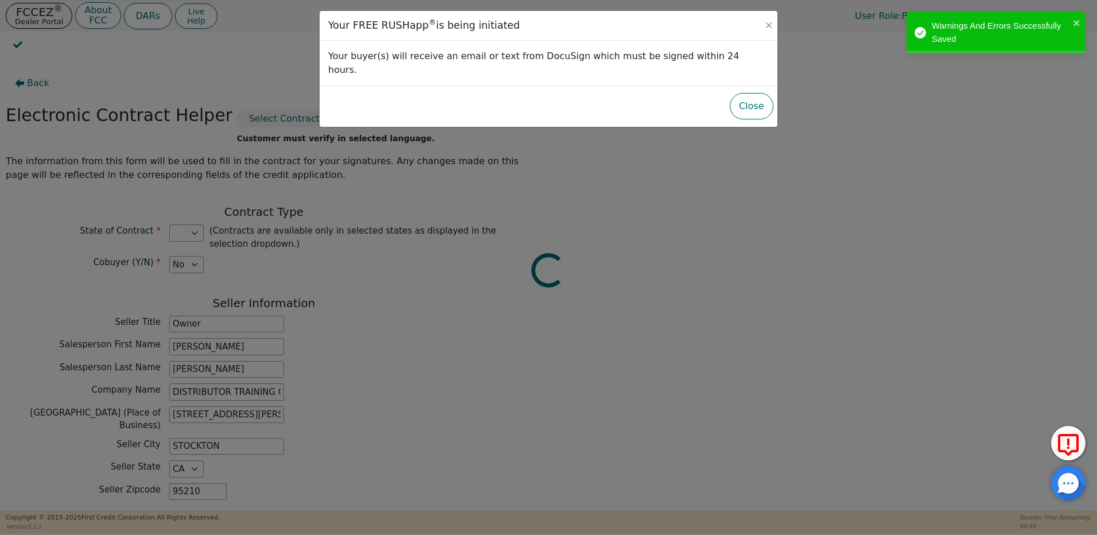
select select "NM"
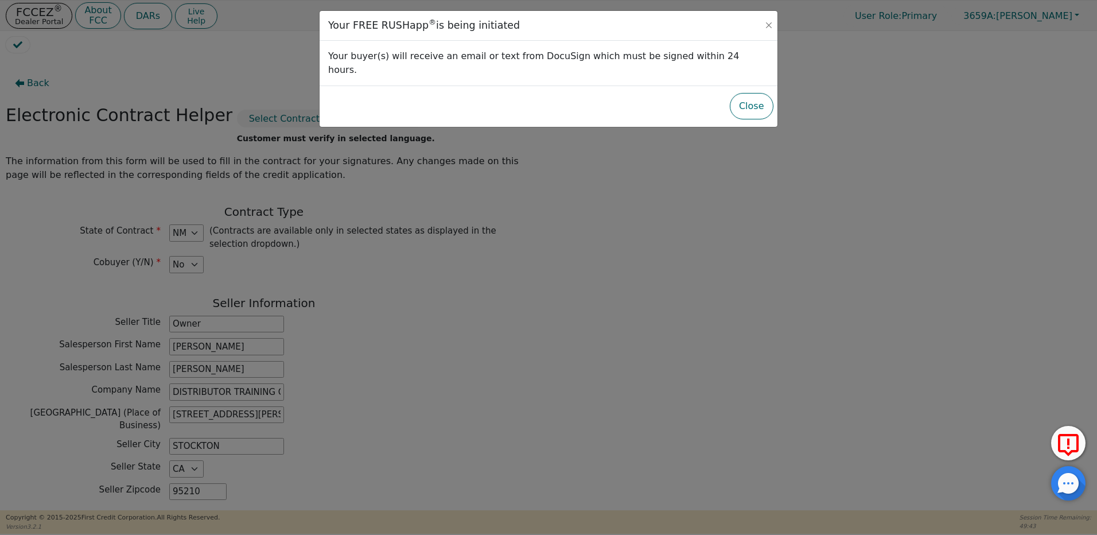
click at [759, 94] on button "Close" at bounding box center [752, 106] width 44 height 26
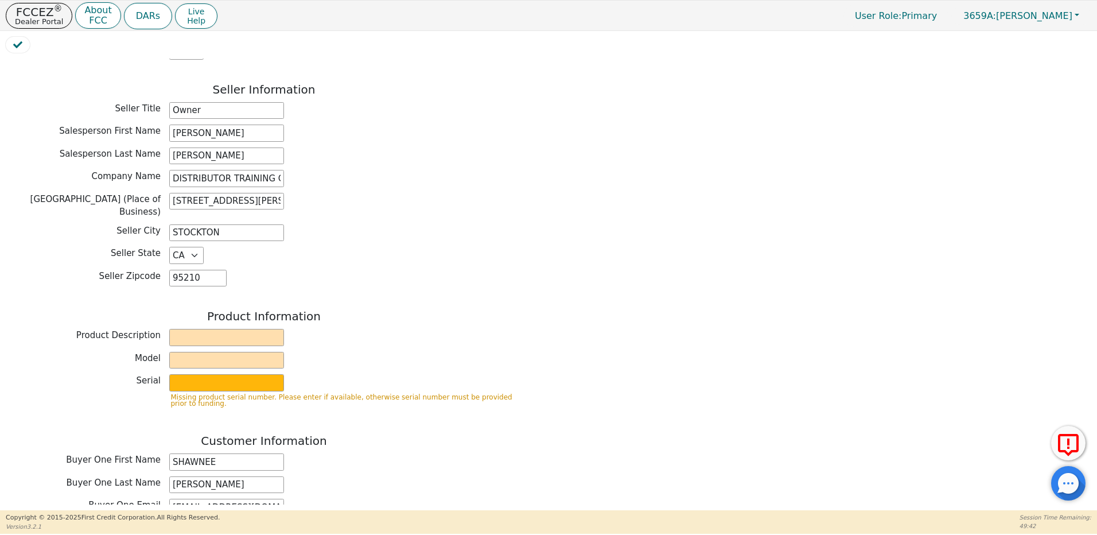
scroll to position [229, 0]
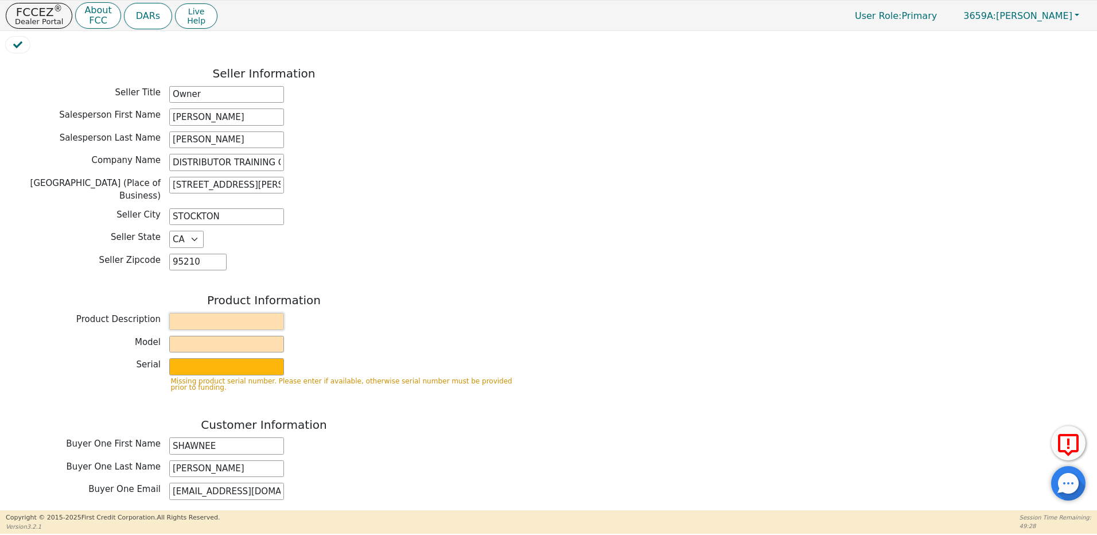
click at [200, 315] on input "text" at bounding box center [226, 321] width 115 height 17
drag, startPoint x: 227, startPoint y: 314, endPoint x: 158, endPoint y: 300, distance: 69.8
click at [157, 303] on div "Product Information Product Description Avalir Model Serial Missing product ser…" at bounding box center [264, 346] width 516 height 107
type input "Kirby"
type input "Avalir"
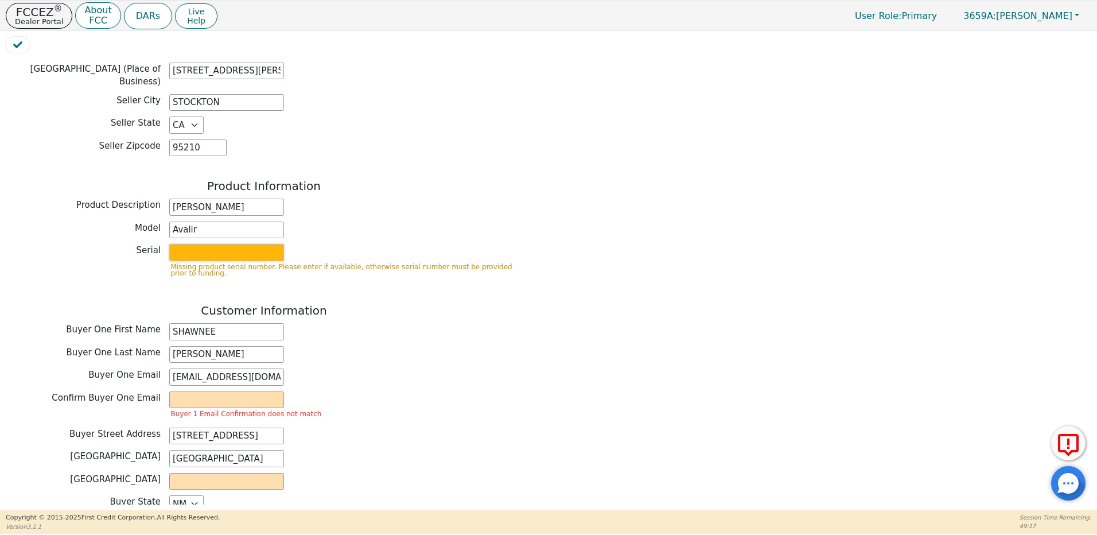
scroll to position [402, 0]
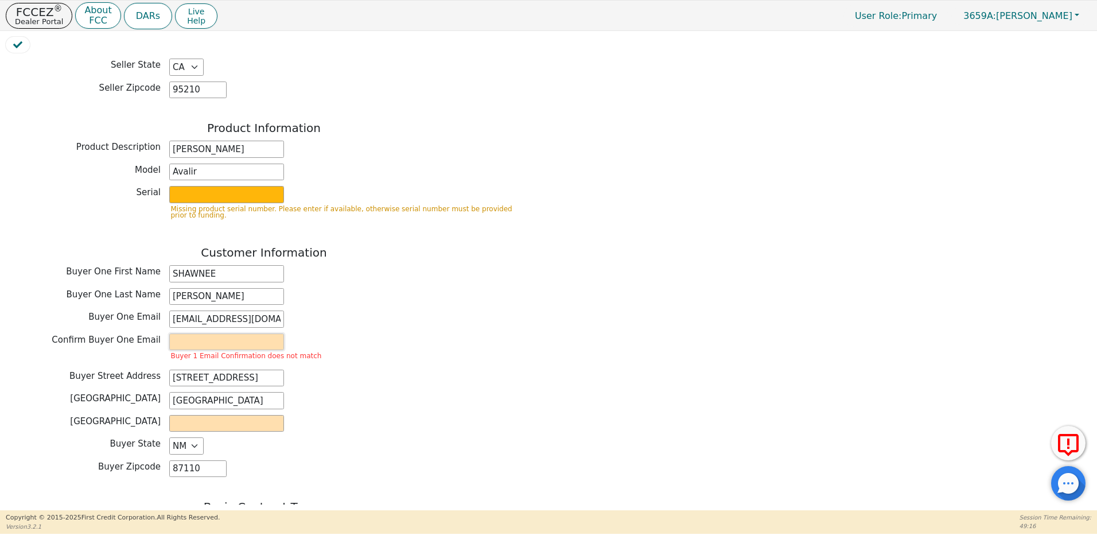
click at [213, 333] on input "email" at bounding box center [226, 341] width 115 height 17
click at [357, 333] on div "Confirm Buyer One Email skzigler1@gmail.com Buyer 1 Email Confirmation does not…" at bounding box center [264, 348] width 516 height 30
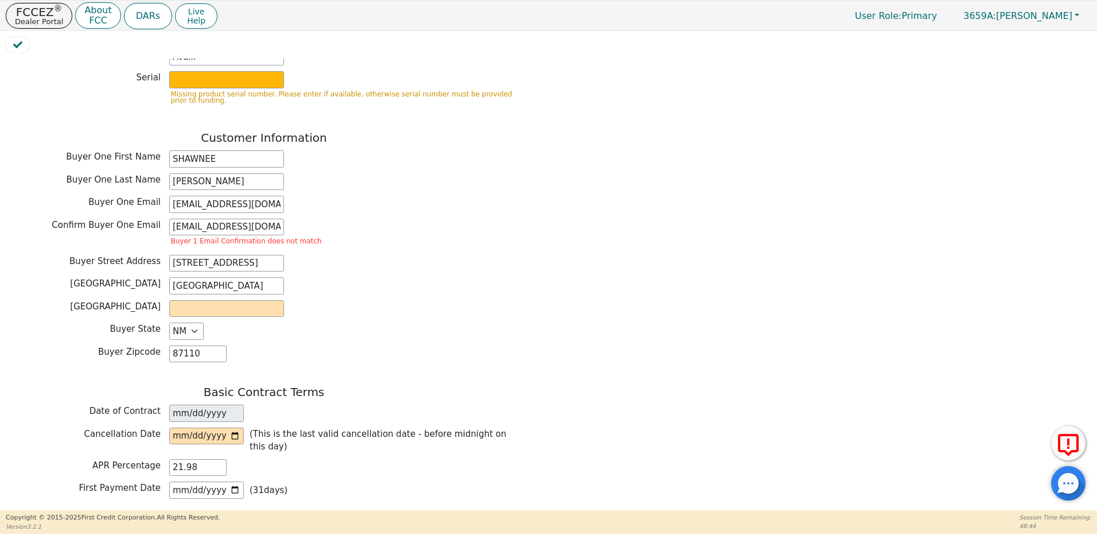
scroll to position [287, 0]
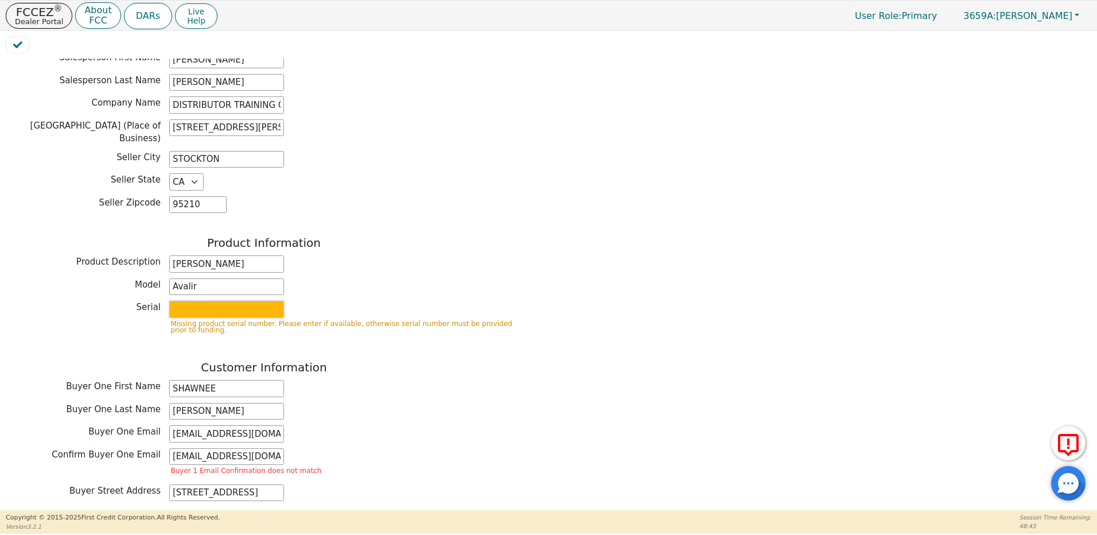
click at [212, 301] on input "text" at bounding box center [226, 309] width 115 height 17
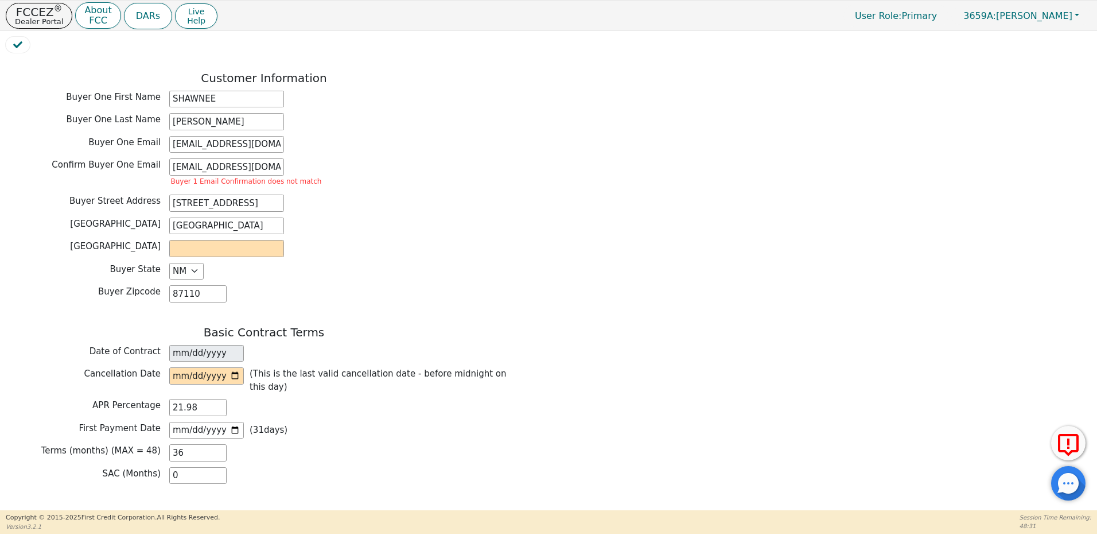
scroll to position [574, 0]
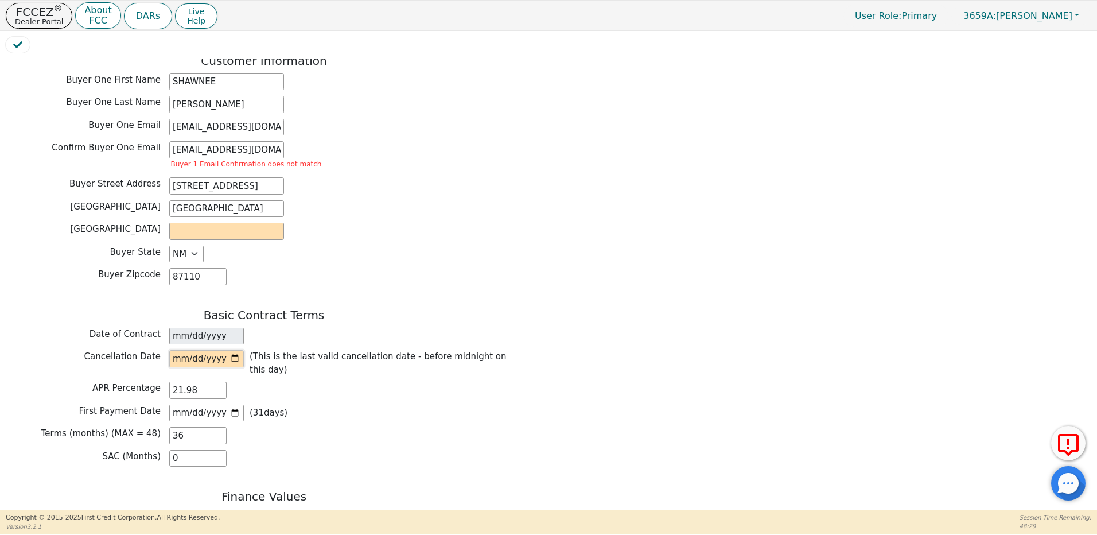
click at [237, 350] on input "date" at bounding box center [206, 358] width 75 height 17
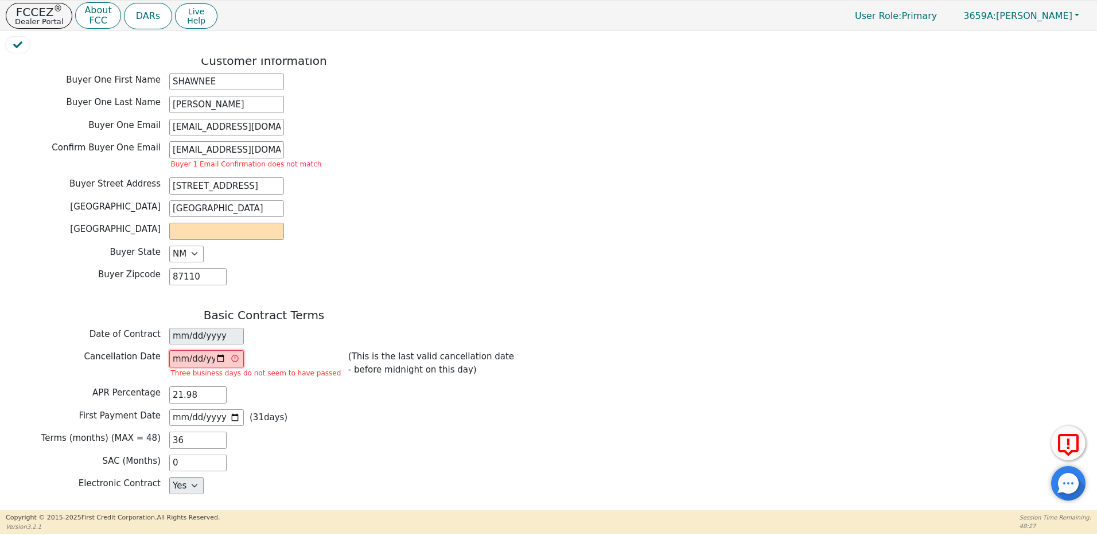
click at [235, 350] on input "2025-08-11" at bounding box center [206, 358] width 75 height 17
click at [204, 350] on input "2025-08-11" at bounding box center [206, 358] width 75 height 17
click at [223, 350] on input "2025-08-11" at bounding box center [206, 358] width 75 height 17
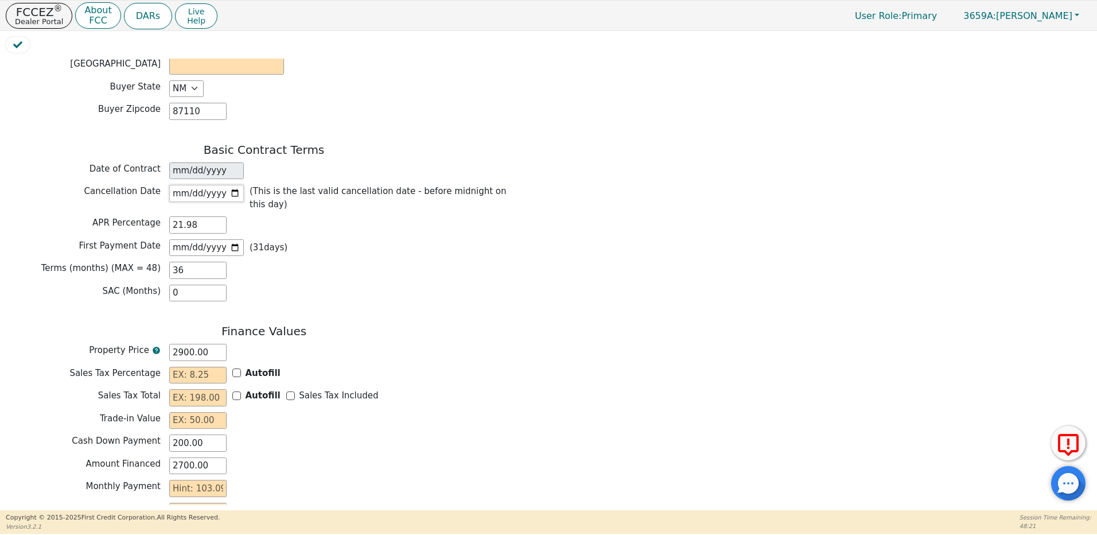
scroll to position [746, 0]
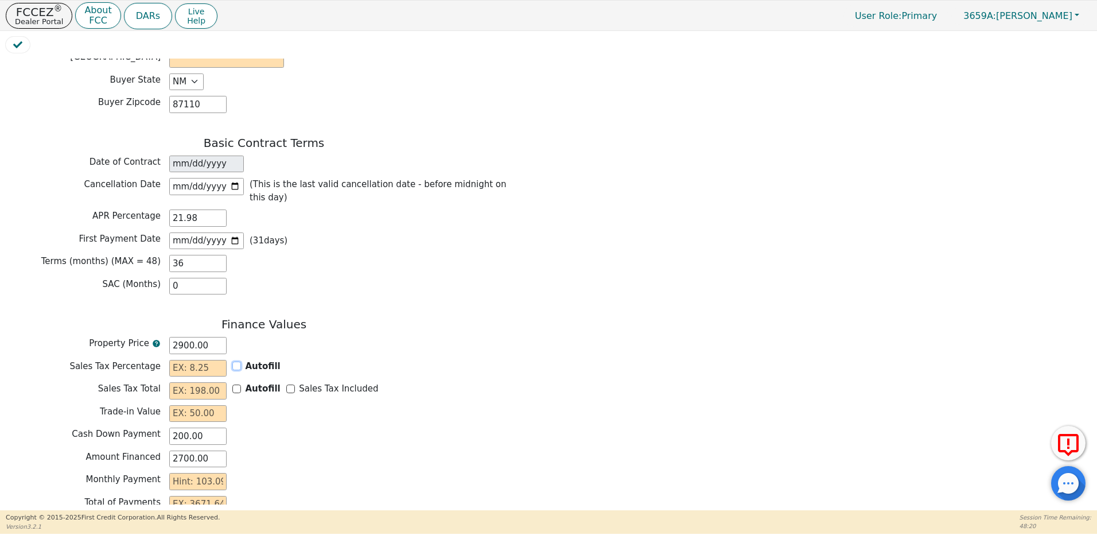
drag, startPoint x: 237, startPoint y: 348, endPoint x: 247, endPoint y: 355, distance: 11.9
click at [238, 361] on input "Autofill" at bounding box center [236, 365] width 9 height 9
click at [286, 384] on input "Sales Tax Included" at bounding box center [290, 388] width 9 height 9
click at [213, 405] on input "text" at bounding box center [197, 413] width 57 height 17
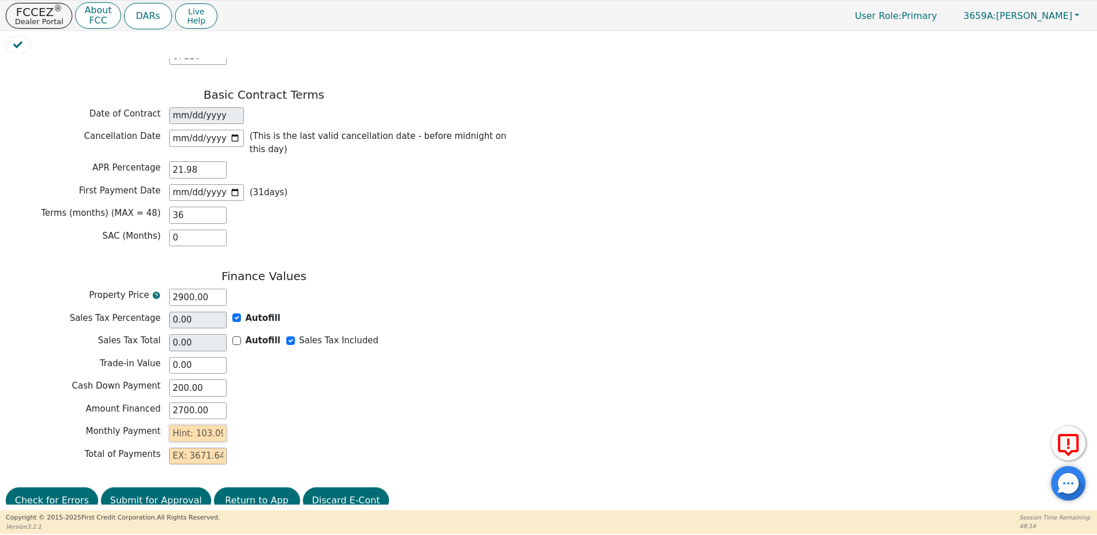
click at [218, 425] on input "text" at bounding box center [197, 433] width 57 height 17
click at [56, 487] on button "Check for Errors" at bounding box center [52, 500] width 92 height 26
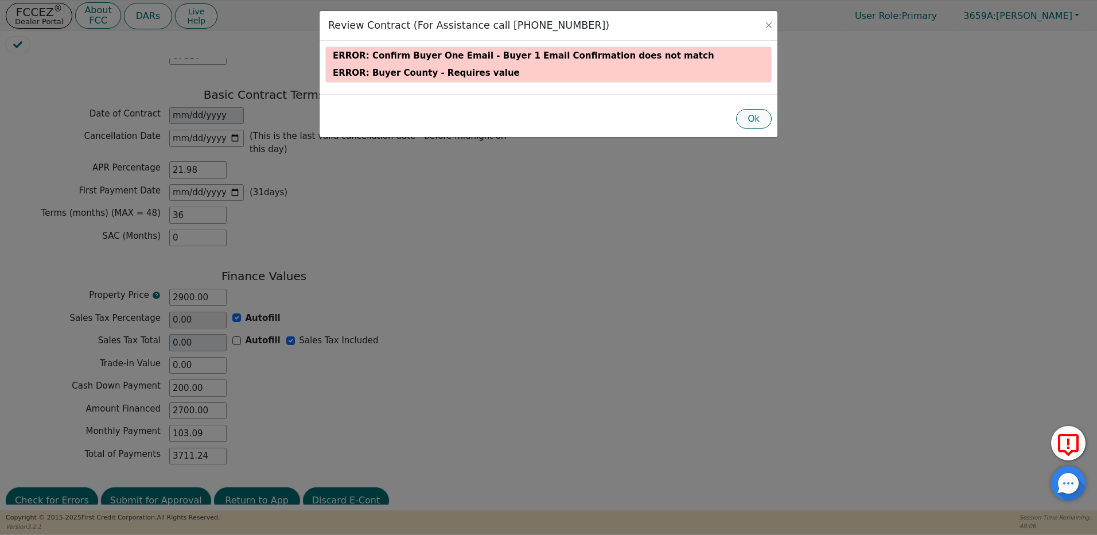
click at [754, 122] on button "Ok" at bounding box center [754, 119] width 36 height 20
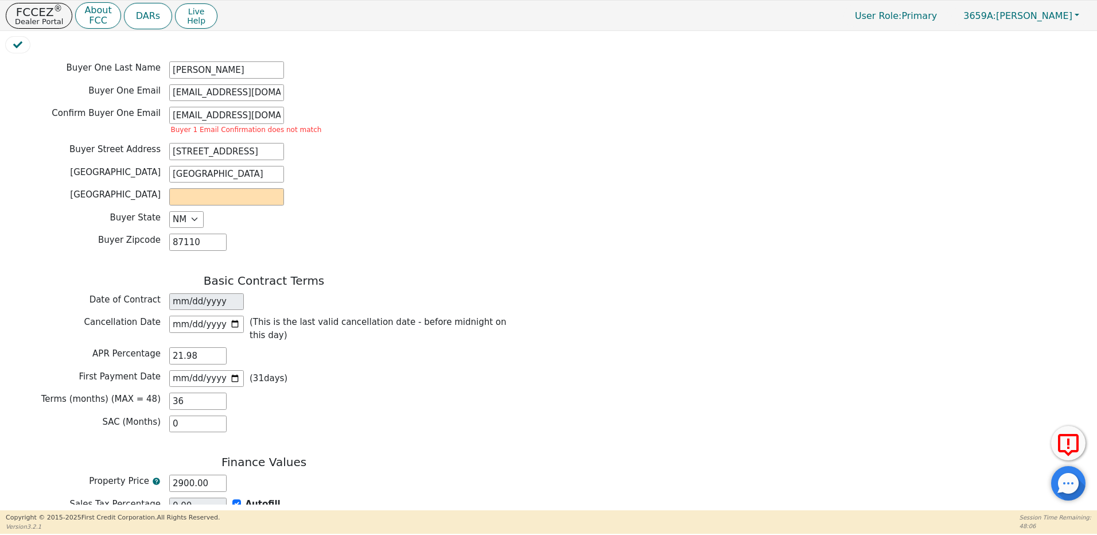
scroll to position [450, 0]
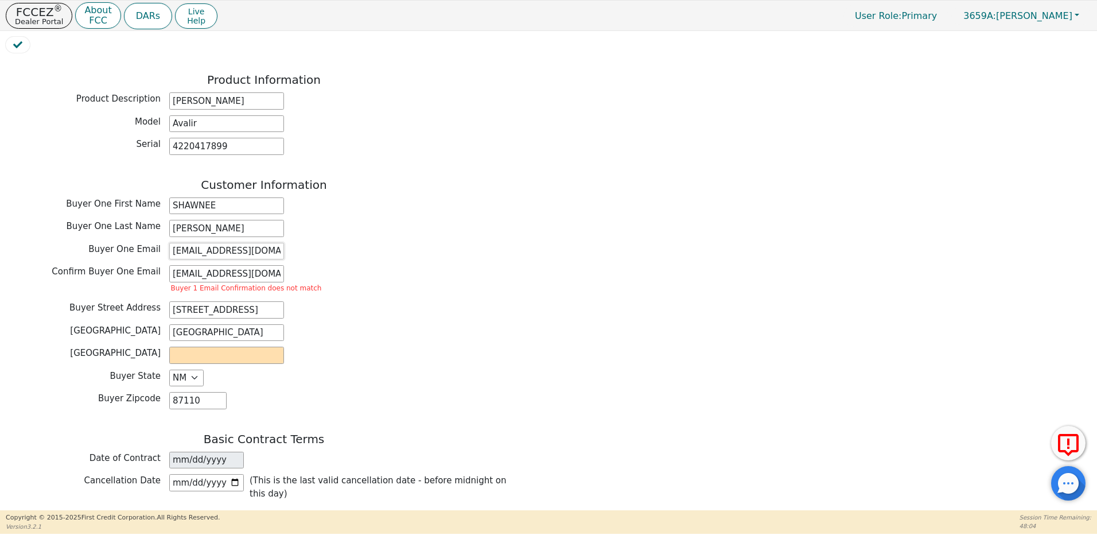
drag, startPoint x: 281, startPoint y: 236, endPoint x: 114, endPoint y: 203, distance: 170.4
click at [114, 203] on div "Customer Information Buyer One First Name SHAWNEE Buyer One Last Name ZIGLER Bu…" at bounding box center [264, 296] width 516 height 237
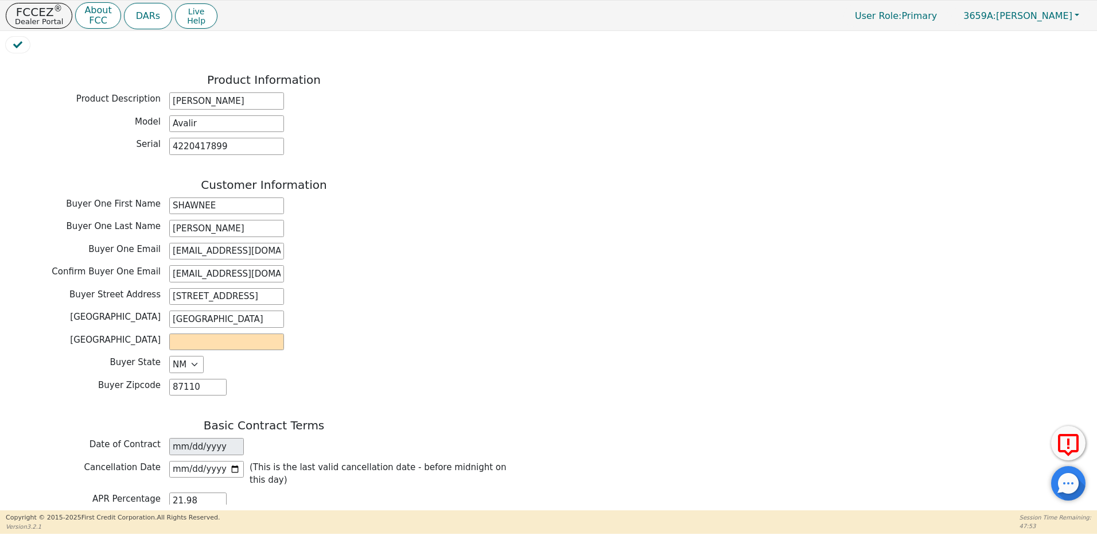
click at [365, 209] on div "Customer Information Buyer One First Name SHAWNEE Buyer One Last Name ZIGLER Bu…" at bounding box center [264, 290] width 516 height 224
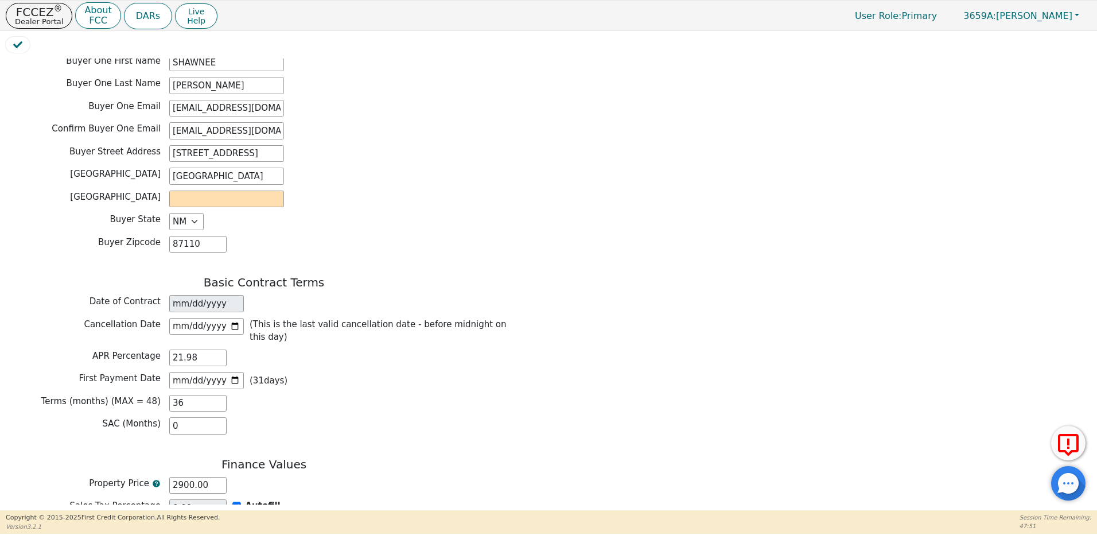
scroll to position [565, 0]
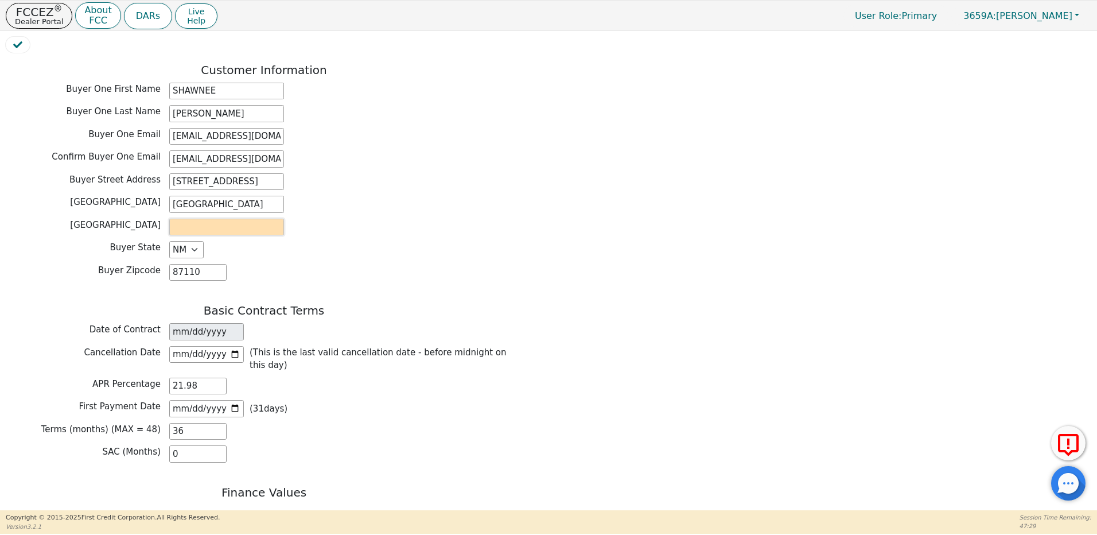
click at [200, 219] on input "text" at bounding box center [226, 227] width 115 height 17
paste input "Bernalillo County"
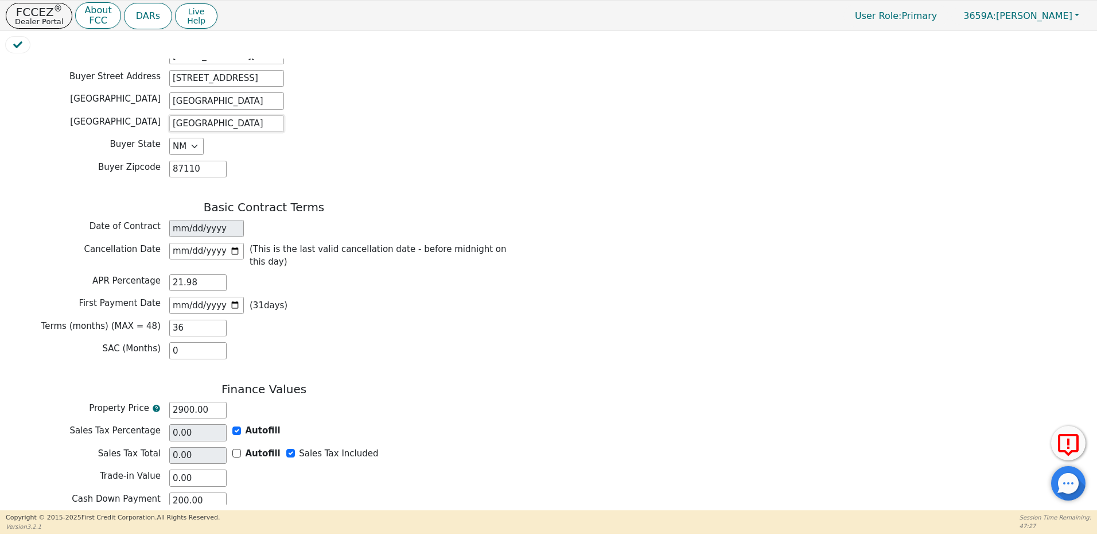
scroll to position [781, 0]
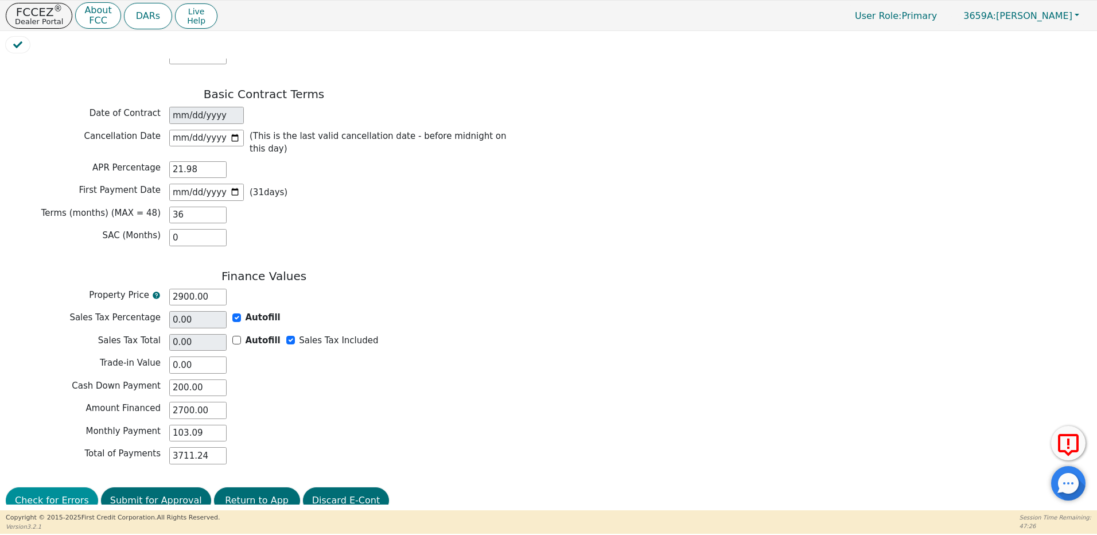
click at [21, 487] on button "Check for Errors" at bounding box center [52, 500] width 92 height 26
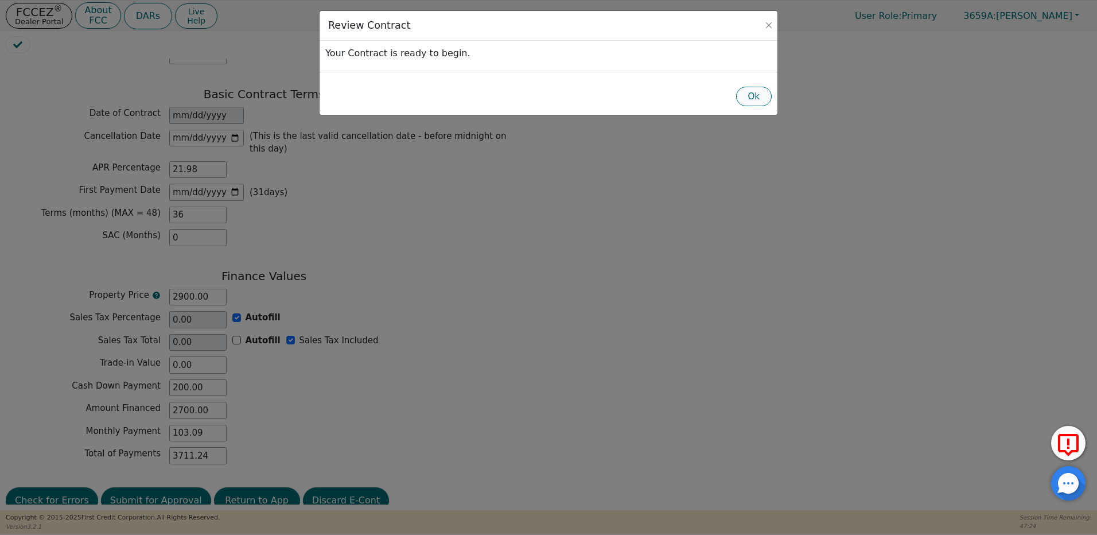
click at [758, 96] on button "Ok" at bounding box center [754, 97] width 36 height 20
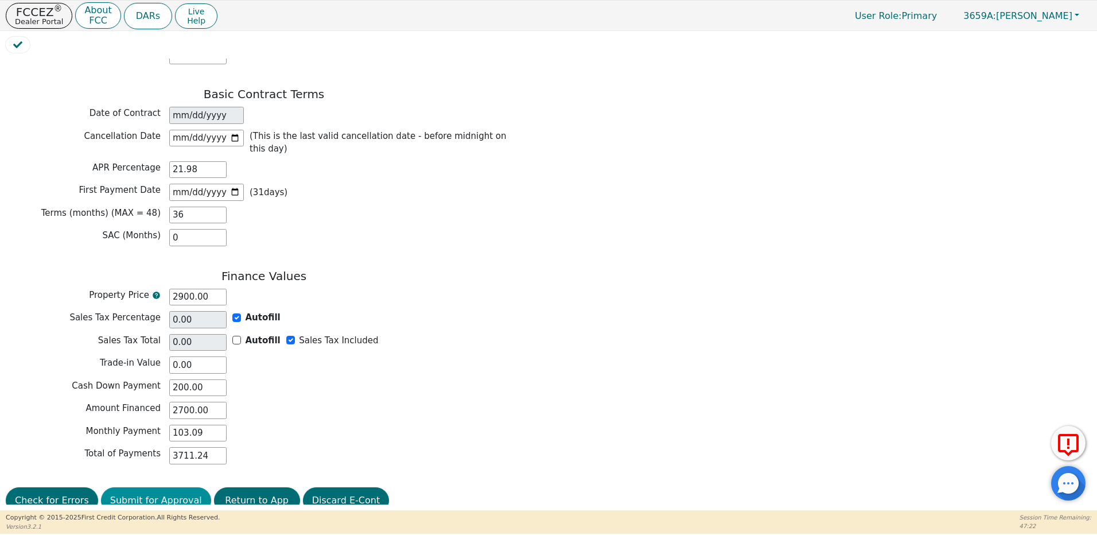
click at [157, 487] on button "Submit for Approval" at bounding box center [156, 500] width 110 height 26
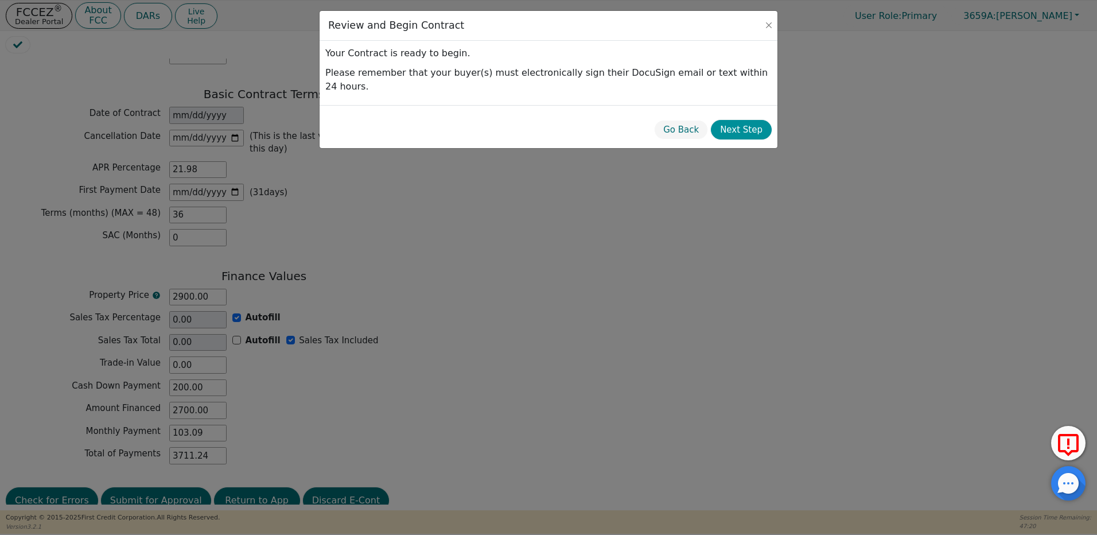
click at [745, 120] on button "Next Step" at bounding box center [741, 130] width 61 height 20
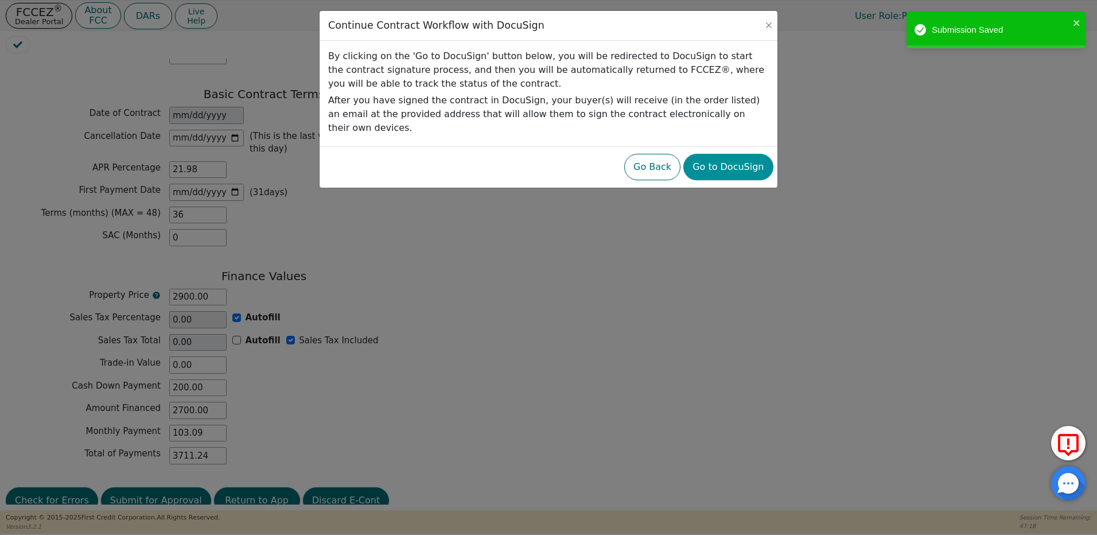
click at [723, 154] on button "Go to DocuSign" at bounding box center [728, 167] width 90 height 26
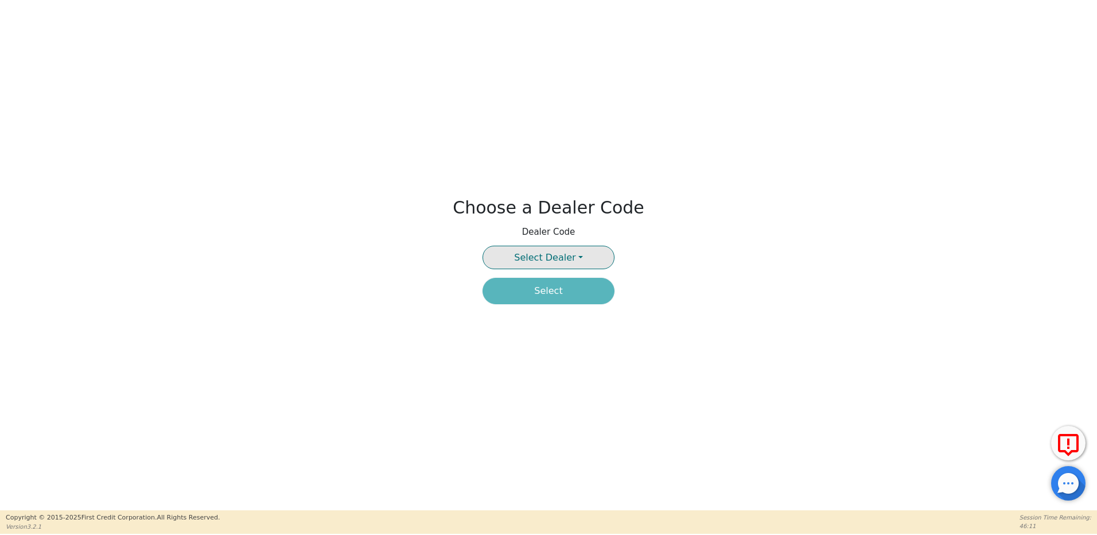
click at [548, 252] on span "Select Dealer" at bounding box center [544, 257] width 61 height 11
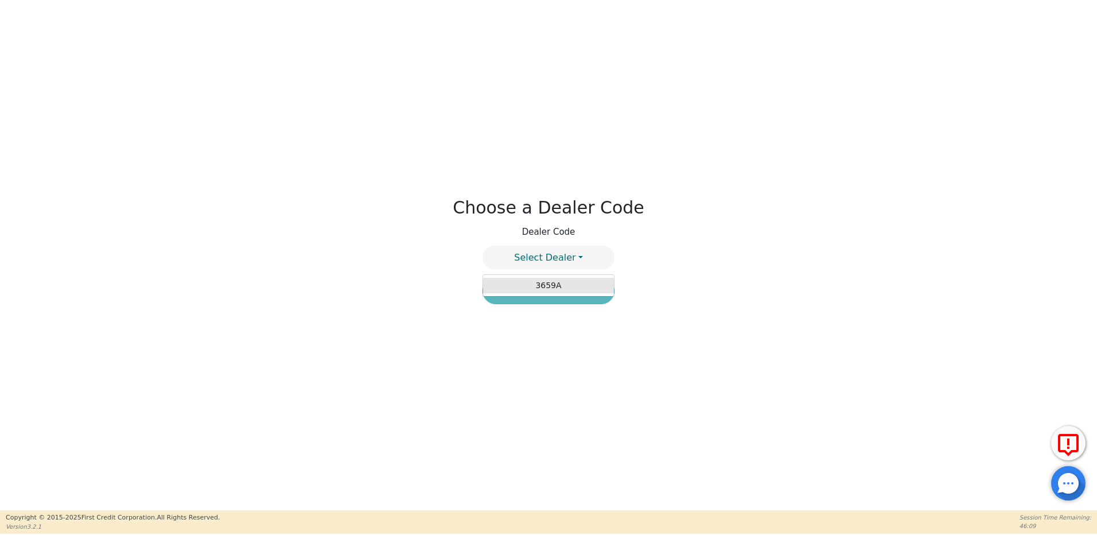
click at [558, 283] on link "3659A" at bounding box center [548, 285] width 131 height 15
click at [563, 294] on button "Select" at bounding box center [549, 291] width 132 height 26
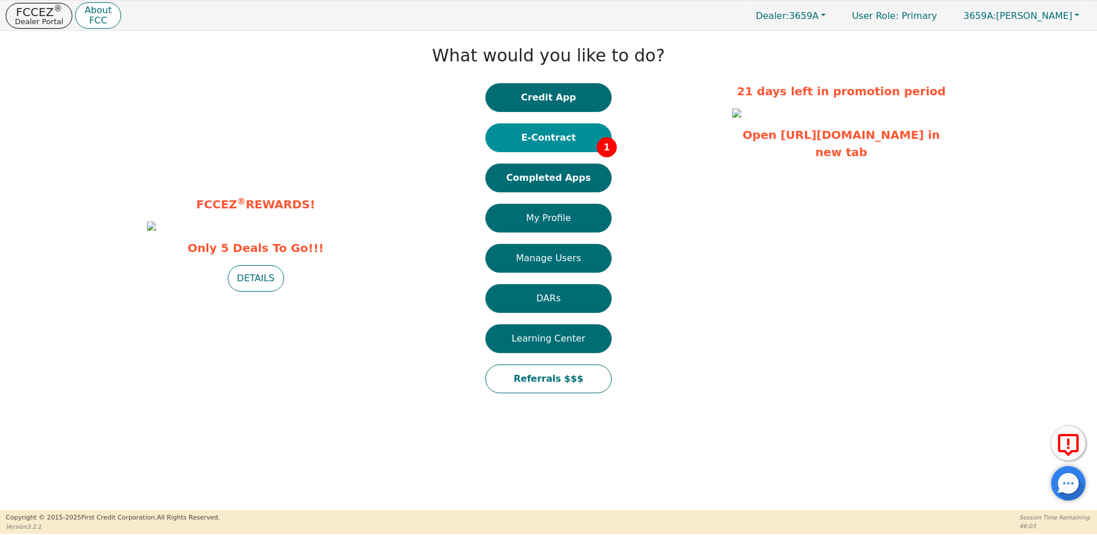
click at [563, 139] on button "E-Contract 1" at bounding box center [548, 137] width 126 height 29
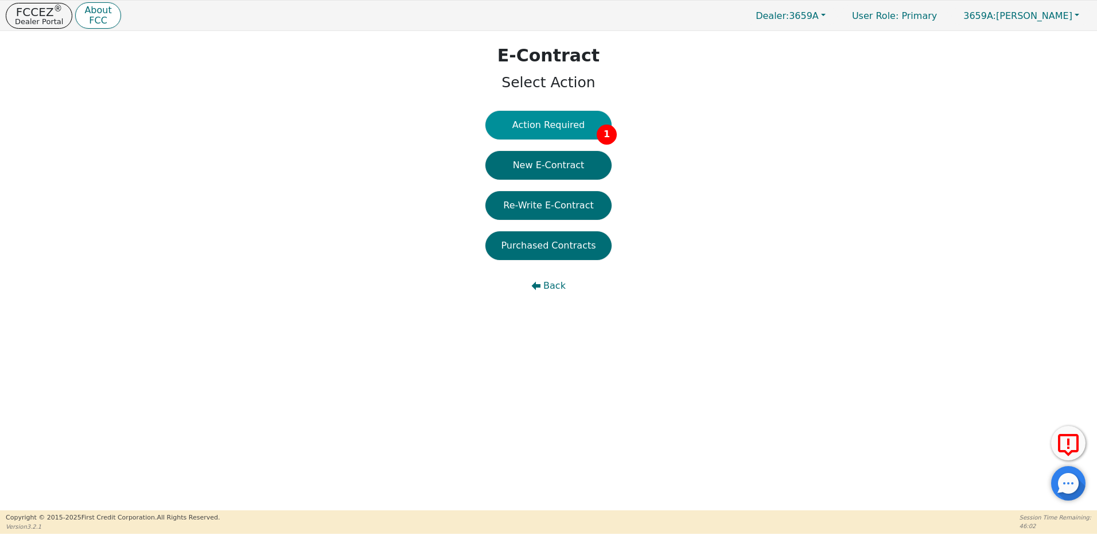
click at [569, 126] on button "Action Required 1" at bounding box center [548, 125] width 126 height 29
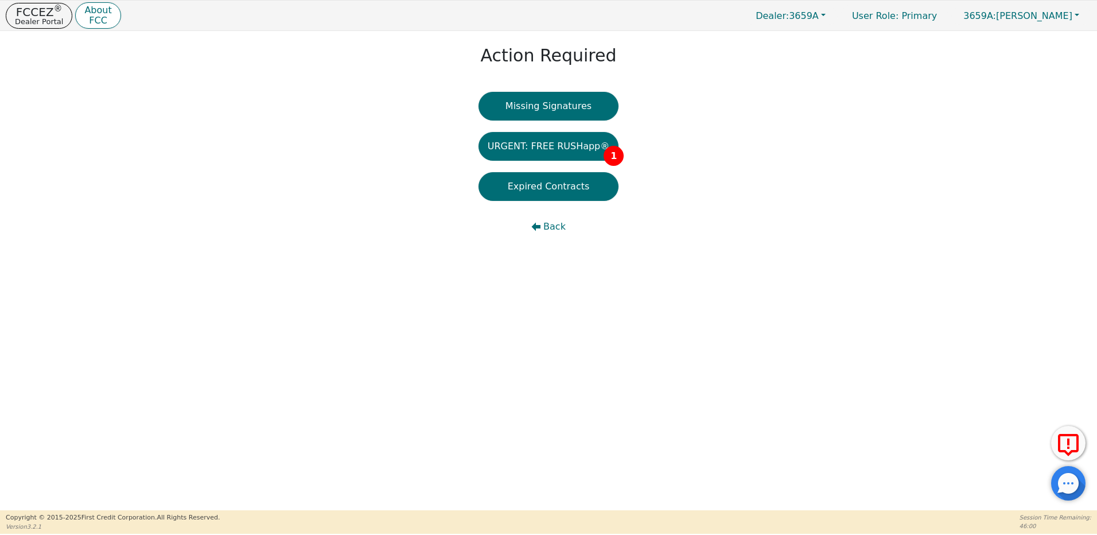
click at [568, 147] on button "URGENT: FREE RUSHapp® 1" at bounding box center [548, 146] width 141 height 29
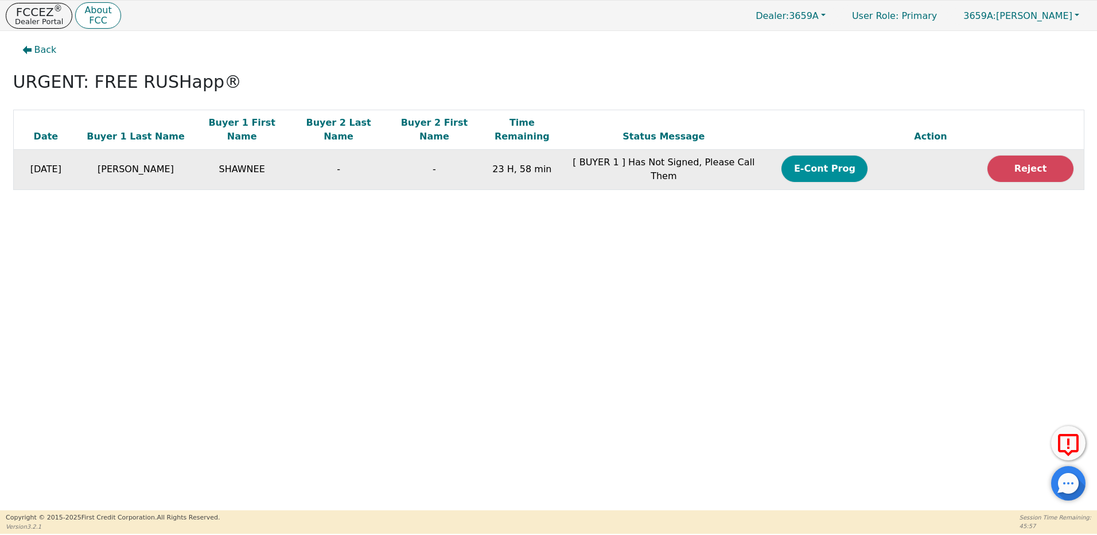
click at [822, 155] on button "E-Cont Prog" at bounding box center [824, 168] width 86 height 26
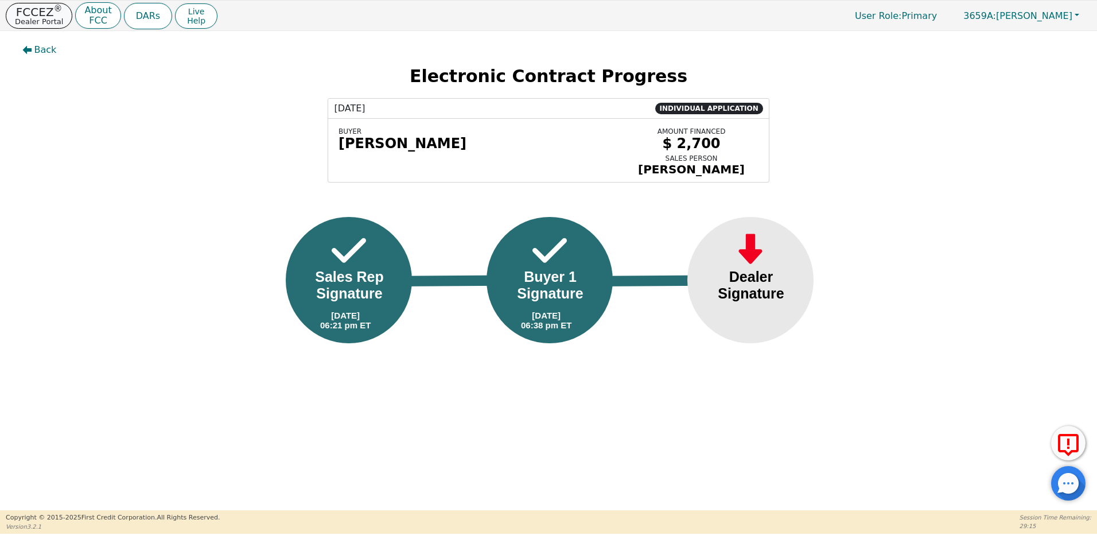
click at [40, 18] on p "Dealer Portal" at bounding box center [39, 21] width 48 height 7
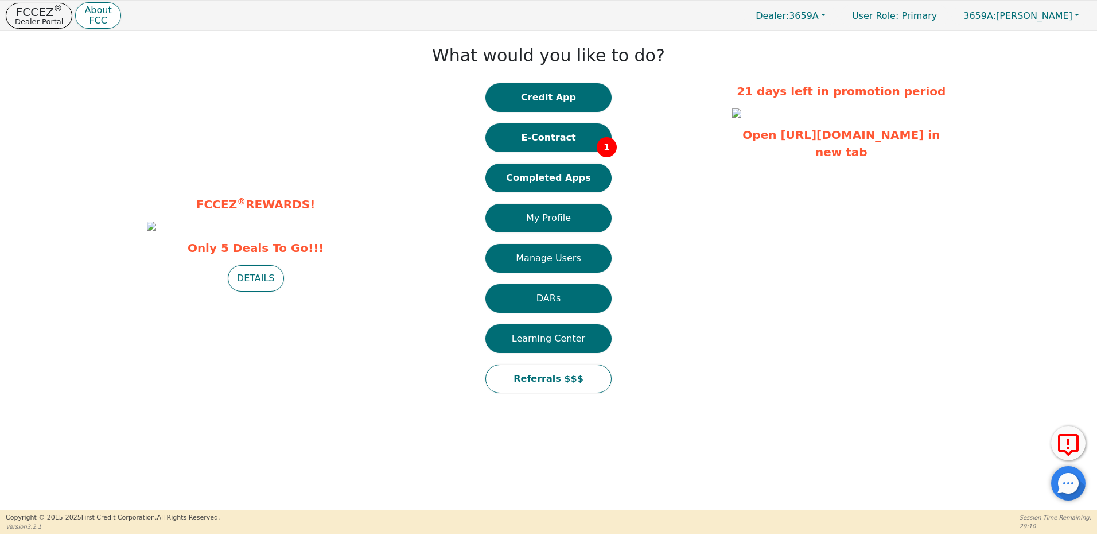
click at [540, 140] on button "E-Contract 1" at bounding box center [548, 137] width 126 height 29
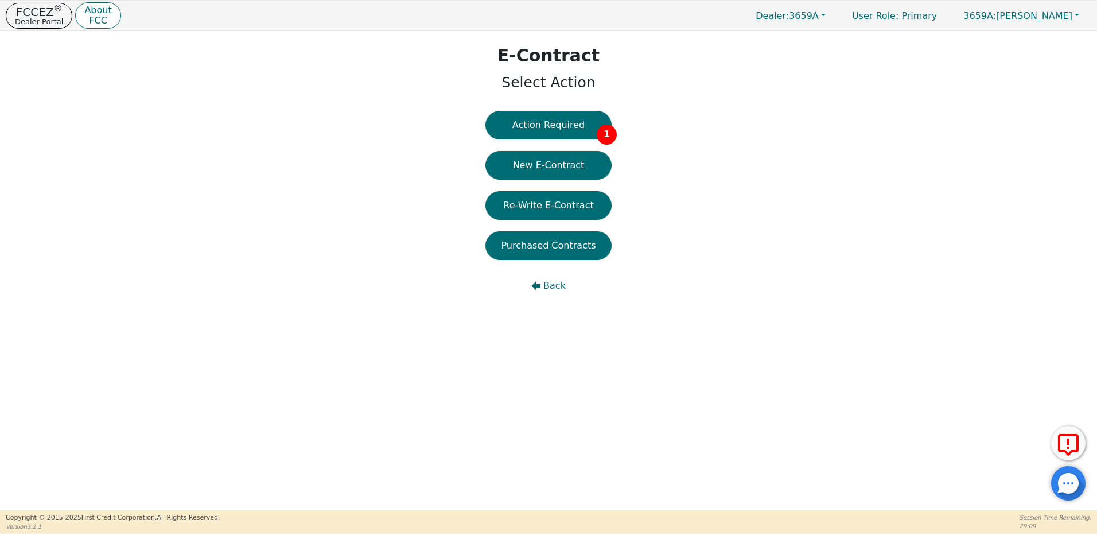
click at [577, 122] on button "Action Required 1" at bounding box center [548, 125] width 126 height 29
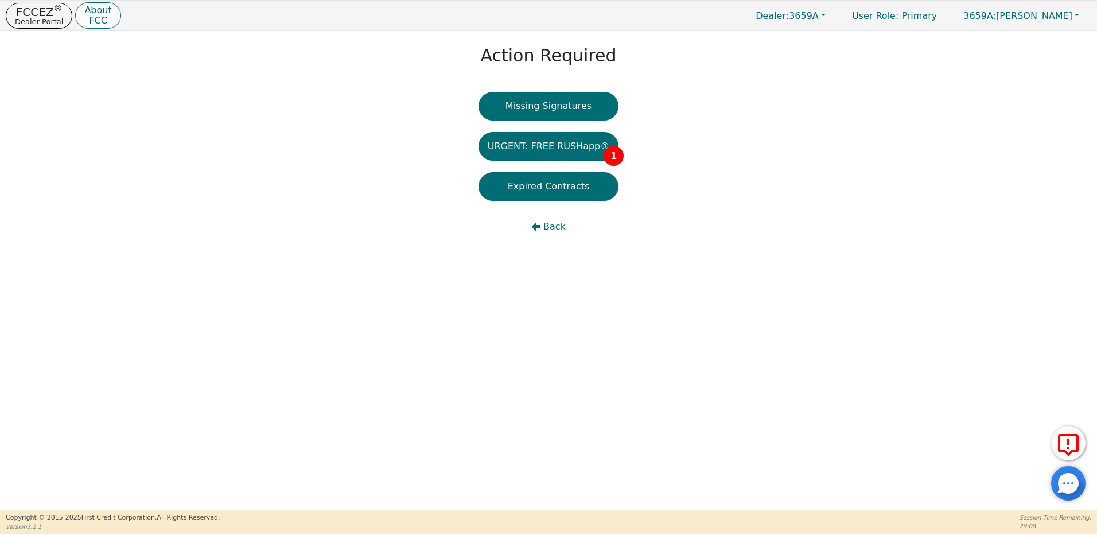
drag, startPoint x: 575, startPoint y: 152, endPoint x: 603, endPoint y: 152, distance: 27.5
click at [575, 152] on button "URGENT: FREE RUSHapp® 1" at bounding box center [548, 146] width 141 height 29
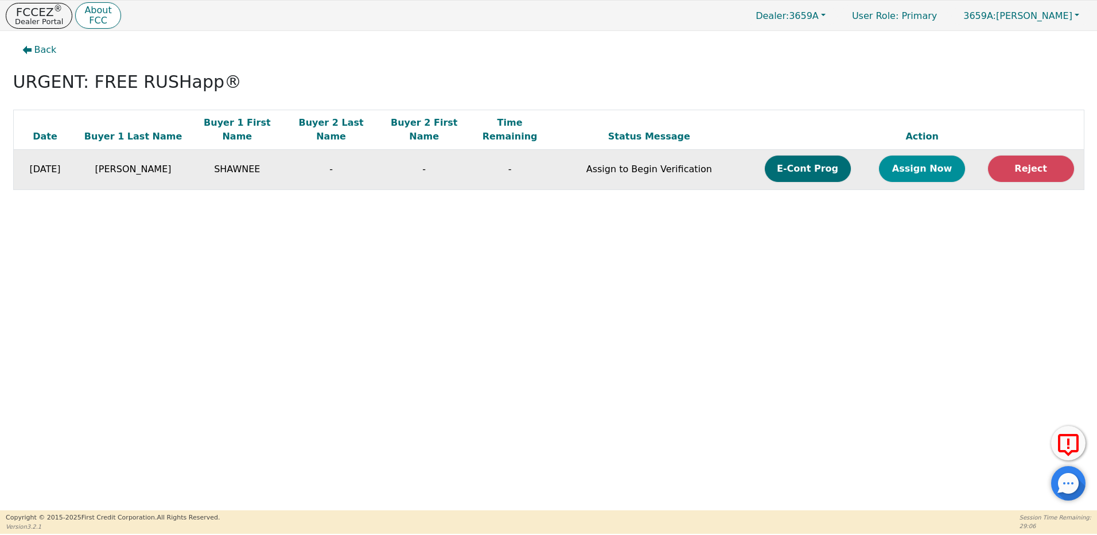
click at [934, 160] on button "Assign Now" at bounding box center [922, 168] width 86 height 26
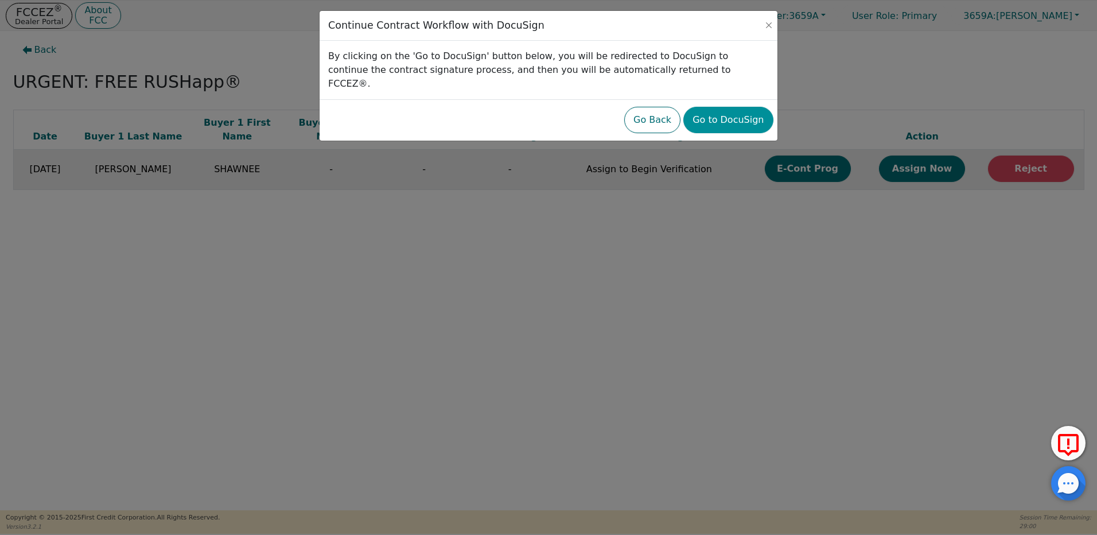
click at [734, 107] on button "Go to DocuSign" at bounding box center [728, 120] width 90 height 26
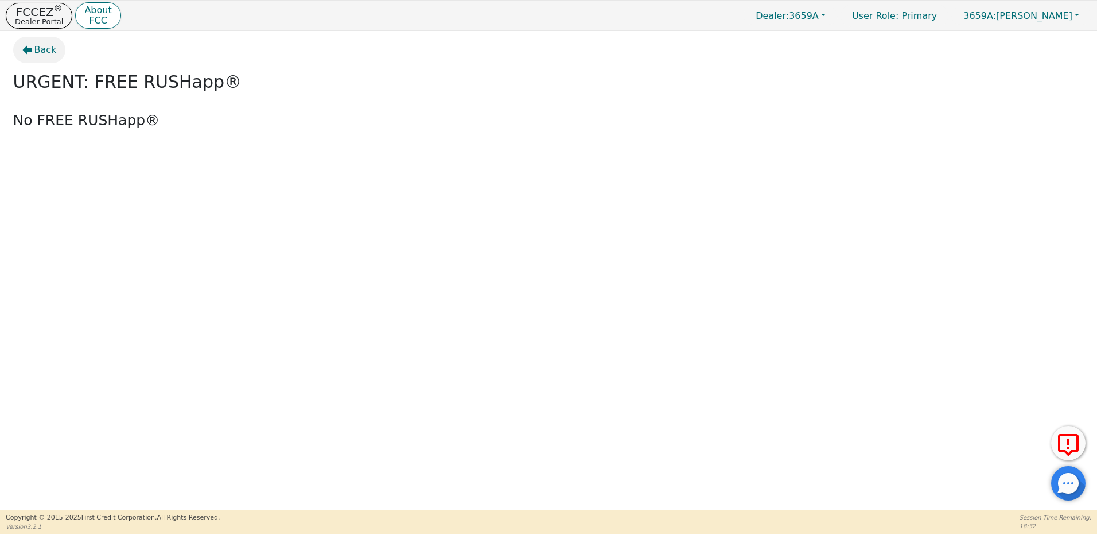
click at [48, 48] on span "Back" at bounding box center [45, 50] width 22 height 14
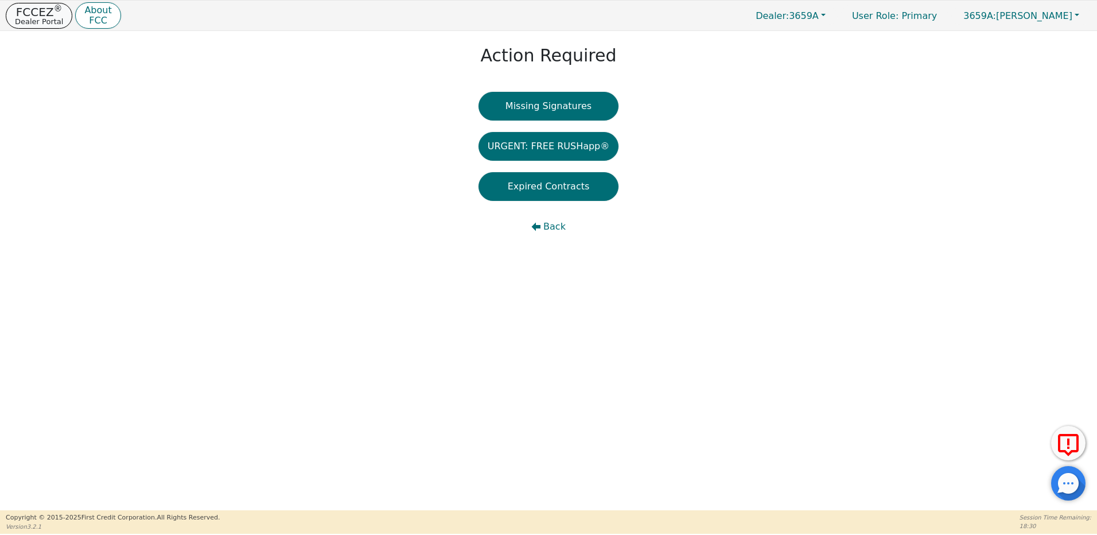
click at [38, 14] on p "FCCEZ ®" at bounding box center [39, 11] width 48 height 11
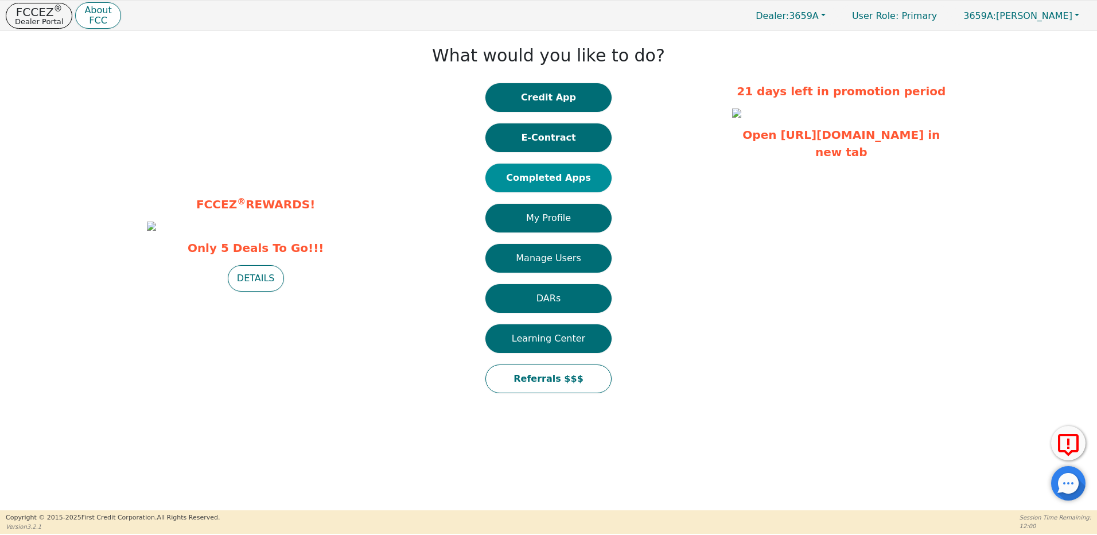
click at [529, 172] on button "Completed Apps" at bounding box center [548, 178] width 126 height 29
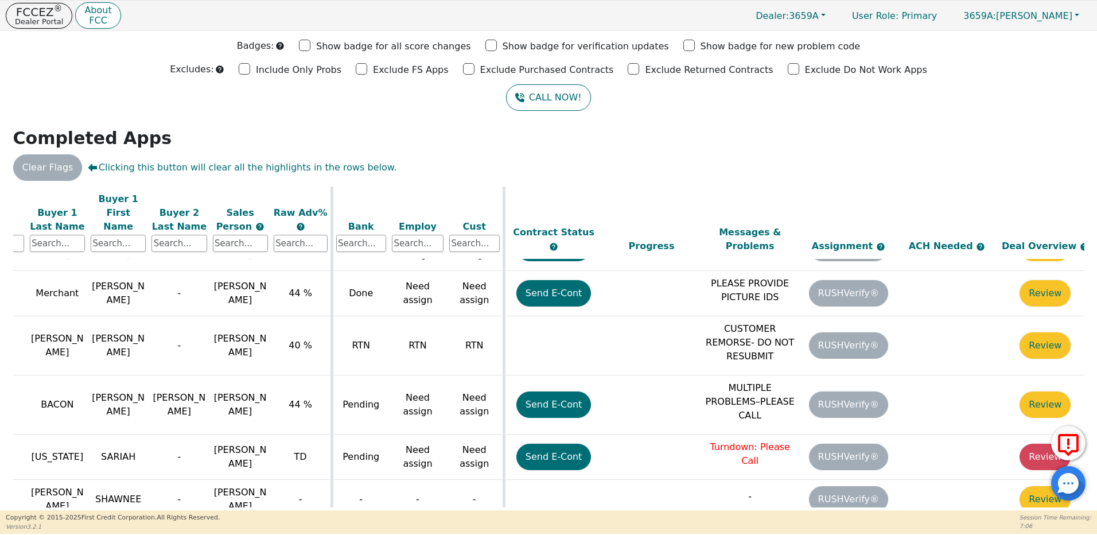
scroll to position [617, 187]
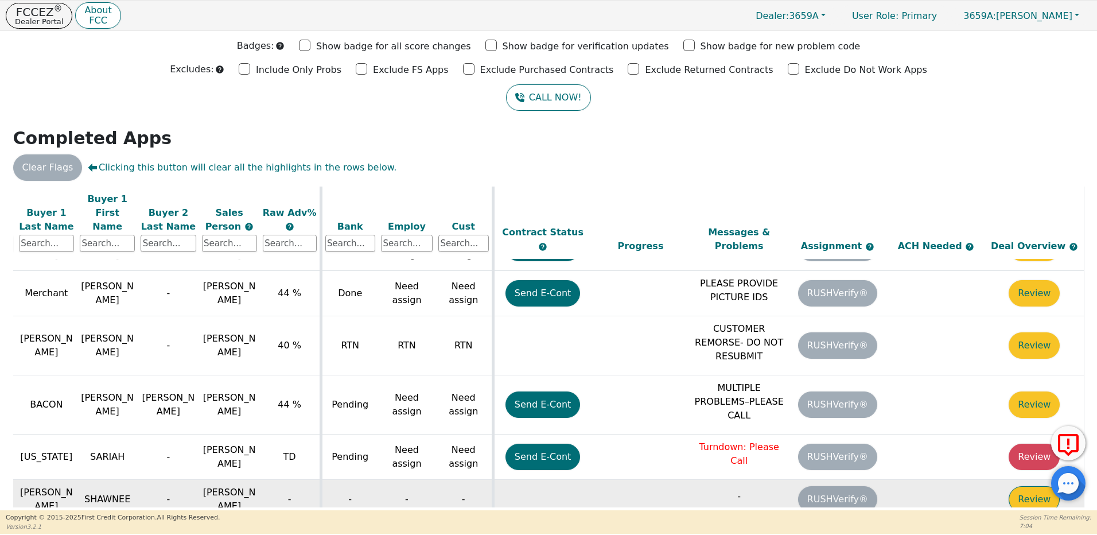
click at [1019, 486] on button "Review" at bounding box center [1034, 499] width 51 height 26
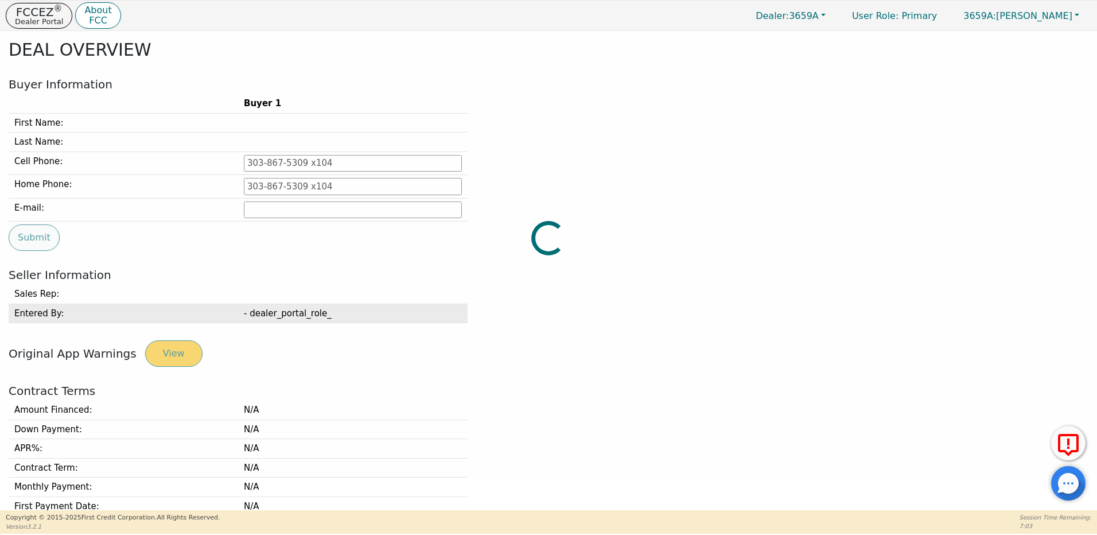
type input "505-803-2261"
type input "skzigler1@gmail.com"
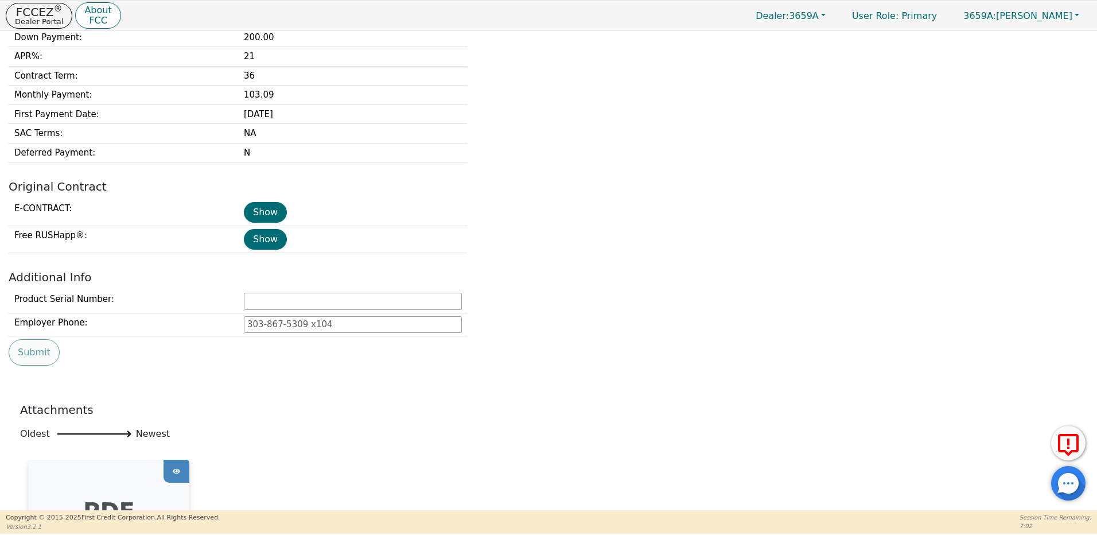
scroll to position [434, 0]
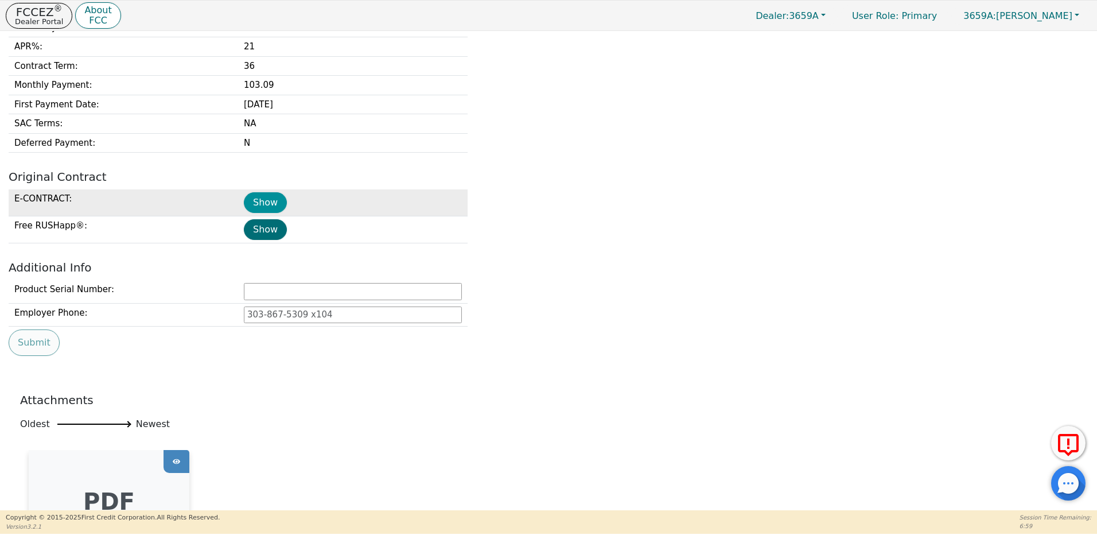
click at [263, 199] on button "Show" at bounding box center [265, 202] width 43 height 21
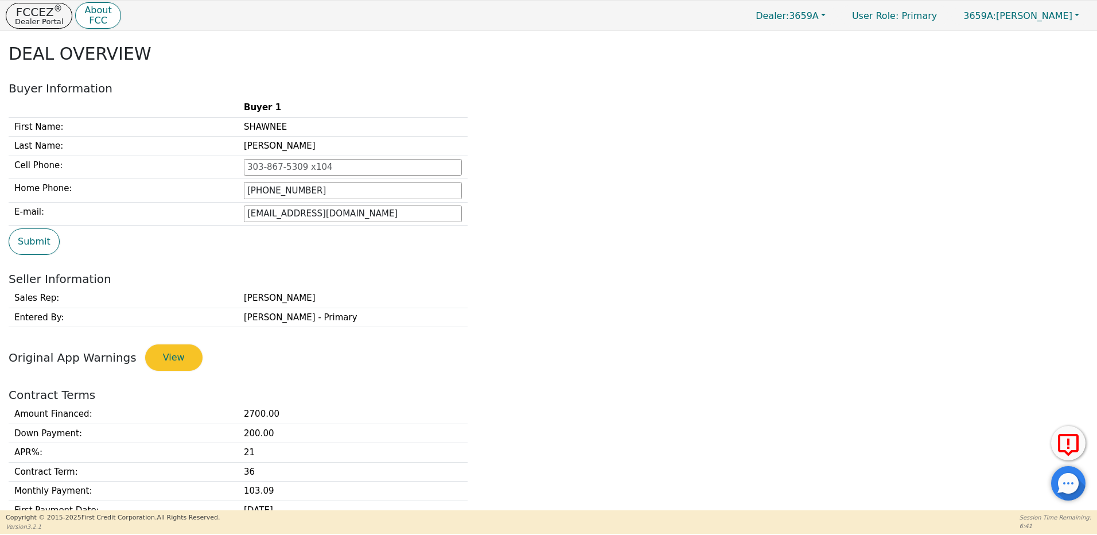
scroll to position [0, 0]
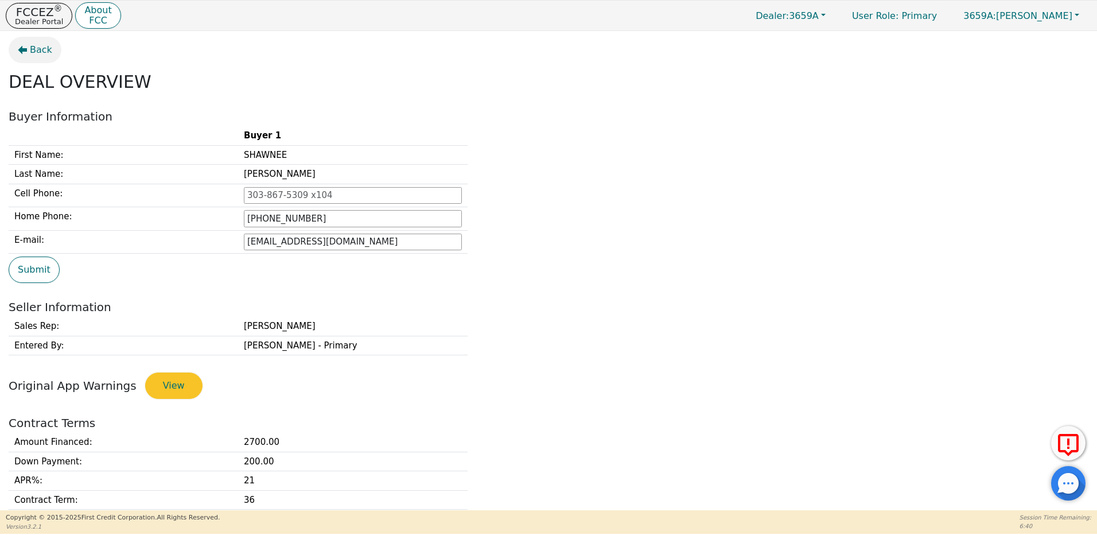
click at [39, 49] on span "Back" at bounding box center [41, 50] width 22 height 14
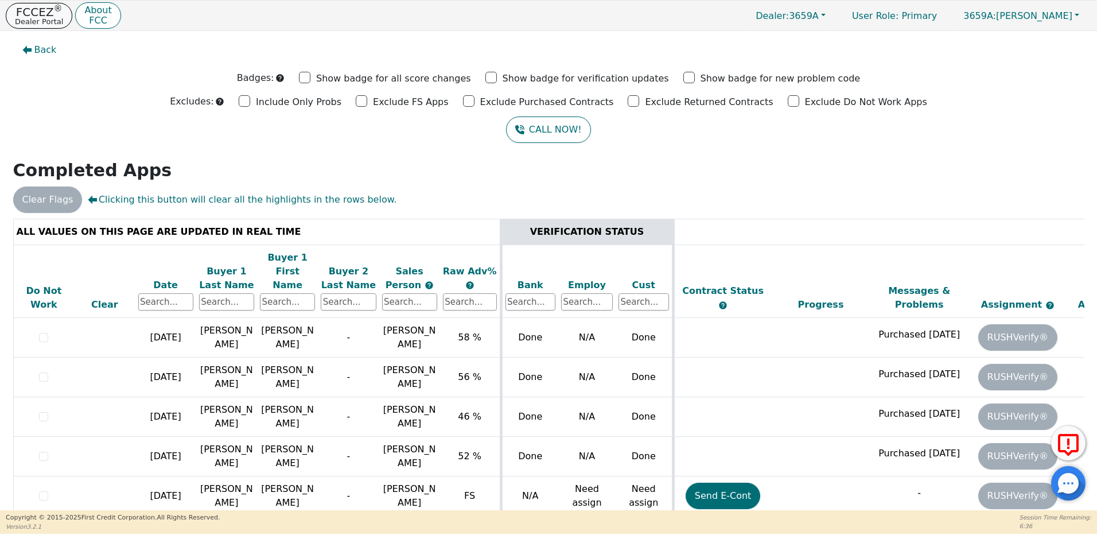
click at [41, 14] on p "FCCEZ ®" at bounding box center [39, 11] width 48 height 11
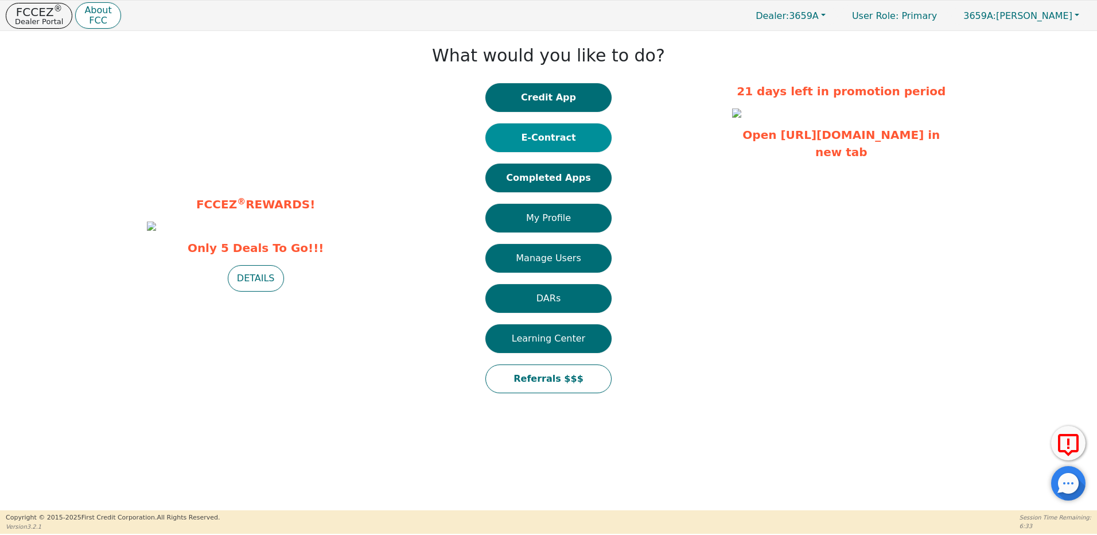
click at [564, 142] on button "E-Contract" at bounding box center [548, 137] width 126 height 29
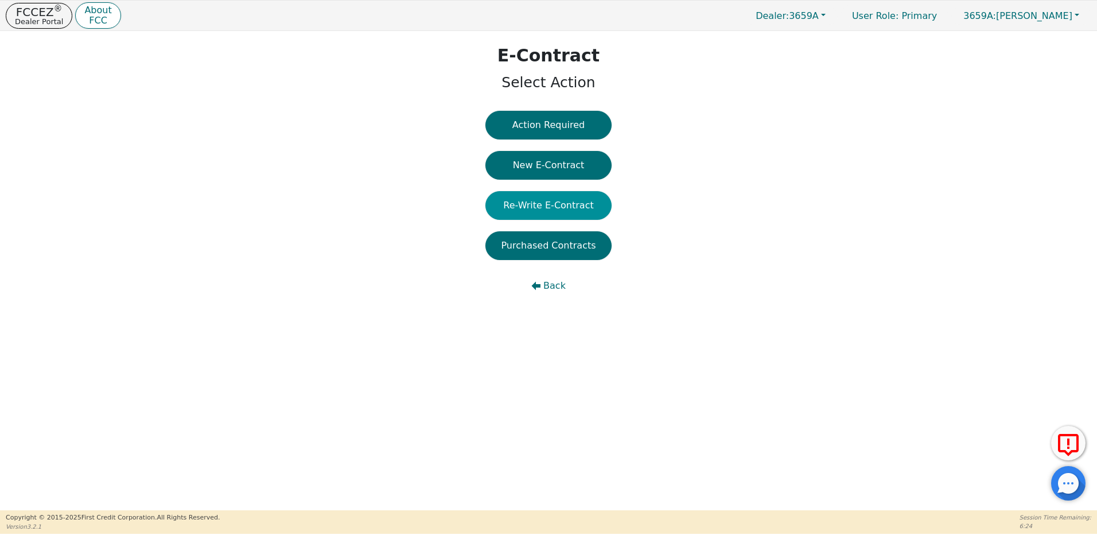
click at [569, 204] on button "Re-Write E-Contract" at bounding box center [548, 205] width 126 height 29
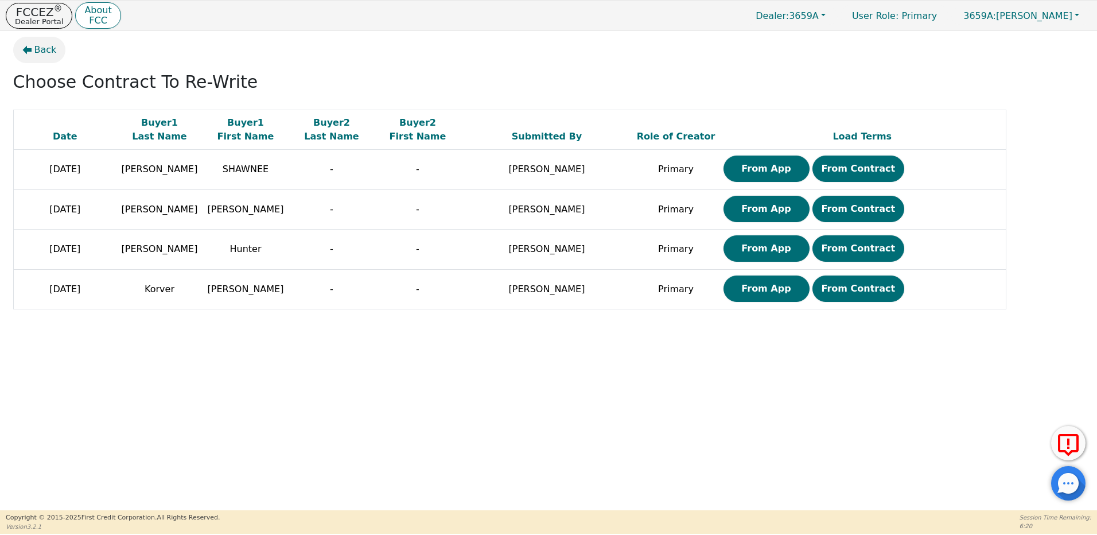
click at [46, 51] on span "Back" at bounding box center [45, 50] width 22 height 14
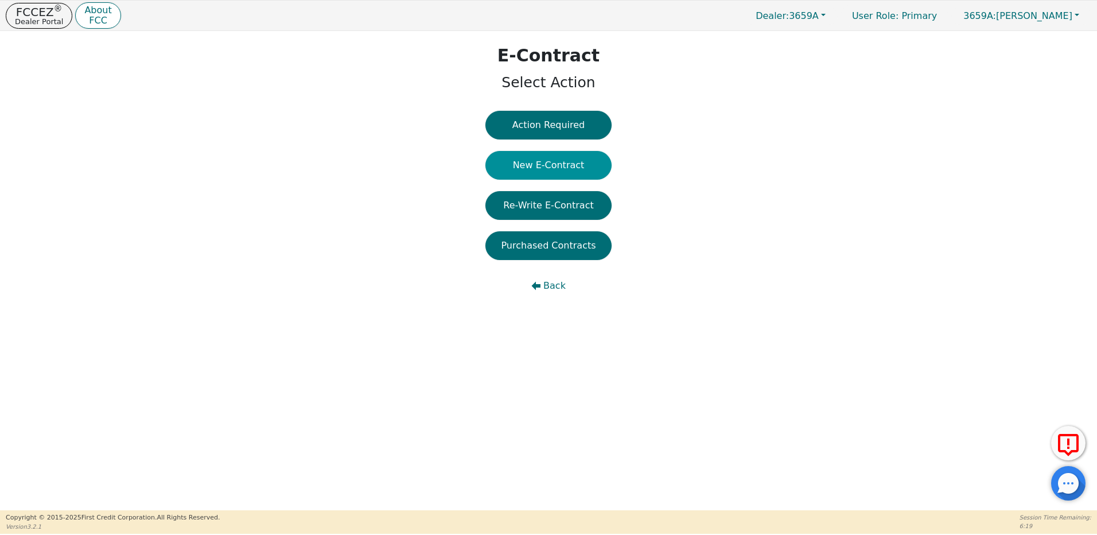
click at [550, 165] on button "New E-Contract" at bounding box center [548, 165] width 126 height 29
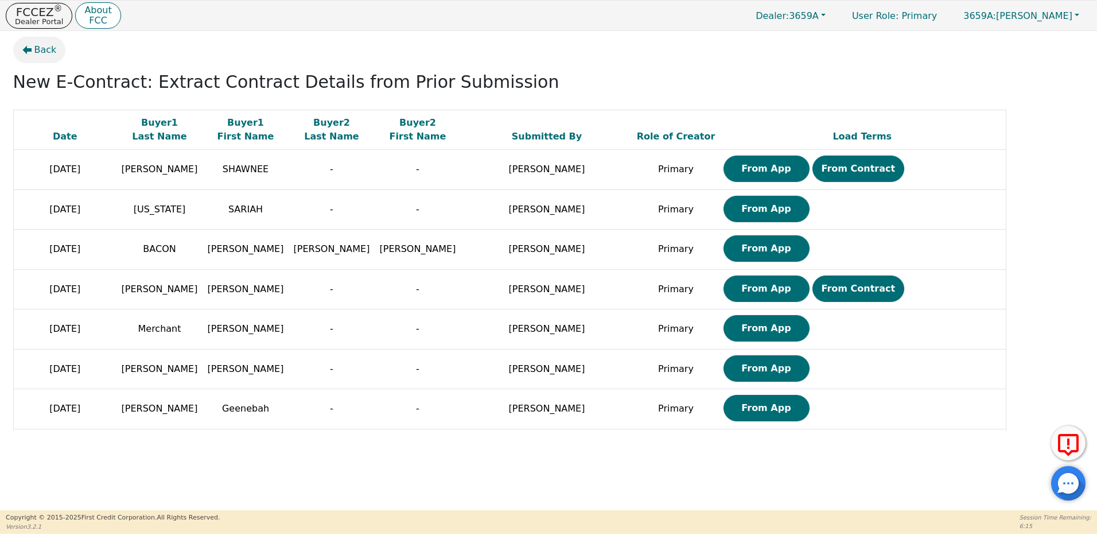
click at [35, 50] on span "Back" at bounding box center [45, 50] width 22 height 14
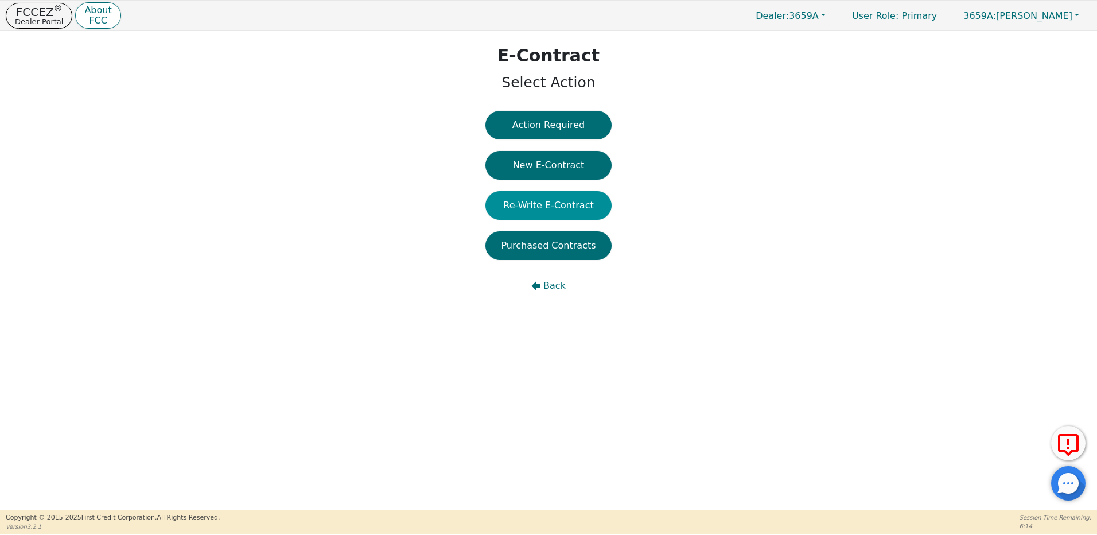
click at [526, 200] on button "Re-Write E-Contract" at bounding box center [548, 205] width 126 height 29
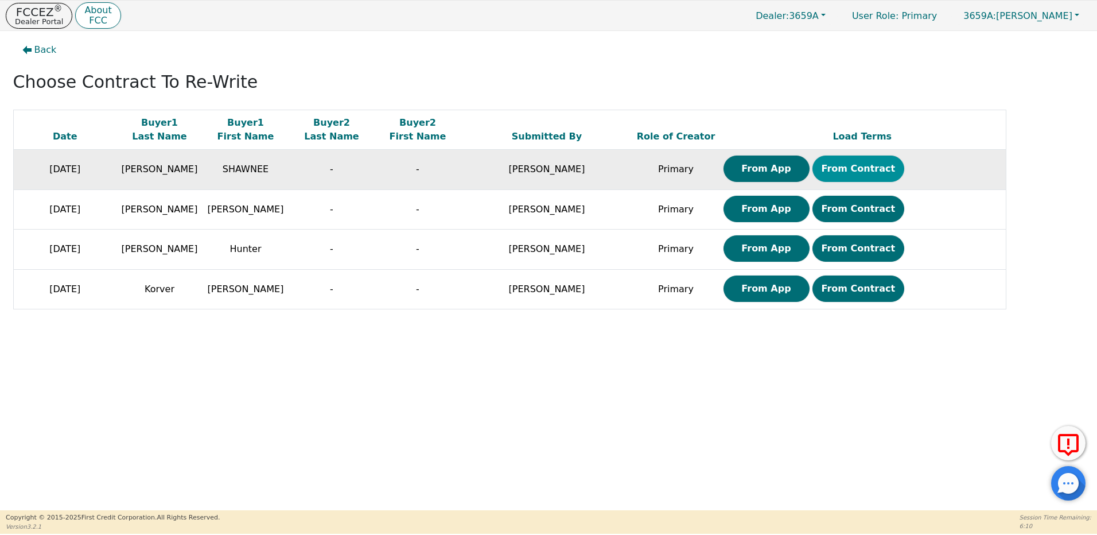
click at [861, 162] on button "From Contract" at bounding box center [858, 168] width 92 height 26
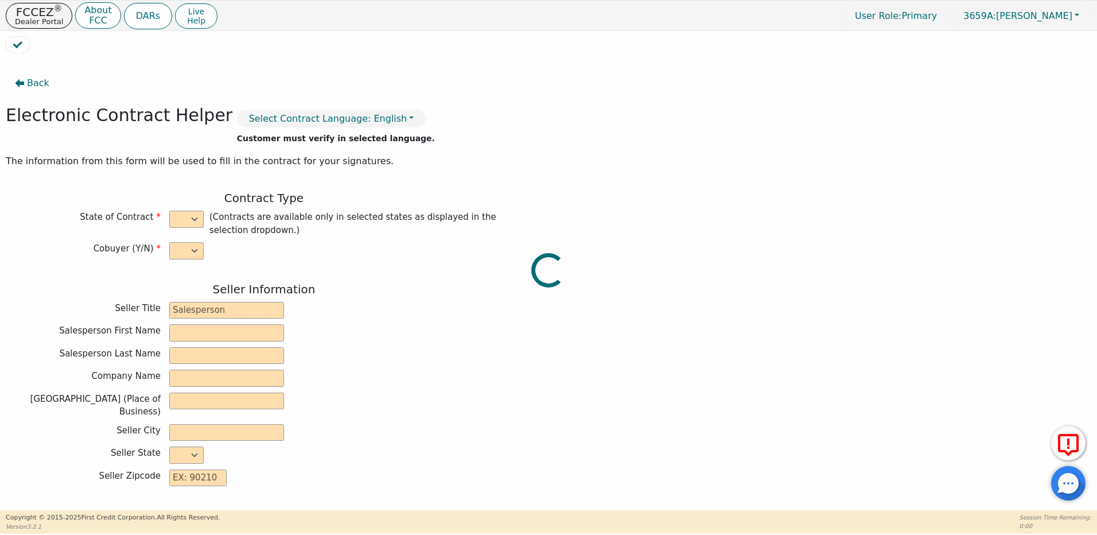
select select "n"
type input "Owner"
type input "MIGUEL"
type input "ROCHA"
type input "DISTRIBUTOR TRAINING CENTER"
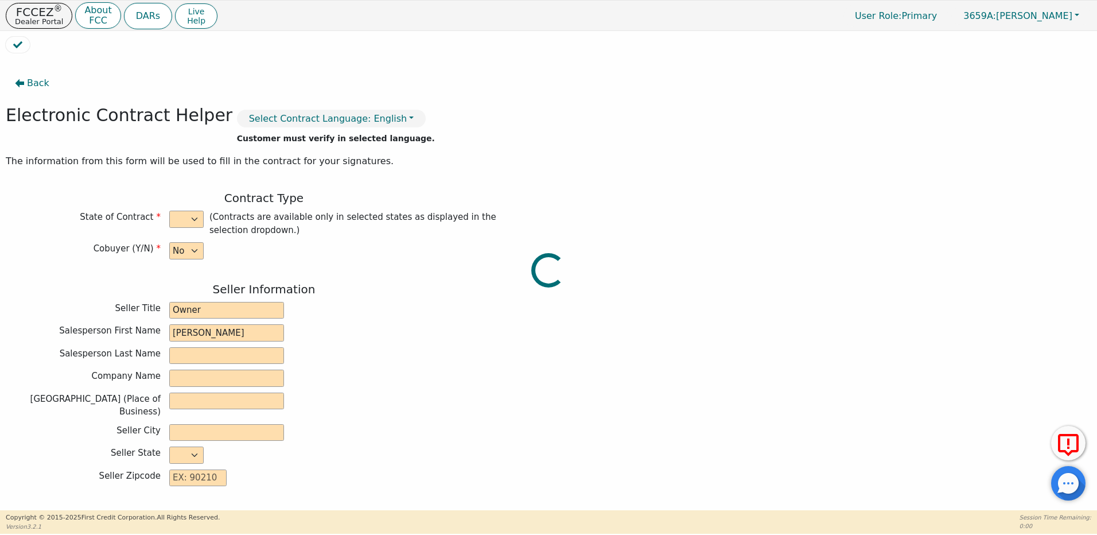
type input "6135 TAM O'SHANTER DR STE 9"
type input "STOCKTON"
select select "CA"
type input "95210"
type input "Kirby"
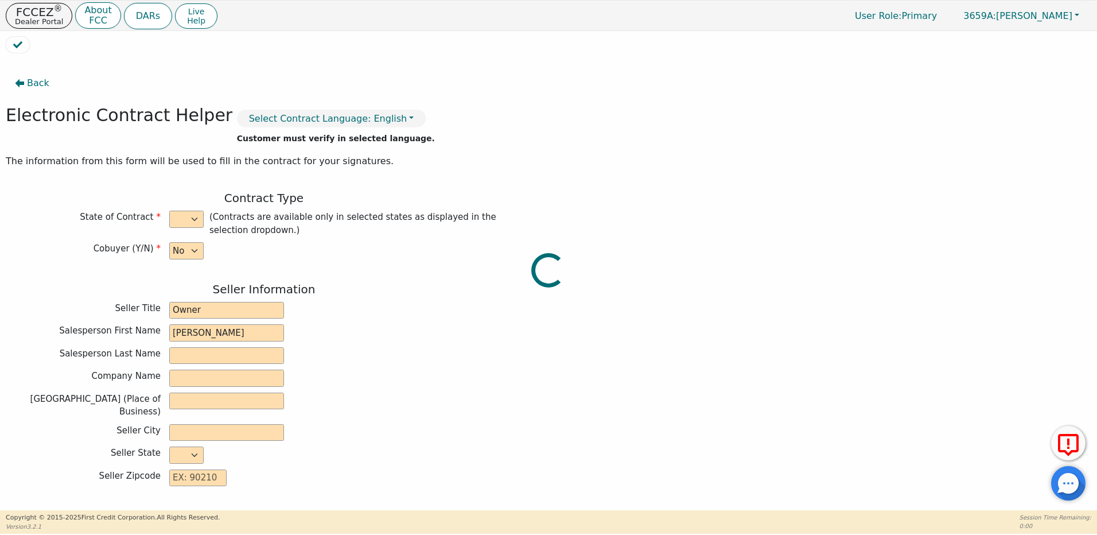
type input "Avalir"
type input "4220417899"
type input "SHAWNEE"
type input "[PERSON_NAME]"
type input "skzigler1@gmail.com"
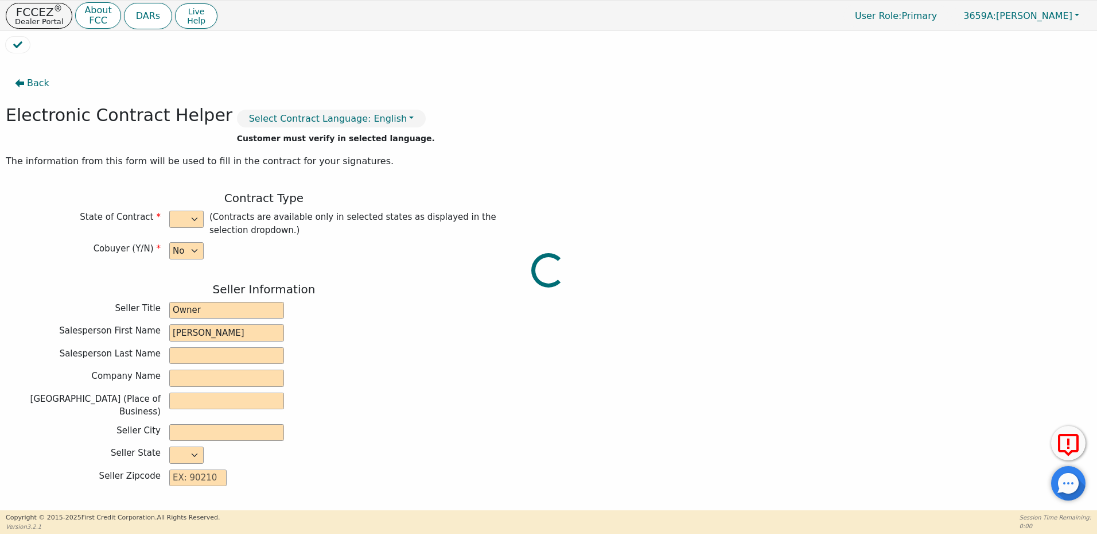
type input "skzigler1@gmail.com"
type input "8307 aztec rd ne"
type input "ALBUQUERQUE"
type input "Bernalillo County"
select select "NM"
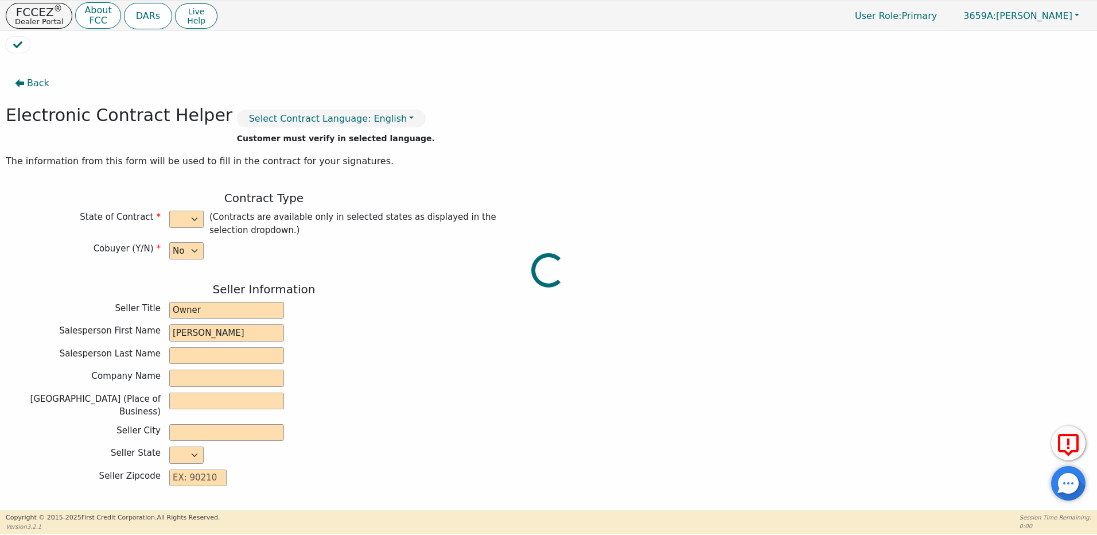
type input "87110"
type input "2025-08-11"
type input "21.98"
type input "2025-09-11"
type input "36"
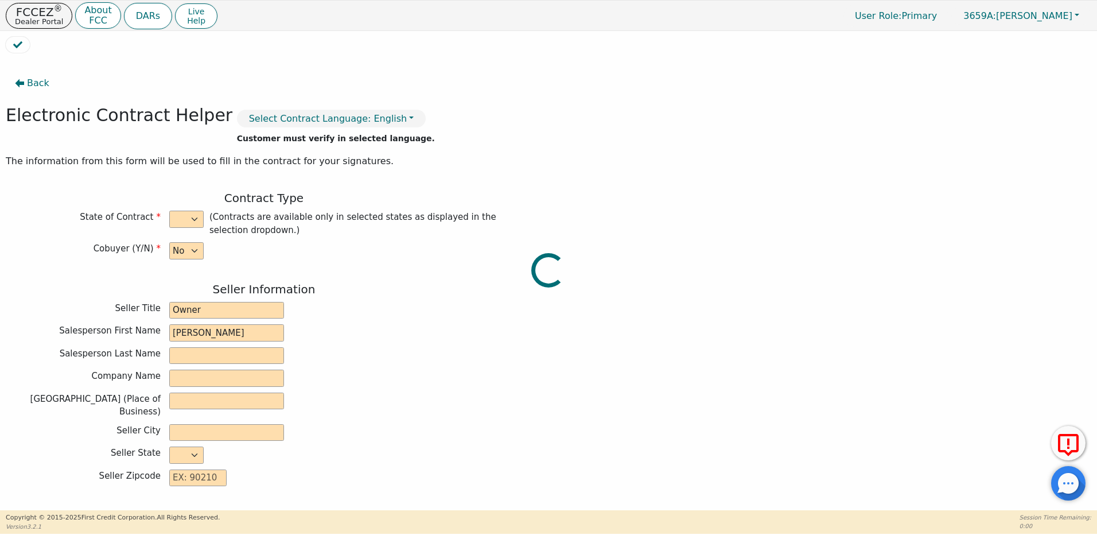
type input "0"
type input "2900.00"
type input "0.00"
checkbox input "true"
type input "0.00"
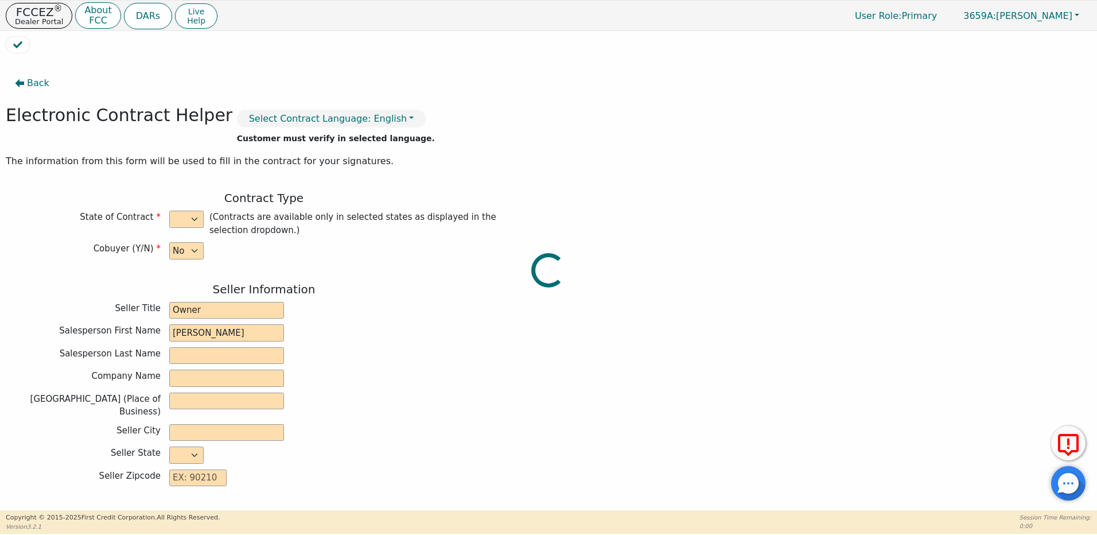
checkbox input "true"
type input "0.00"
type input "200.00"
type input "2700.00"
type input "3711.24"
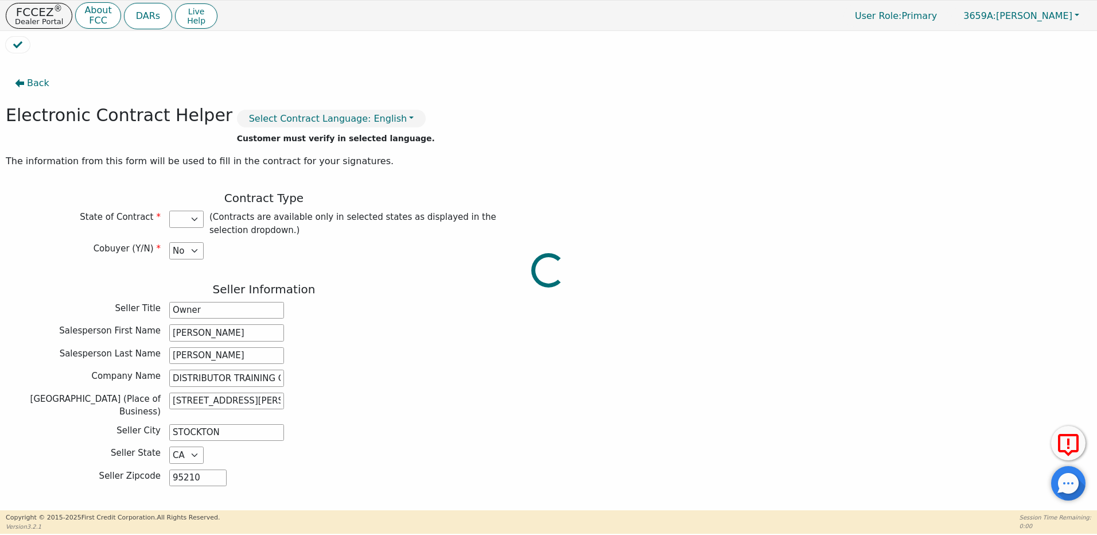
select select "NM"
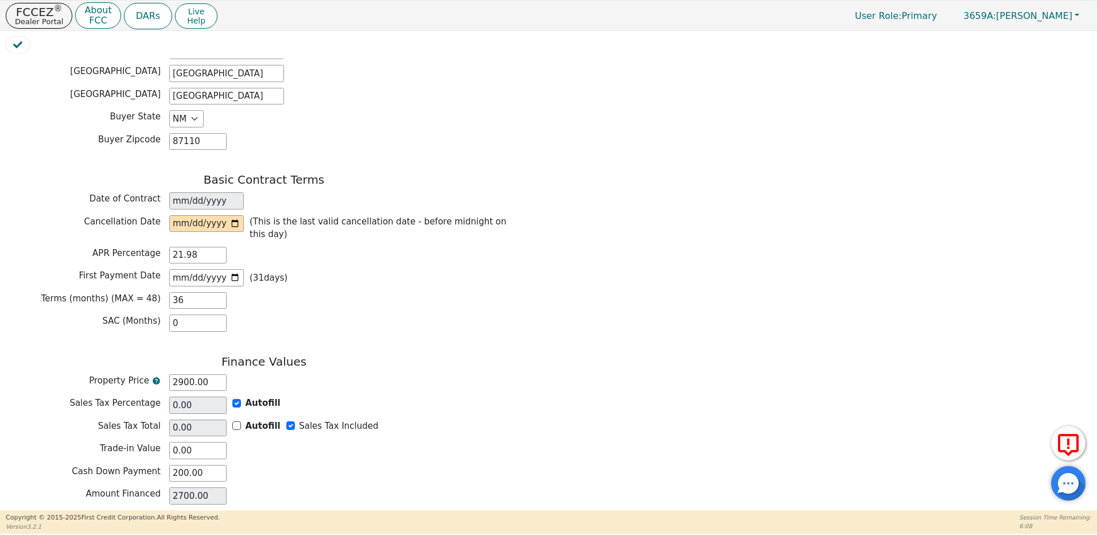
scroll to position [688, 0]
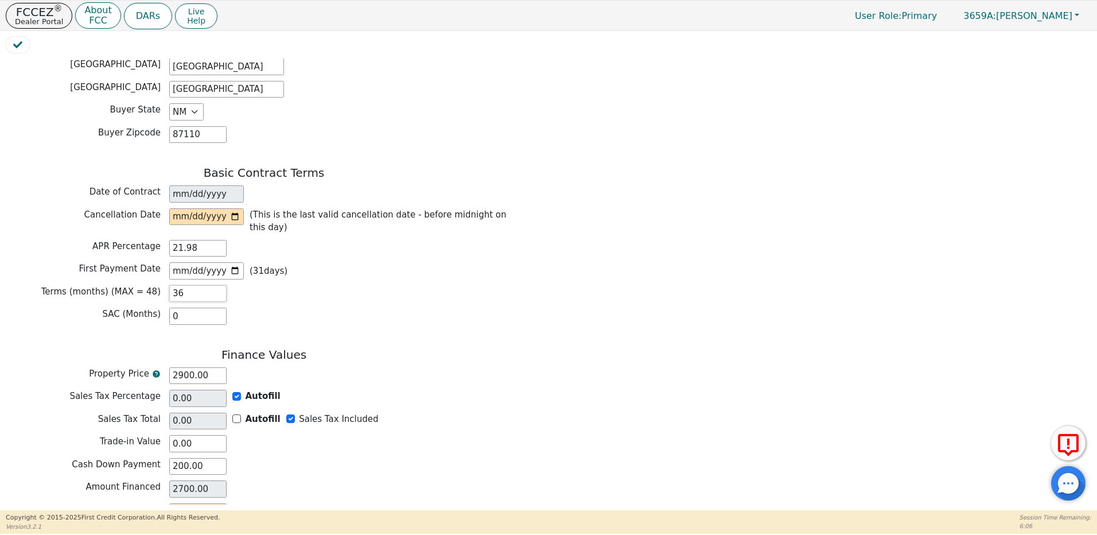
drag, startPoint x: 195, startPoint y: 280, endPoint x: 155, endPoint y: 277, distance: 39.7
click at [155, 285] on div "Terms (months) (MAX = 48) 36" at bounding box center [264, 293] width 516 height 17
type input "4"
type input "0.00"
type input "48"
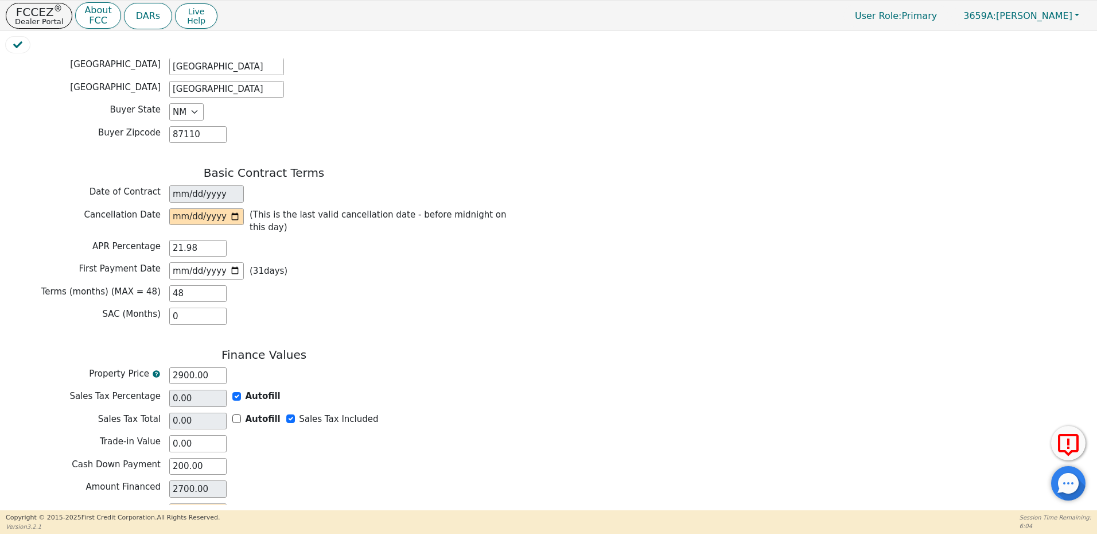
click at [298, 308] on div "SAC (Months) 0" at bounding box center [264, 316] width 516 height 17
click at [174, 208] on input "date" at bounding box center [206, 216] width 75 height 17
click at [231, 208] on input "date" at bounding box center [206, 216] width 75 height 17
type input "2025-08-14"
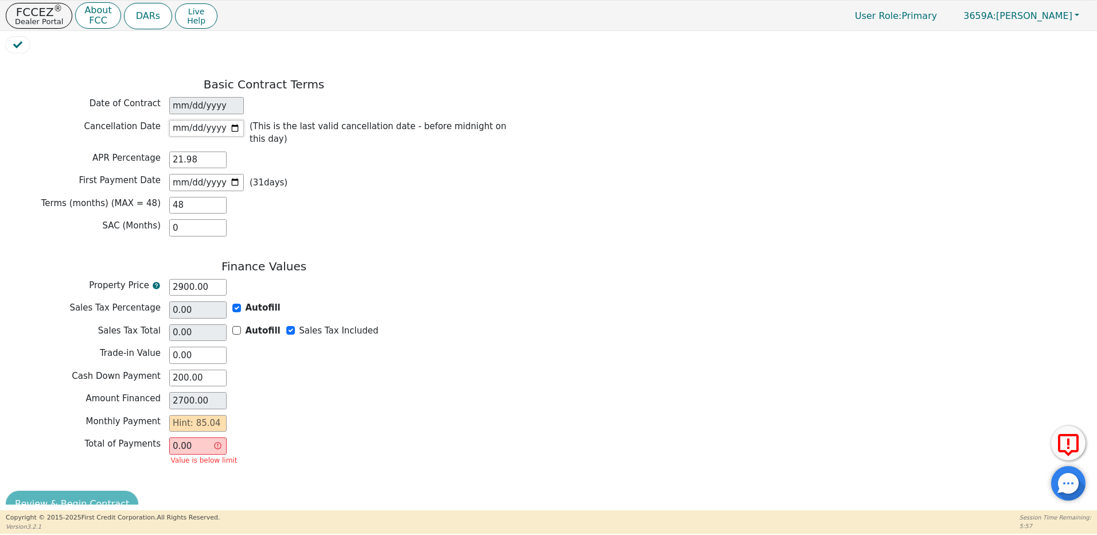
scroll to position [780, 0]
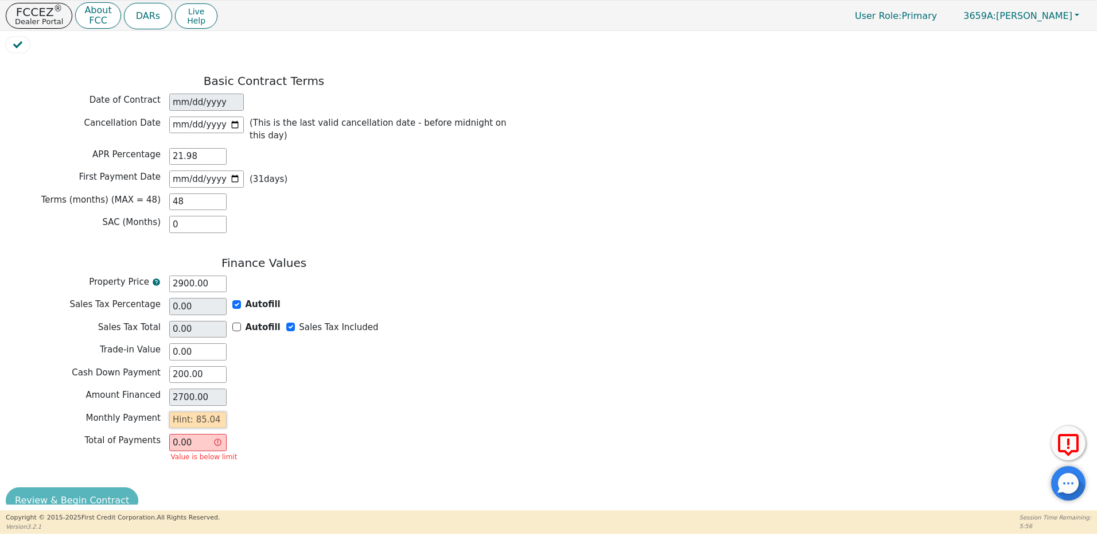
click at [214, 411] on input "text" at bounding box center [197, 419] width 57 height 17
type input "8"
type input "384.00"
type input "85"
type input "4080.00"
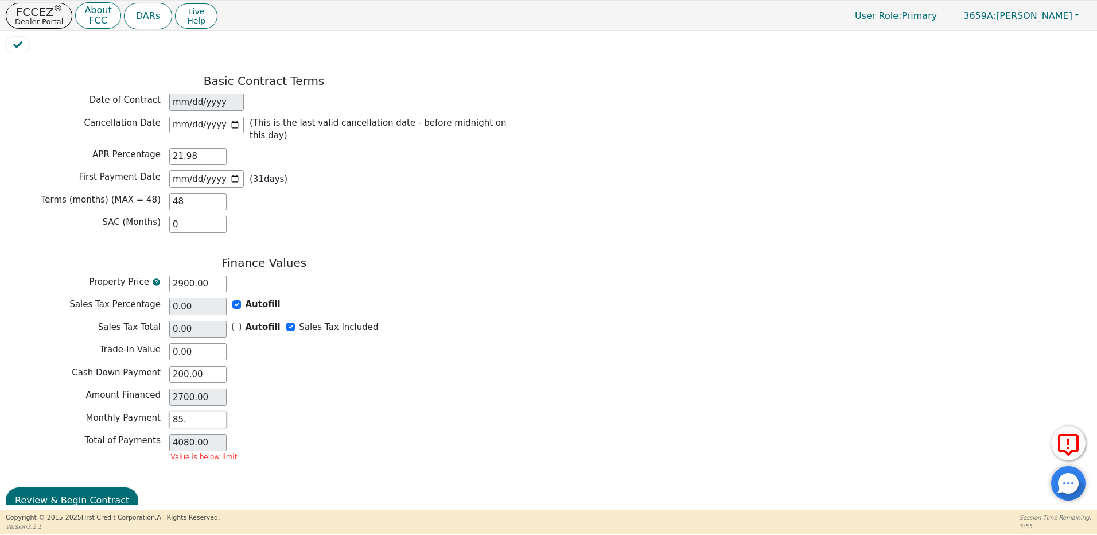
scroll to position [767, 0]
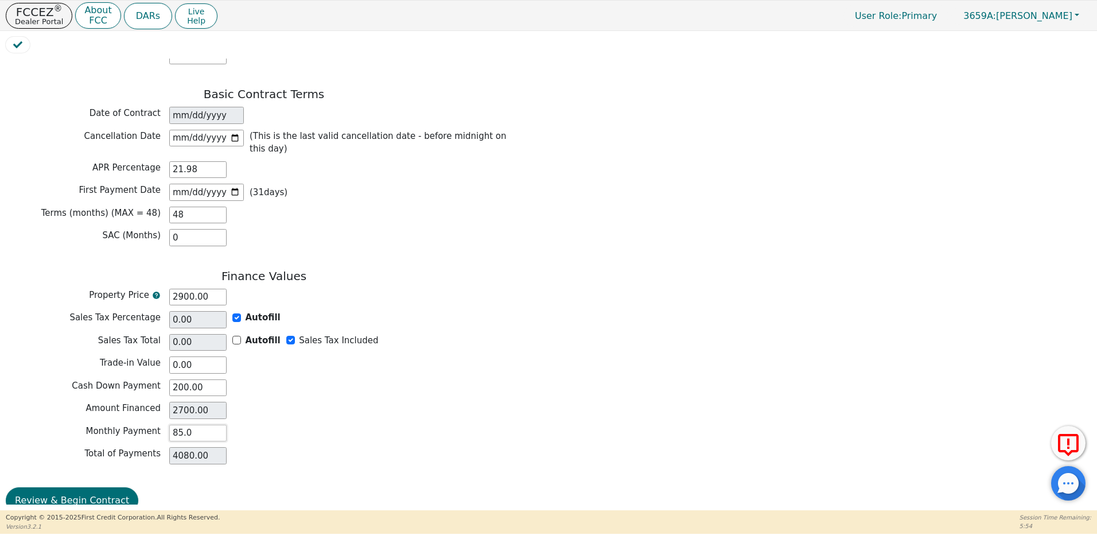
type input "85.04"
type input "4081.92"
type input "85.04"
click at [308, 447] on div "Total of Payments 4081.92" at bounding box center [264, 455] width 516 height 17
click at [79, 487] on button "Review & Begin Contract" at bounding box center [72, 500] width 133 height 26
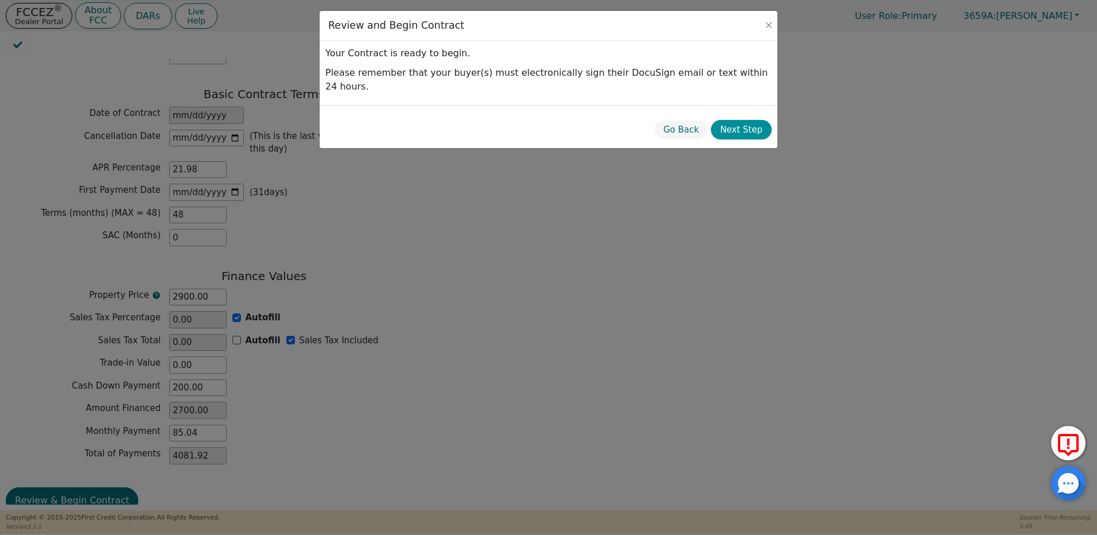
click at [745, 120] on button "Next Step" at bounding box center [741, 130] width 61 height 20
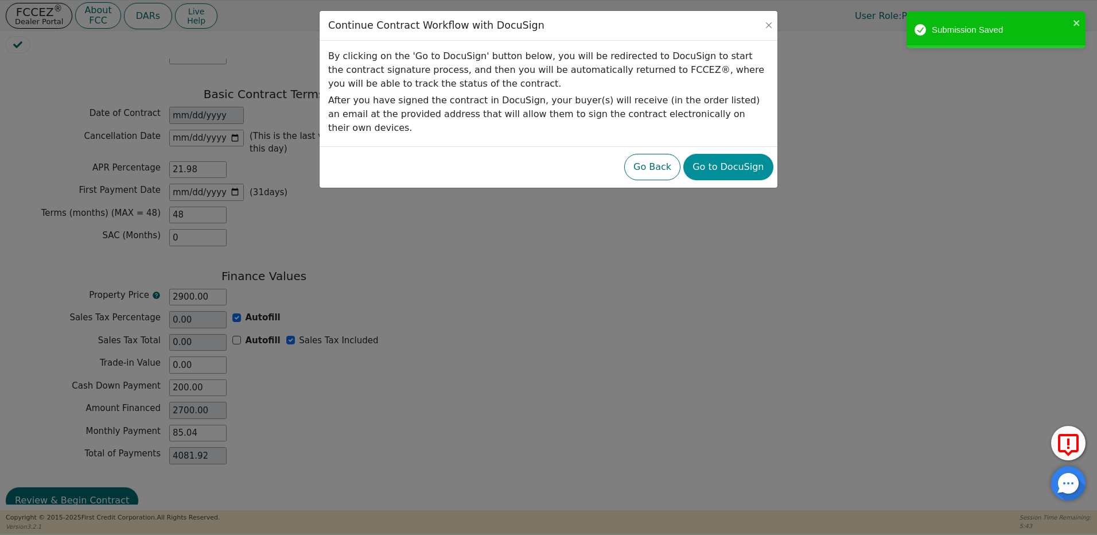
click at [749, 154] on button "Go to DocuSign" at bounding box center [728, 167] width 90 height 26
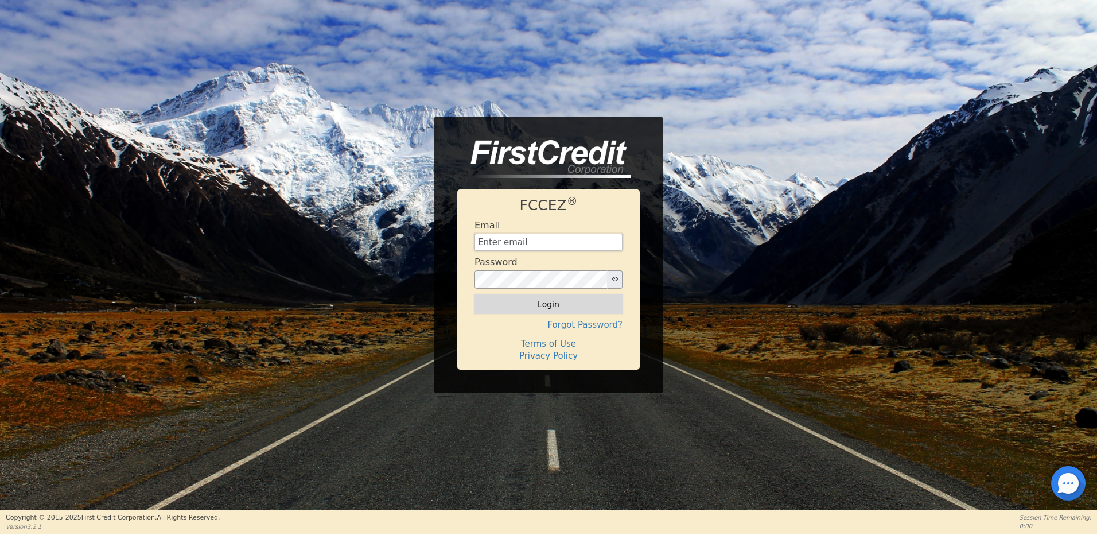
type input "[EMAIL_ADDRESS][DOMAIN_NAME]"
click at [540, 308] on button "Login" at bounding box center [548, 304] width 148 height 20
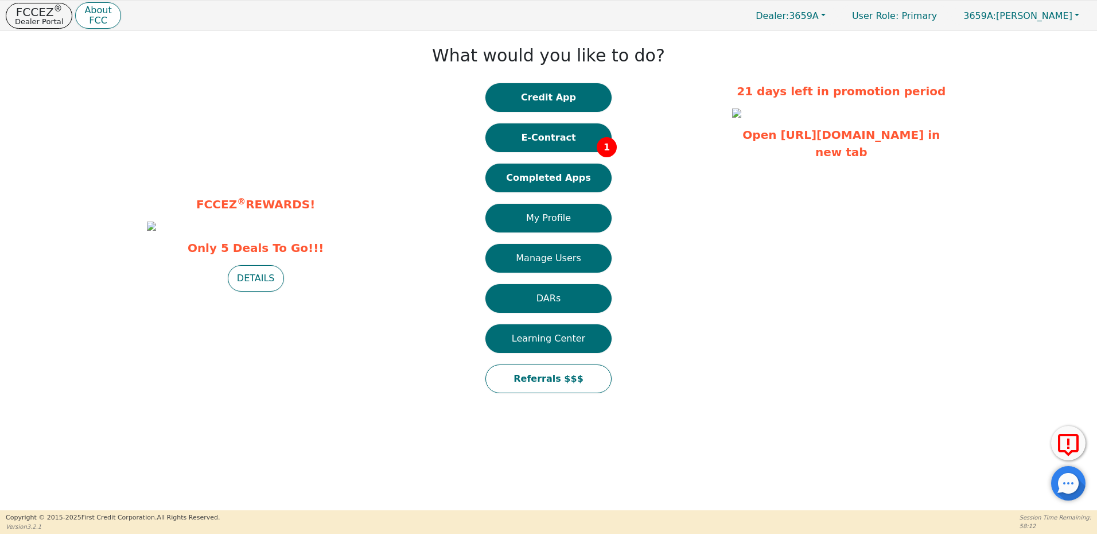
click at [574, 135] on button "E-Contract 1" at bounding box center [548, 137] width 126 height 29
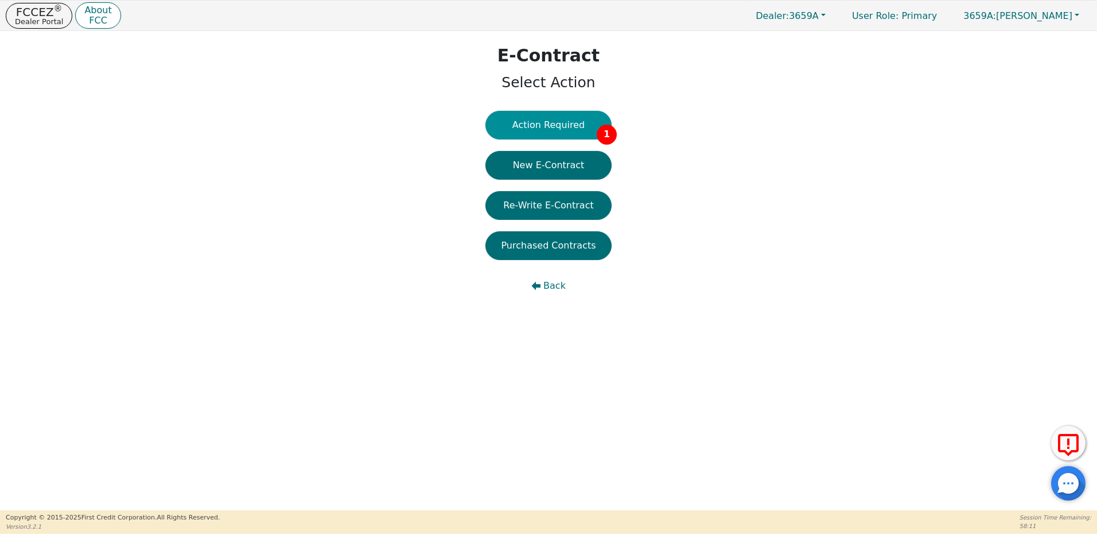
click at [583, 119] on button "Action Required 1" at bounding box center [548, 125] width 126 height 29
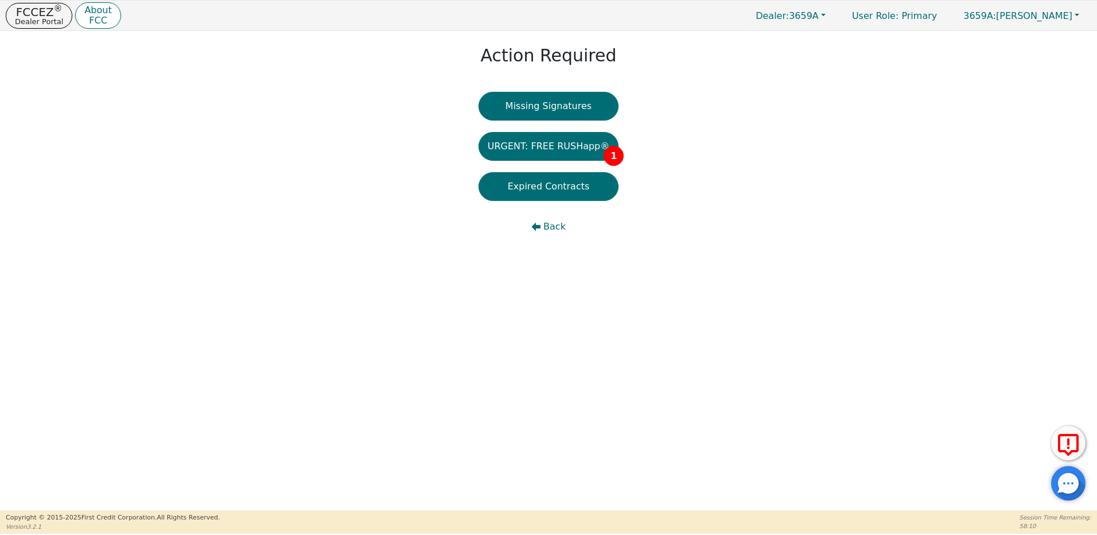
drag, startPoint x: 581, startPoint y: 147, endPoint x: 614, endPoint y: 165, distance: 37.7
click at [581, 147] on button "URGENT: FREE RUSHapp® 1" at bounding box center [548, 146] width 141 height 29
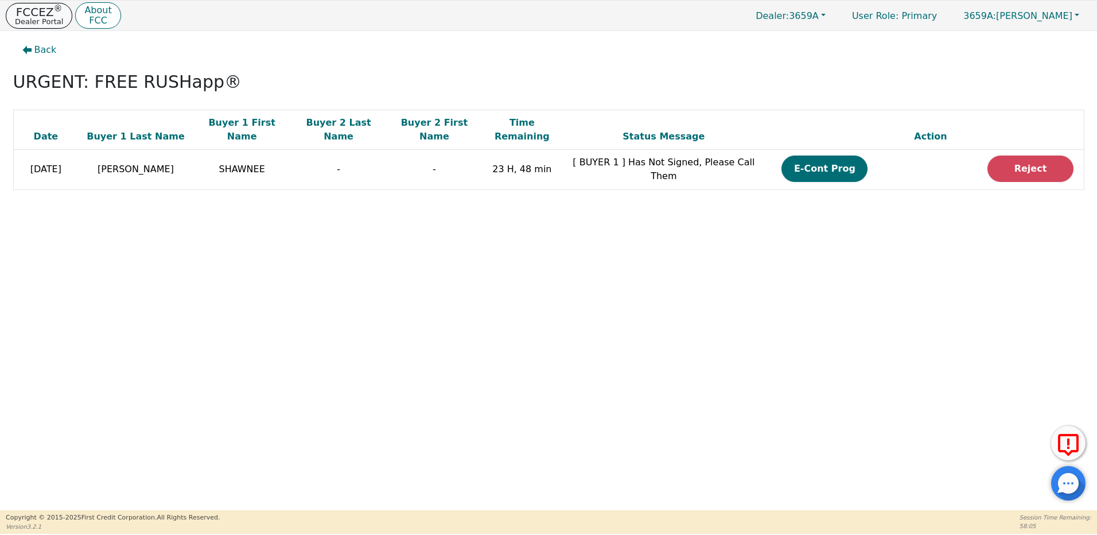
click at [26, 16] on p "FCCEZ ®" at bounding box center [39, 11] width 48 height 11
